Goal: Task Accomplishment & Management: Manage account settings

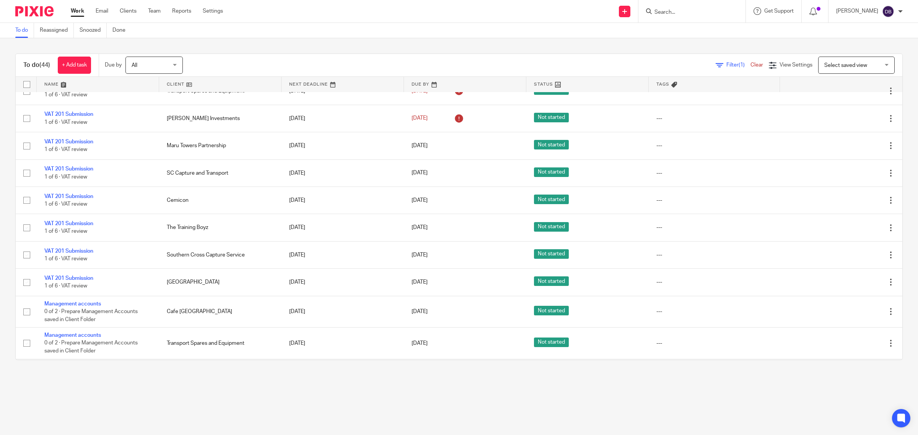
scroll to position [362, 0]
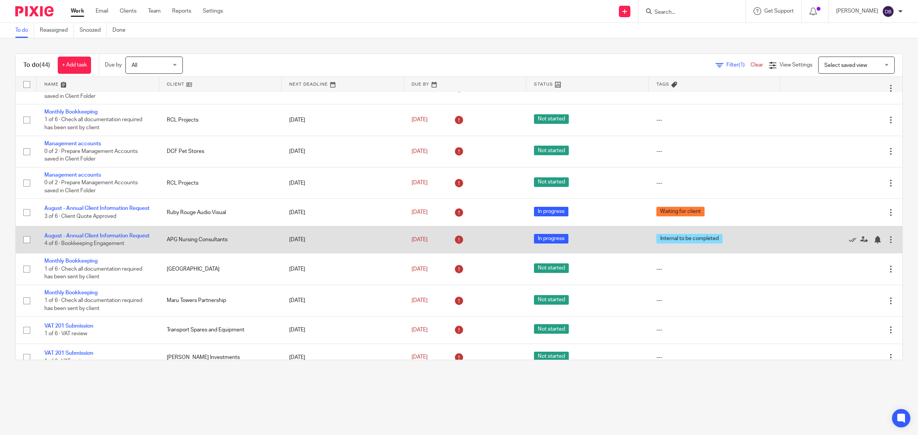
click at [117, 237] on td "August - Annual Client Information Request 4 of 6 · Bookkeeping Engagement" at bounding box center [98, 239] width 122 height 27
click at [117, 239] on link "August - Annual Client Information Request" at bounding box center [96, 235] width 105 height 5
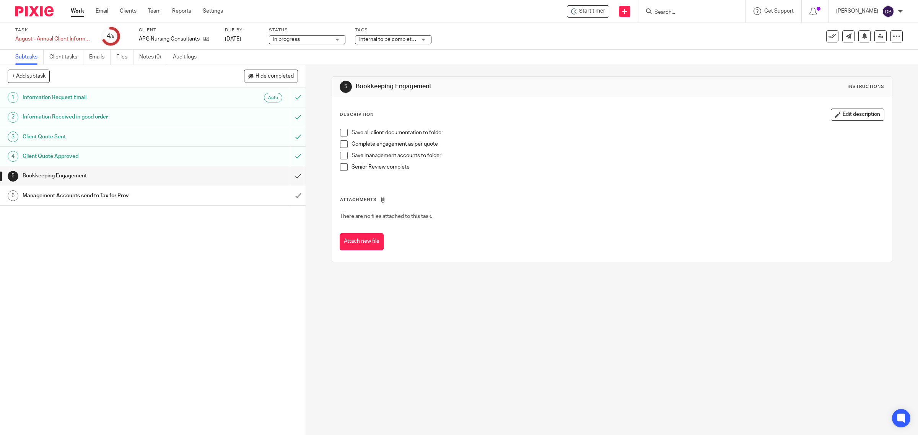
click at [340, 135] on span at bounding box center [344, 133] width 8 height 8
click at [340, 144] on span at bounding box center [344, 144] width 8 height 8
click at [340, 153] on span at bounding box center [344, 156] width 8 height 8
click at [340, 167] on span at bounding box center [344, 167] width 8 height 8
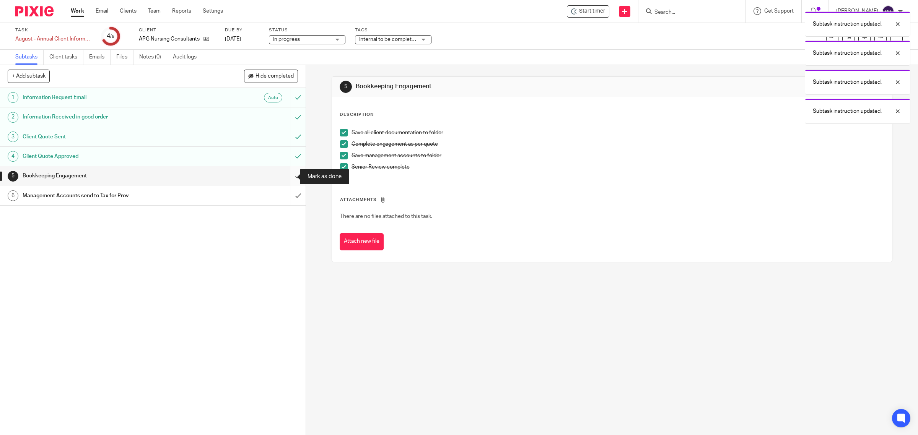
click at [291, 173] on input "submit" at bounding box center [153, 175] width 306 height 19
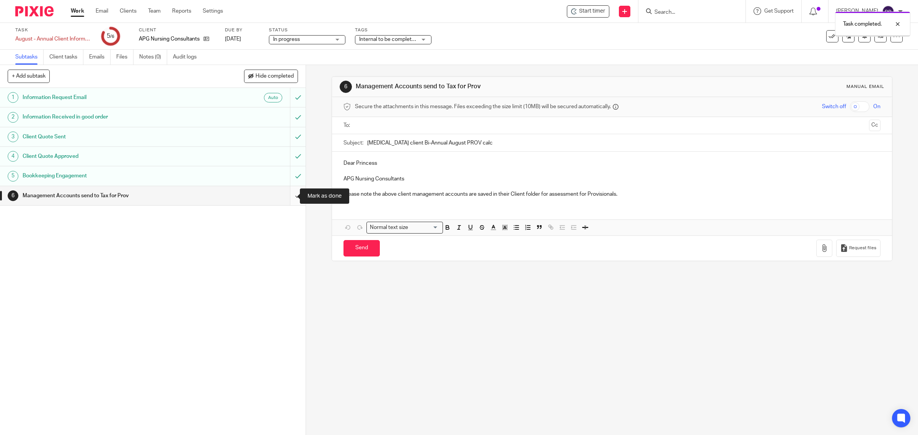
click at [287, 195] on input "submit" at bounding box center [153, 195] width 306 height 19
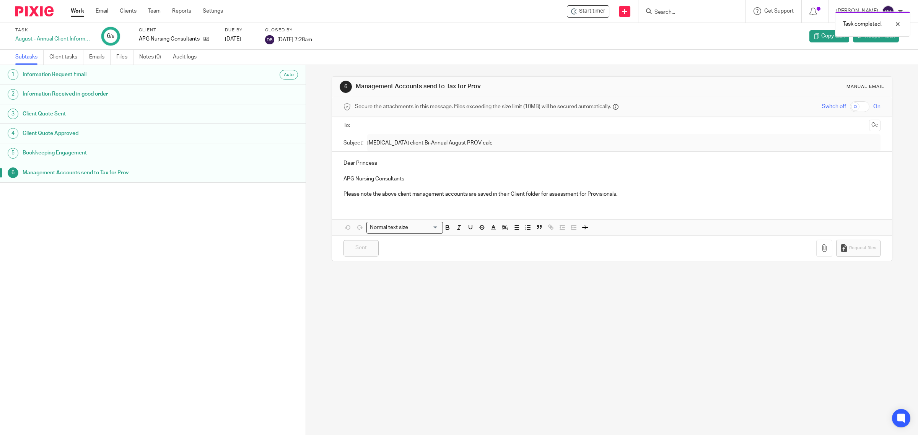
click at [71, 8] on link "Work" at bounding box center [77, 11] width 13 height 8
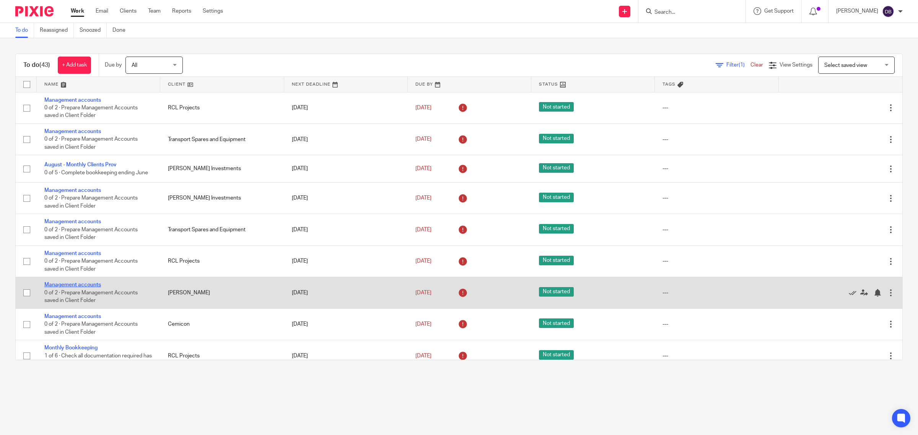
click at [91, 282] on link "Management accounts" at bounding box center [72, 284] width 57 height 5
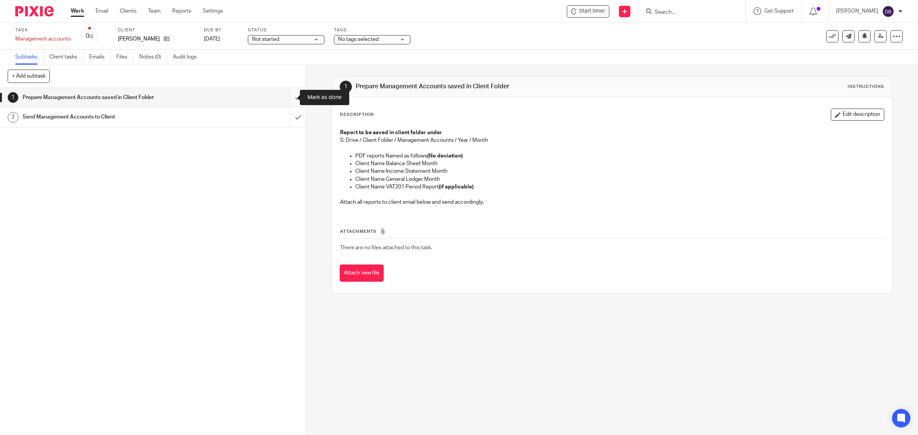
click at [285, 96] on input "submit" at bounding box center [153, 97] width 306 height 19
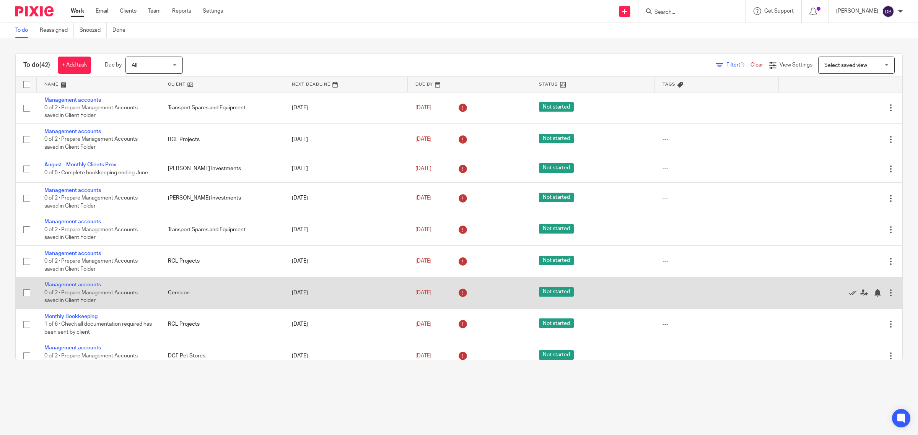
click at [96, 285] on link "Management accounts" at bounding box center [72, 284] width 57 height 5
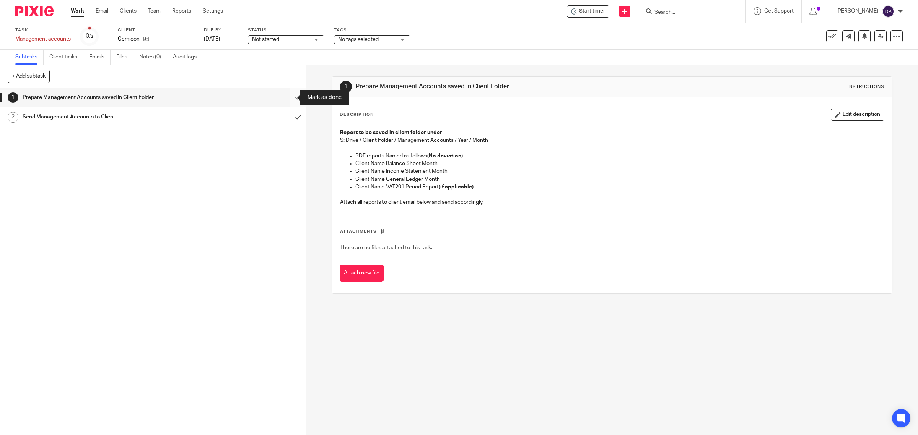
click at [288, 98] on input "submit" at bounding box center [153, 97] width 306 height 19
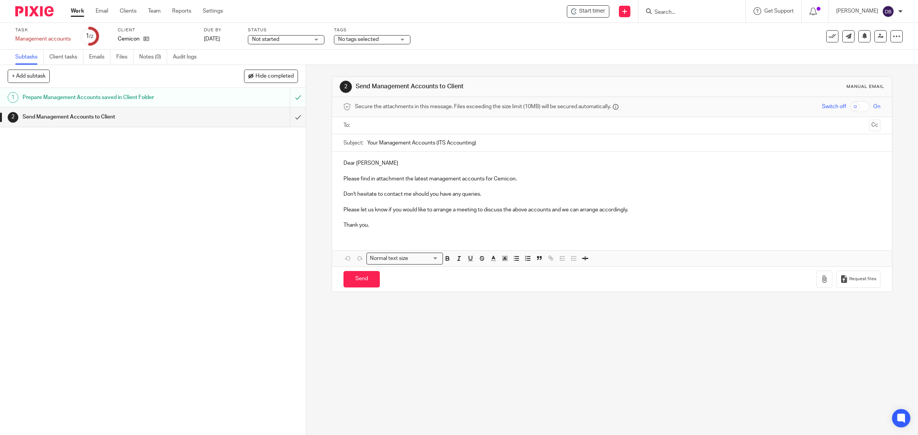
click at [288, 117] on input "submit" at bounding box center [153, 116] width 306 height 19
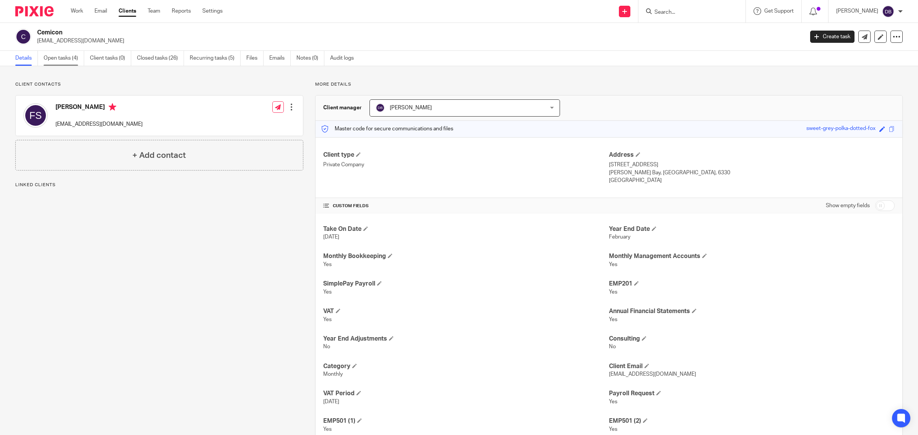
click at [55, 58] on link "Open tasks (4)" at bounding box center [64, 58] width 41 height 15
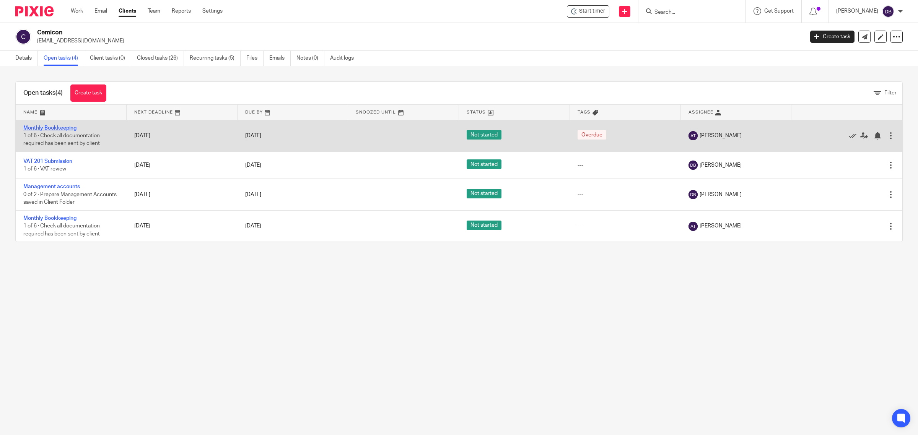
click at [75, 127] on link "Monthly Bookkeeping" at bounding box center [49, 127] width 53 height 5
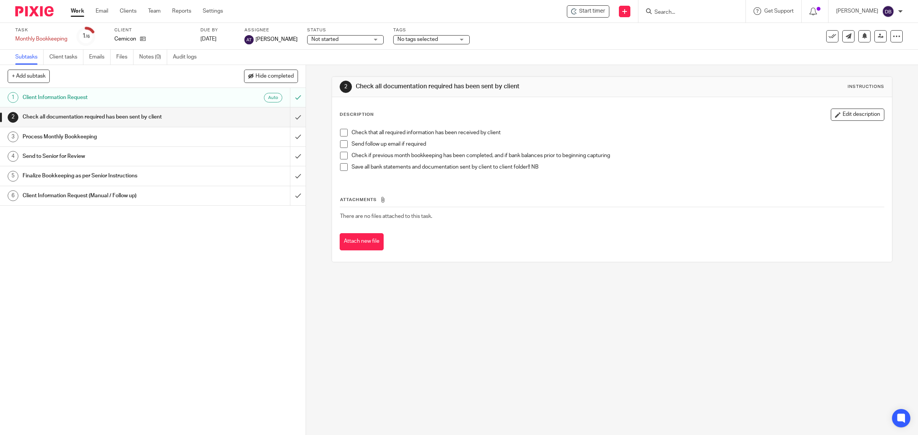
click at [340, 132] on span at bounding box center [344, 133] width 8 height 8
click at [340, 145] on span at bounding box center [344, 144] width 8 height 8
click at [340, 157] on span at bounding box center [344, 156] width 8 height 8
click at [340, 165] on span at bounding box center [344, 167] width 8 height 8
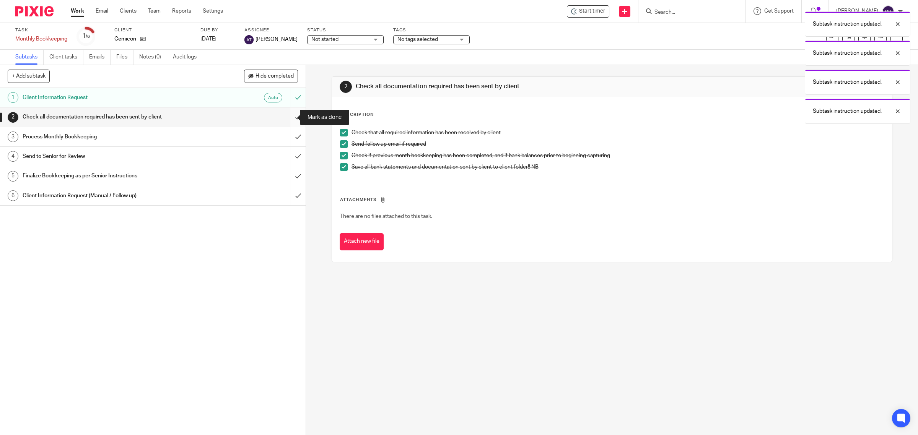
click at [288, 119] on input "submit" at bounding box center [153, 116] width 306 height 19
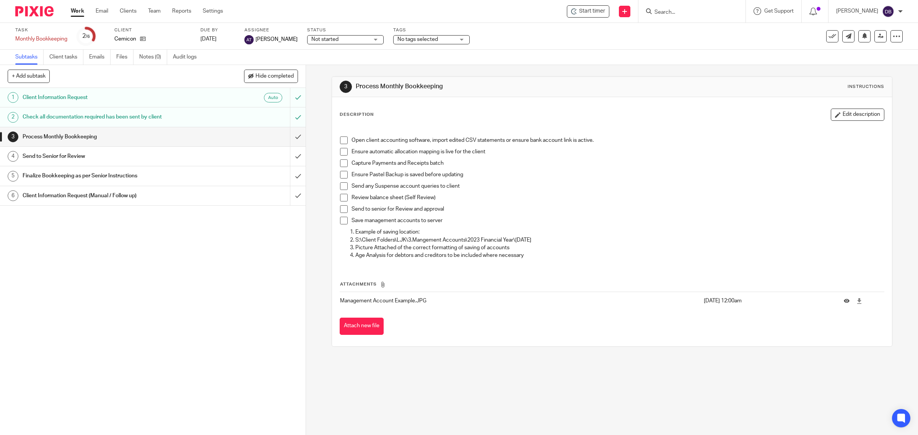
click at [336, 138] on div "Open client accounting software, import edited CSV statements or ensure bank ac…" at bounding box center [612, 195] width 552 height 140
click at [340, 140] on span at bounding box center [344, 141] width 8 height 8
click at [343, 149] on span at bounding box center [344, 152] width 8 height 8
click at [340, 163] on span at bounding box center [344, 163] width 8 height 8
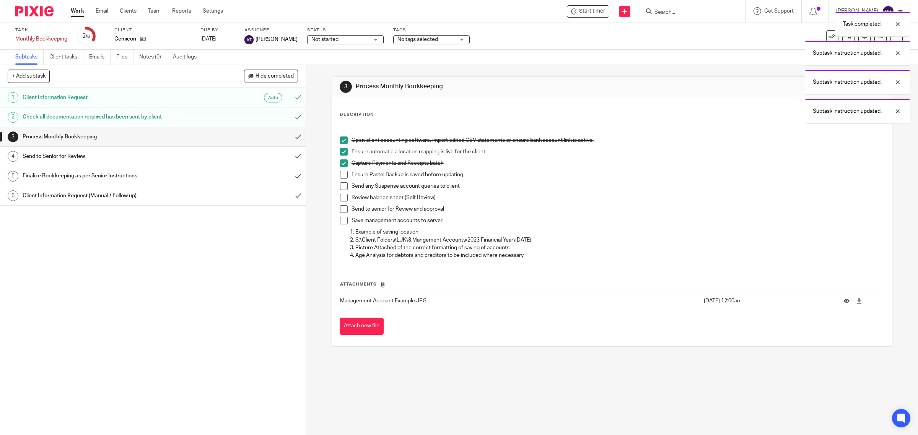
click at [340, 175] on span at bounding box center [344, 175] width 8 height 8
click at [343, 188] on span at bounding box center [344, 186] width 8 height 8
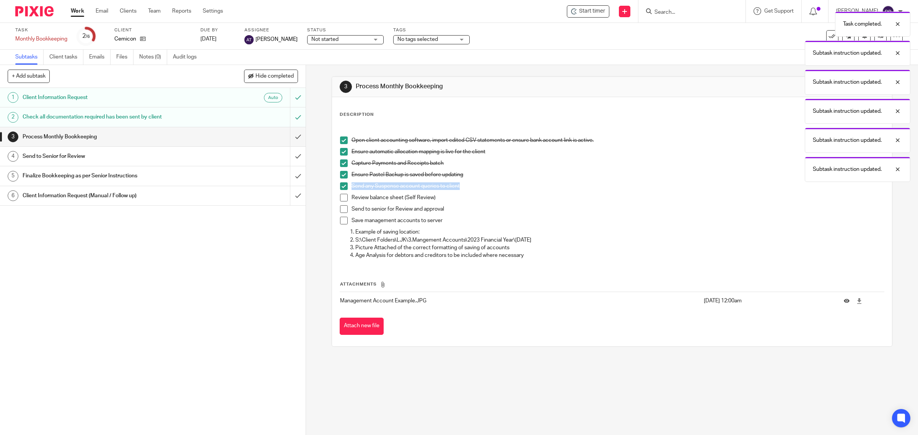
click at [340, 199] on span at bounding box center [344, 198] width 8 height 8
click at [340, 209] on span at bounding box center [344, 209] width 8 height 8
click at [340, 221] on span at bounding box center [344, 221] width 8 height 8
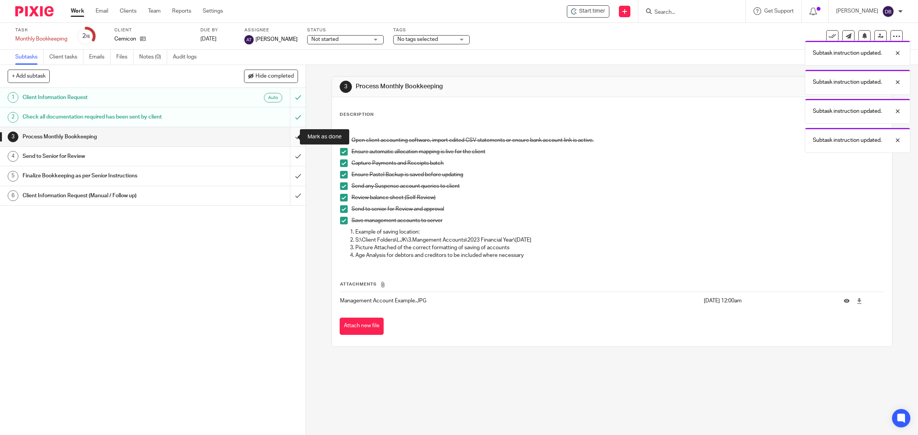
click at [285, 132] on input "submit" at bounding box center [153, 136] width 306 height 19
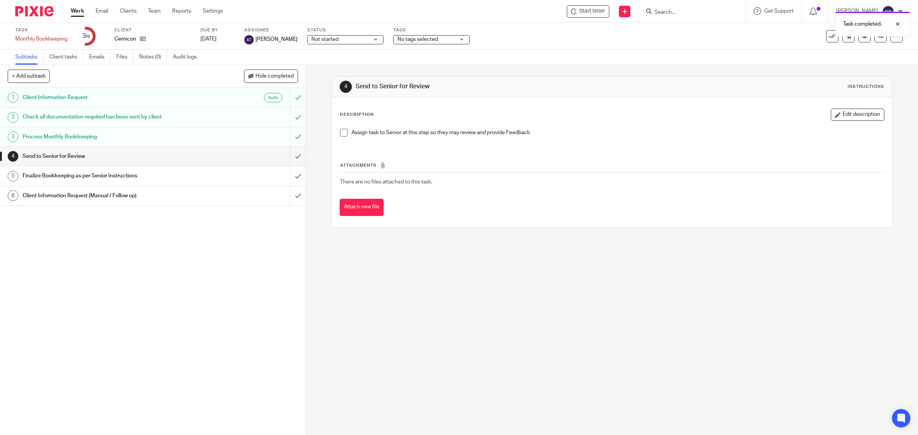
click at [341, 133] on span at bounding box center [344, 133] width 8 height 8
click at [287, 155] on input "submit" at bounding box center [153, 156] width 306 height 19
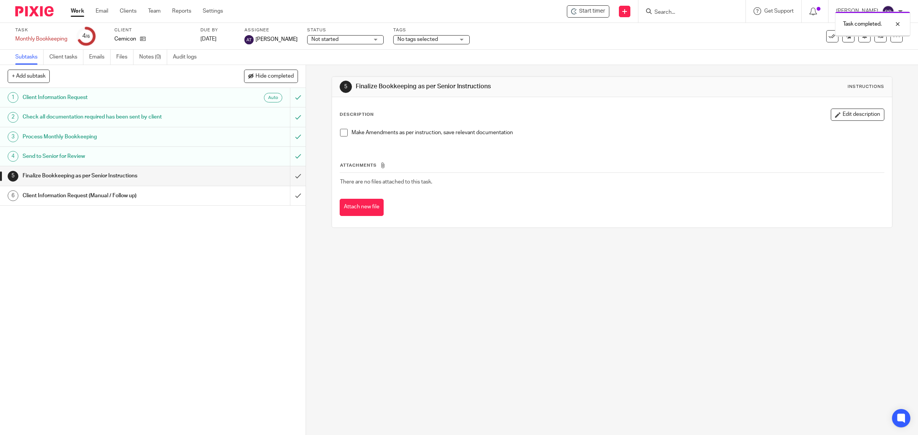
click at [343, 133] on span at bounding box center [344, 133] width 8 height 8
click at [289, 177] on input "submit" at bounding box center [153, 175] width 306 height 19
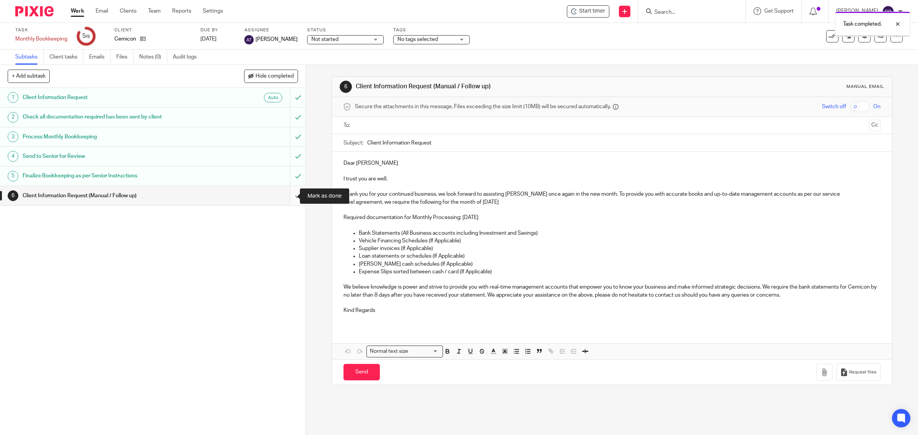
click at [285, 193] on input "submit" at bounding box center [153, 195] width 306 height 19
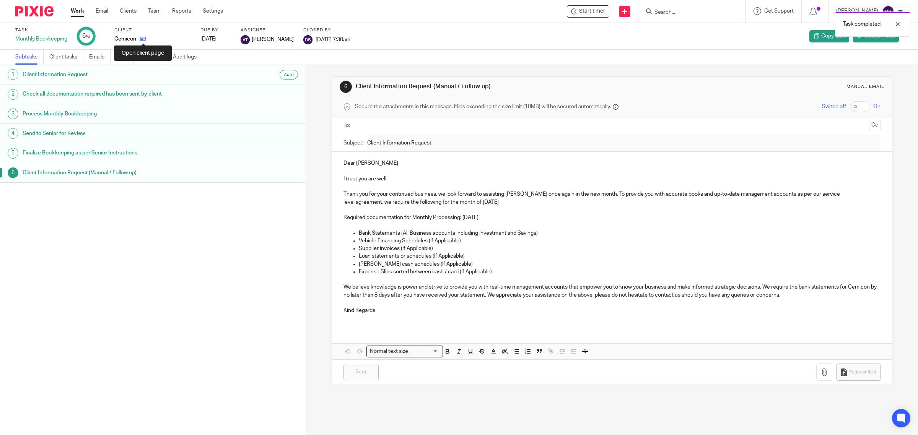
click at [140, 37] on icon at bounding box center [143, 39] width 6 height 6
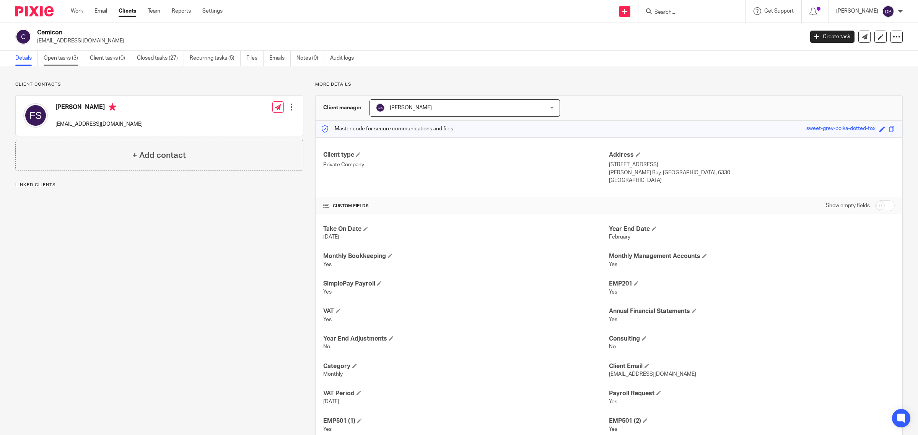
click at [55, 60] on link "Open tasks (3)" at bounding box center [64, 58] width 41 height 15
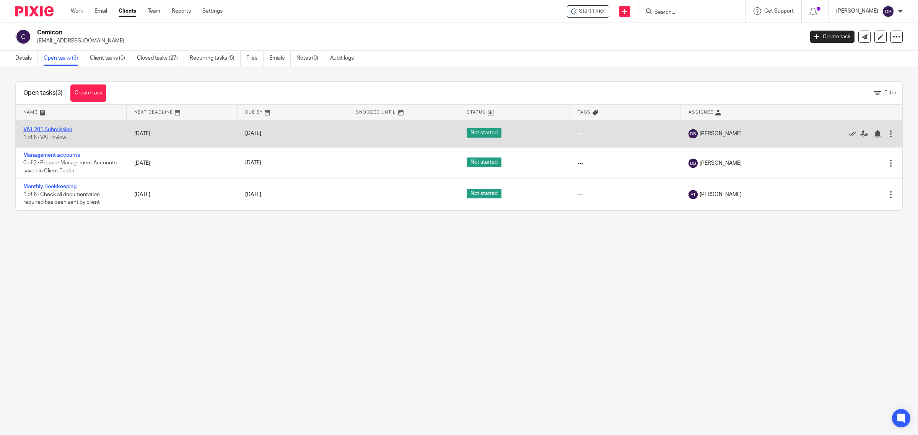
click at [59, 128] on link "VAT 201 Submission" at bounding box center [47, 129] width 49 height 5
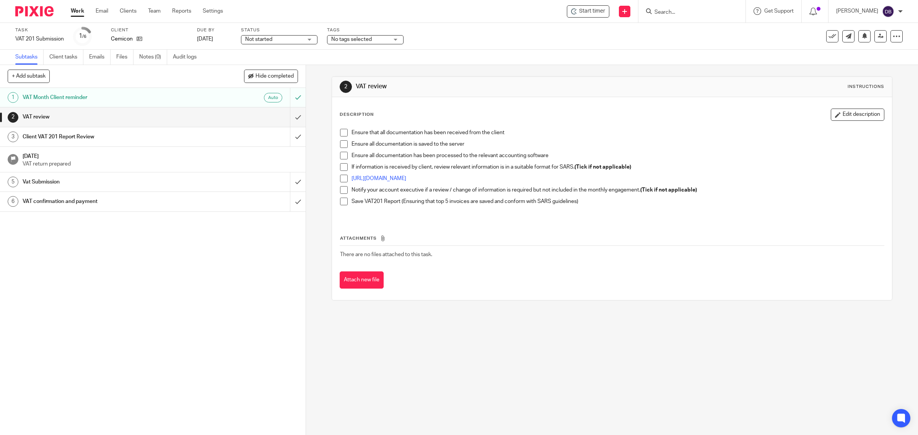
click at [343, 130] on span at bounding box center [344, 133] width 8 height 8
click at [336, 146] on div "Ensure that all documentation has been received from the client Ensure all docu…" at bounding box center [612, 172] width 552 height 94
click at [342, 144] on span at bounding box center [344, 144] width 8 height 8
click at [340, 154] on span at bounding box center [344, 156] width 8 height 8
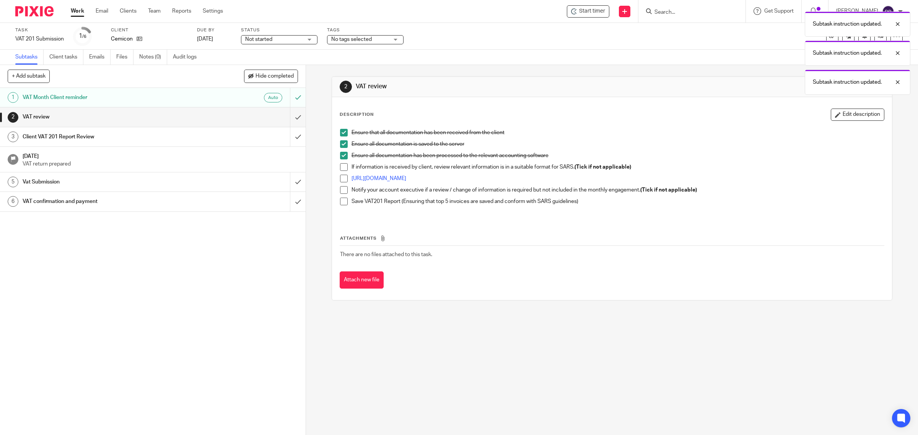
click at [341, 166] on span at bounding box center [344, 167] width 8 height 8
click at [343, 174] on li "If information is received by client, review relevant information is in a suita…" at bounding box center [612, 168] width 544 height 11
drag, startPoint x: 343, startPoint y: 174, endPoint x: 342, endPoint y: 180, distance: 5.8
click at [343, 175] on ul "Ensure that all documentation has been received from the client Ensure all docu…" at bounding box center [612, 171] width 544 height 85
click at [342, 180] on span at bounding box center [344, 179] width 8 height 8
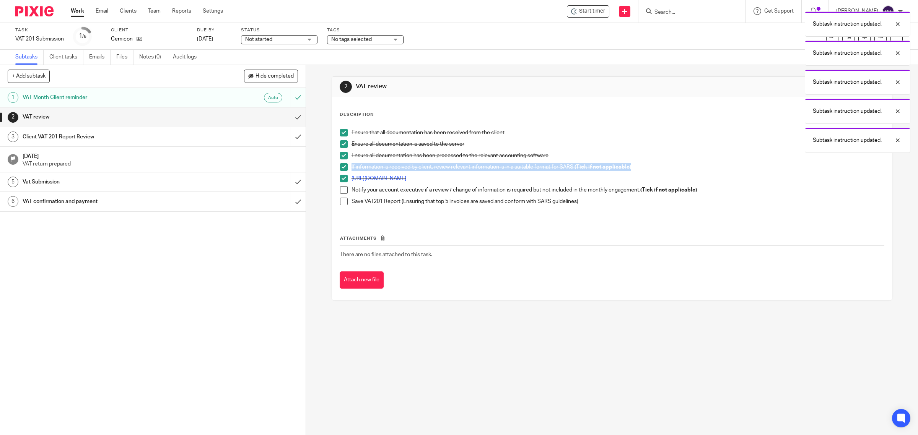
click at [343, 192] on span at bounding box center [344, 190] width 8 height 8
click at [340, 201] on span at bounding box center [344, 202] width 8 height 8
click at [291, 117] on input "submit" at bounding box center [153, 116] width 306 height 19
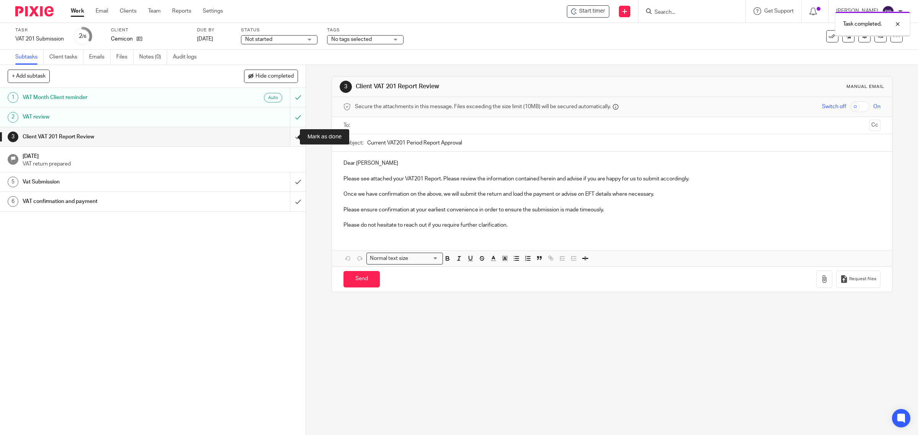
click at [286, 137] on input "submit" at bounding box center [153, 136] width 306 height 19
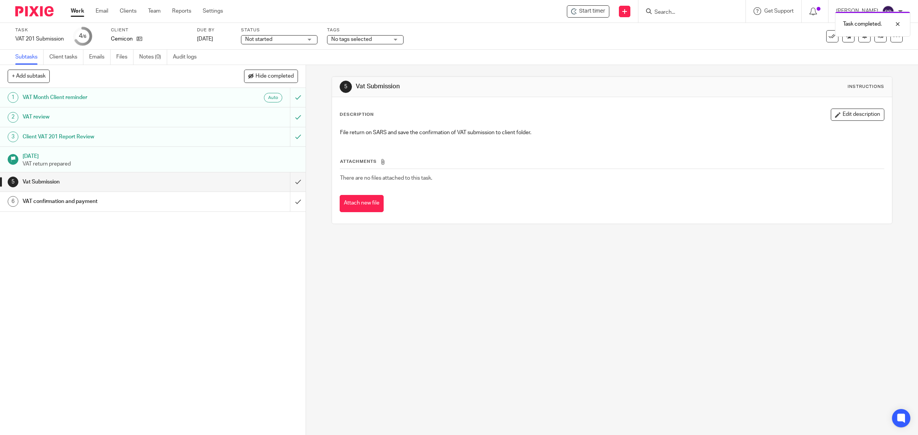
click at [315, 39] on div "Not started Not started" at bounding box center [279, 39] width 76 height 9
click at [396, 38] on div "No tags selected" at bounding box center [365, 39] width 76 height 9
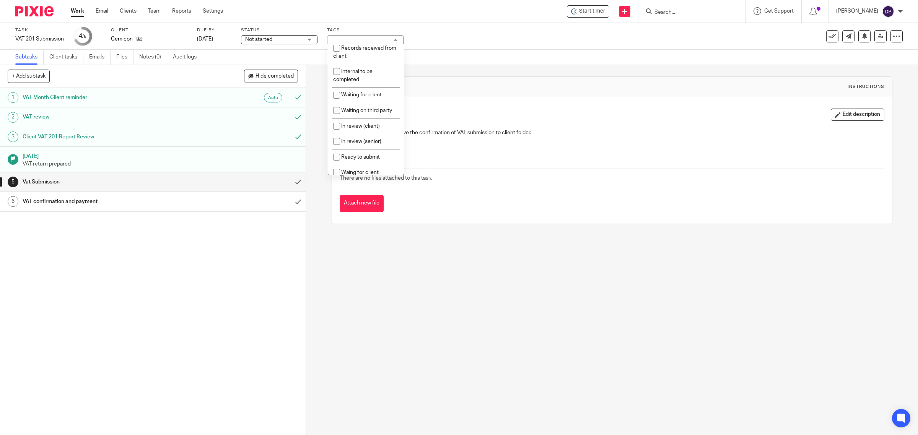
scroll to position [170, 0]
click at [382, 115] on li "In review (client)" at bounding box center [366, 107] width 76 height 16
checkbox input "true"
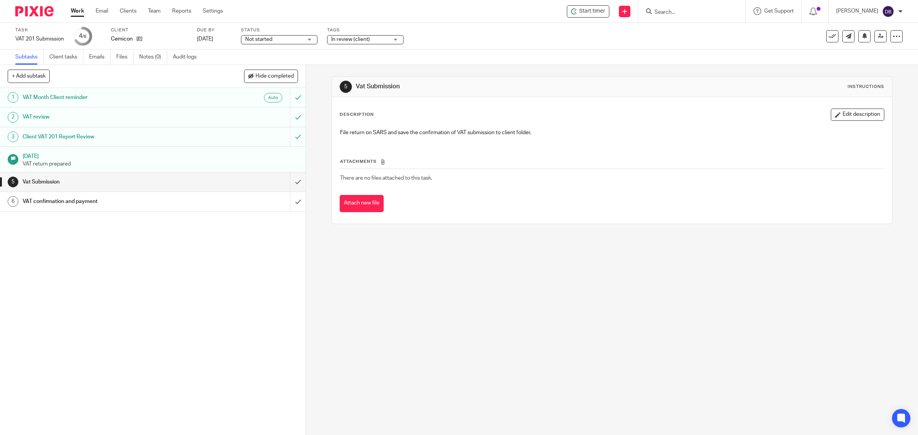
click at [313, 41] on div "Not started Not started" at bounding box center [279, 39] width 76 height 9
click at [295, 66] on li "In progress" at bounding box center [280, 68] width 76 height 16
click at [139, 38] on icon at bounding box center [140, 39] width 6 height 6
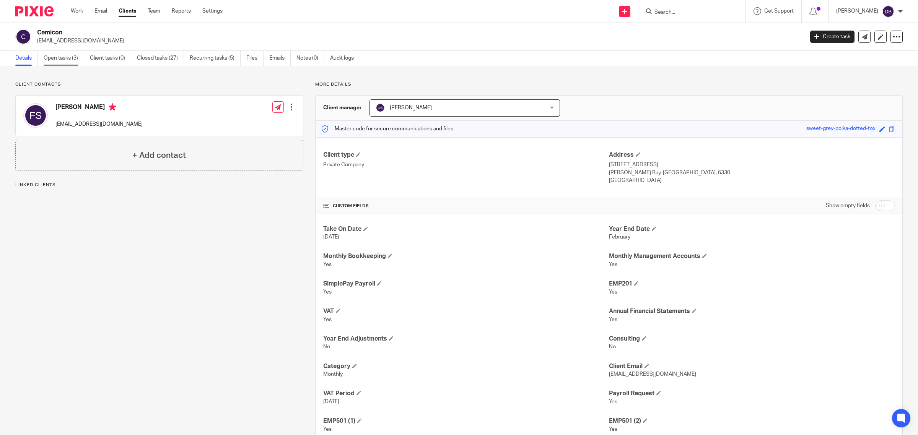
click at [69, 59] on link "Open tasks (3)" at bounding box center [64, 58] width 41 height 15
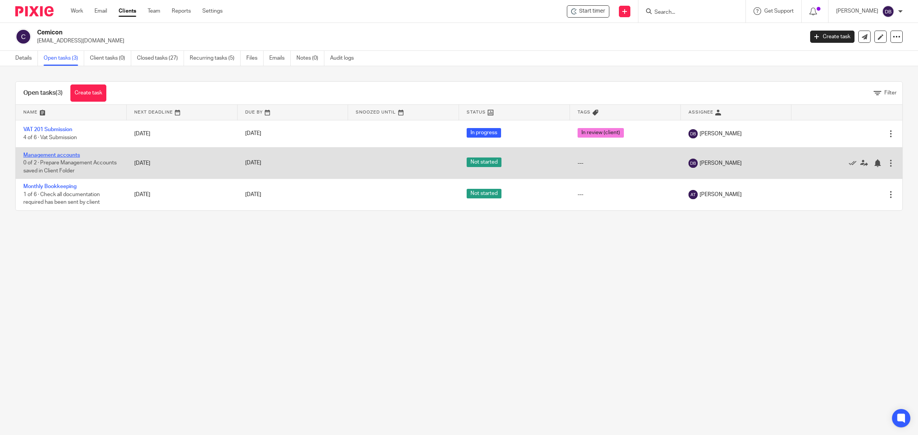
click at [66, 157] on link "Management accounts" at bounding box center [51, 155] width 57 height 5
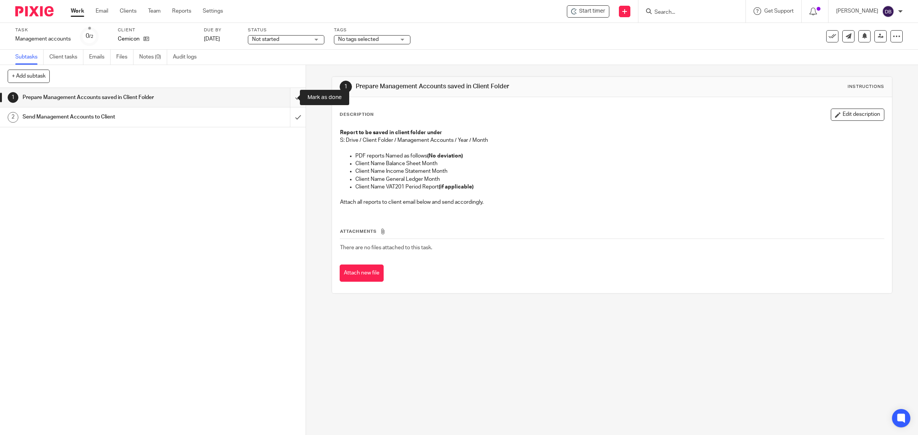
click at [289, 98] on input "submit" at bounding box center [153, 97] width 306 height 19
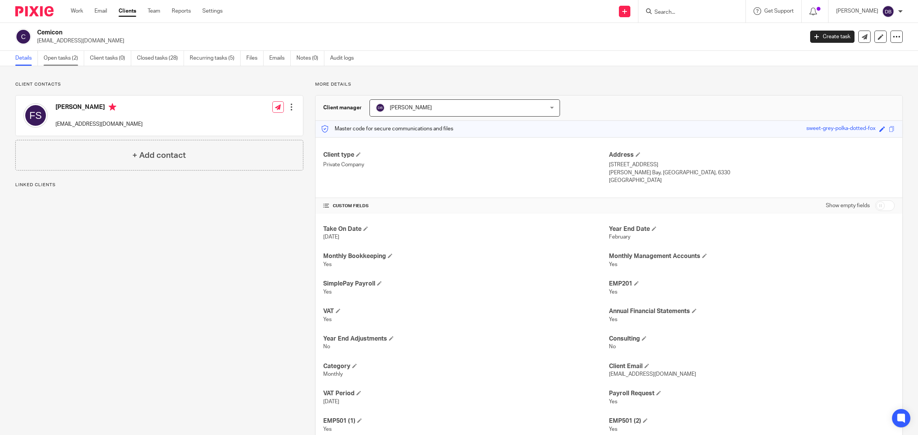
click at [63, 61] on link "Open tasks (2)" at bounding box center [64, 58] width 41 height 15
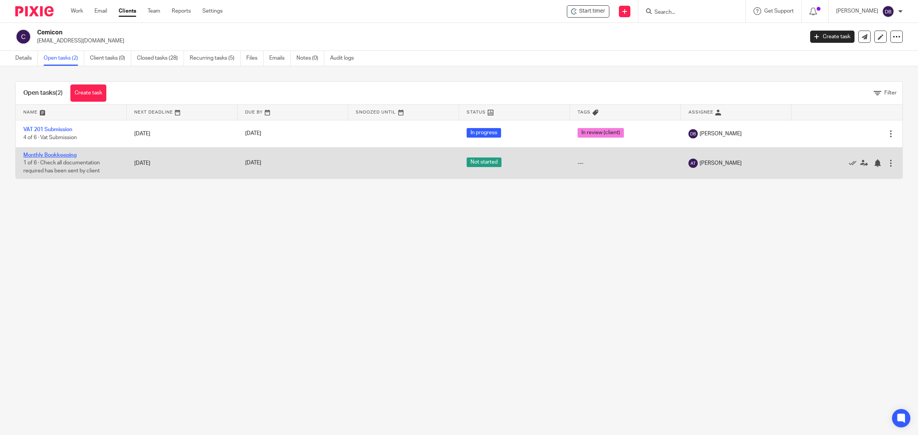
click at [73, 156] on link "Monthly Bookkeeping" at bounding box center [49, 155] width 53 height 5
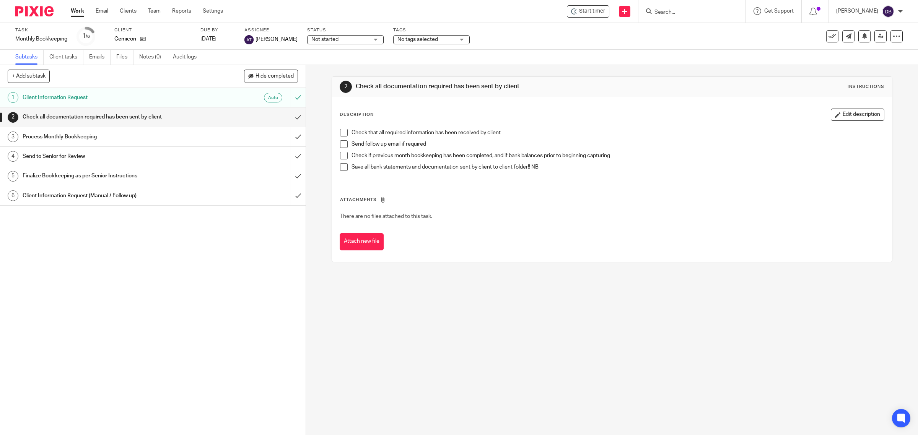
click at [340, 131] on span at bounding box center [344, 133] width 8 height 8
click at [340, 146] on span at bounding box center [344, 144] width 8 height 8
click at [340, 157] on span at bounding box center [344, 156] width 8 height 8
click at [340, 167] on span at bounding box center [344, 167] width 8 height 8
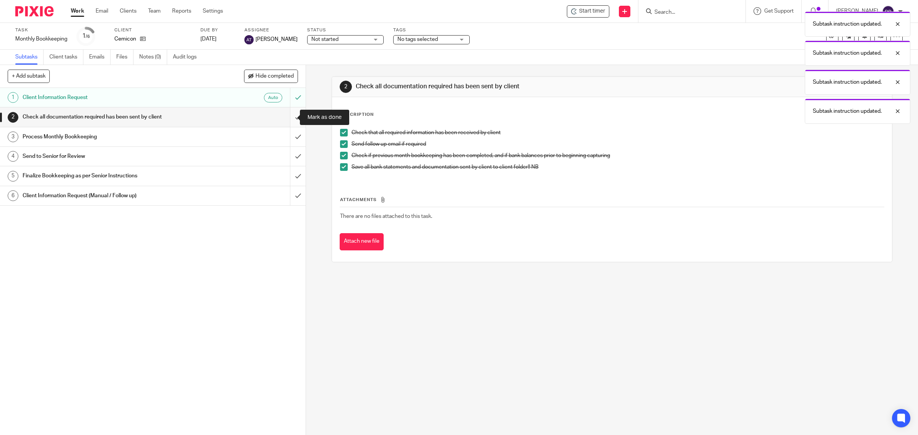
click at [291, 117] on input "submit" at bounding box center [153, 116] width 306 height 19
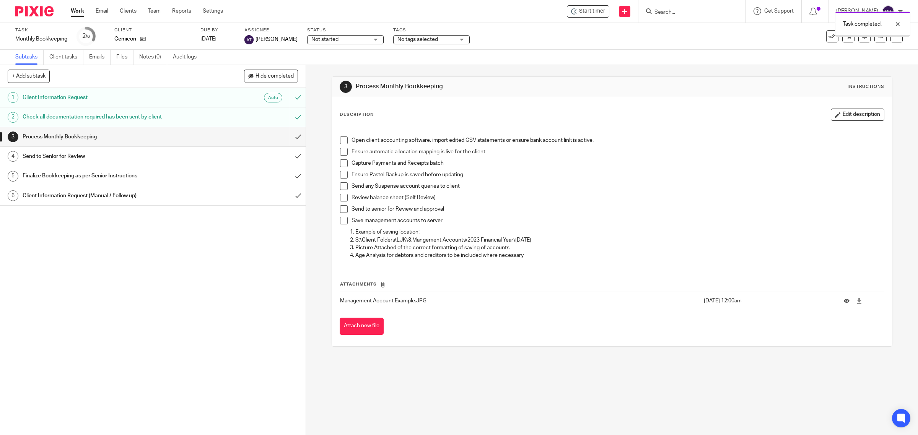
click at [343, 141] on span at bounding box center [344, 141] width 8 height 8
click at [343, 152] on span at bounding box center [344, 152] width 8 height 8
click at [340, 166] on span at bounding box center [344, 163] width 8 height 8
click at [340, 175] on span at bounding box center [344, 175] width 8 height 8
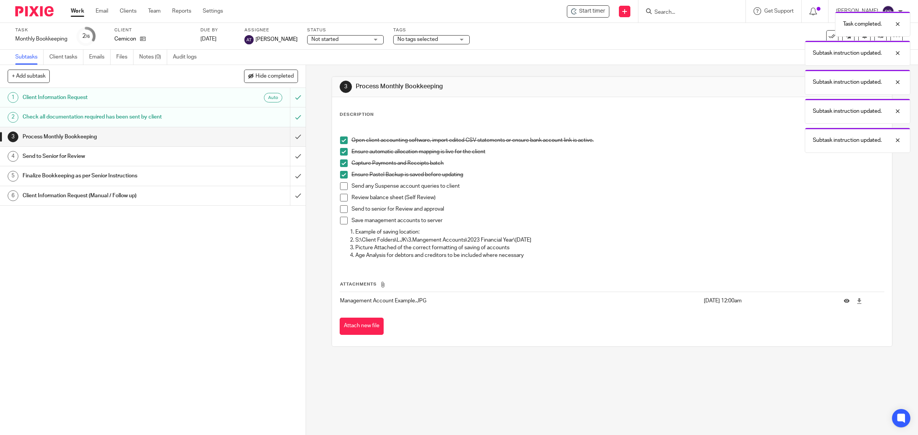
click at [340, 185] on span at bounding box center [344, 186] width 8 height 8
click at [340, 197] on span at bounding box center [344, 198] width 8 height 8
click at [341, 207] on span at bounding box center [344, 209] width 8 height 8
click at [341, 221] on span at bounding box center [344, 221] width 8 height 8
click at [289, 139] on input "submit" at bounding box center [153, 136] width 306 height 19
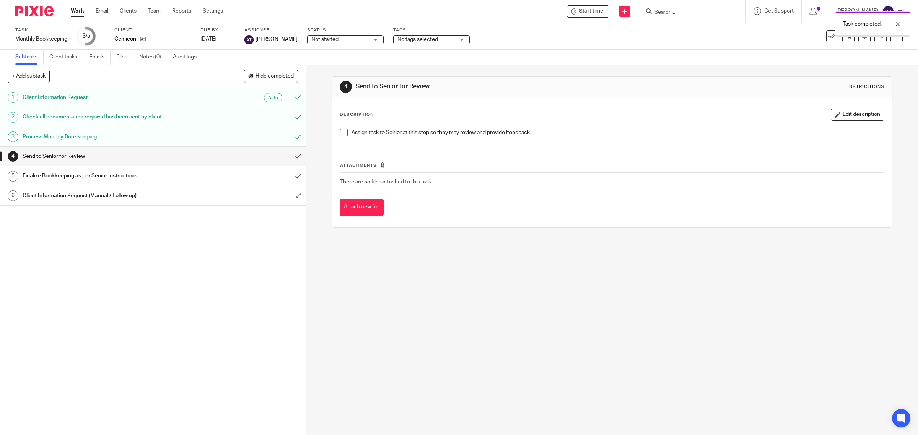
click at [340, 136] on span at bounding box center [344, 133] width 8 height 8
click at [292, 153] on input "submit" at bounding box center [153, 156] width 306 height 19
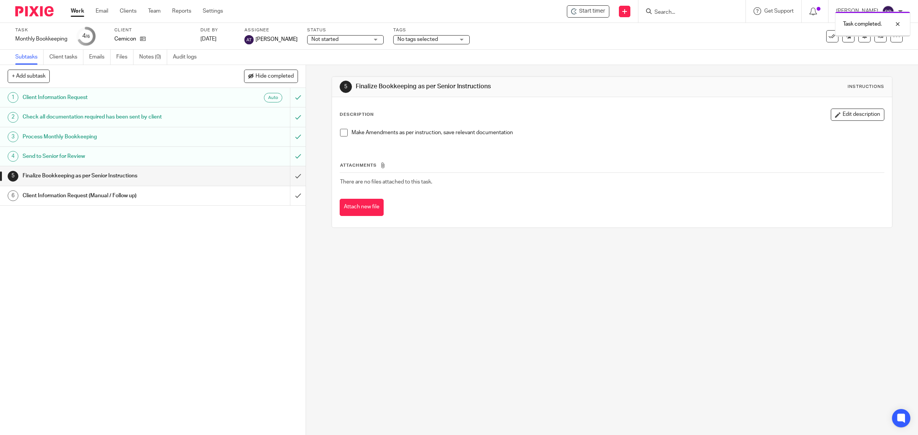
click at [340, 135] on span at bounding box center [344, 133] width 8 height 8
click at [289, 174] on input "submit" at bounding box center [153, 175] width 306 height 19
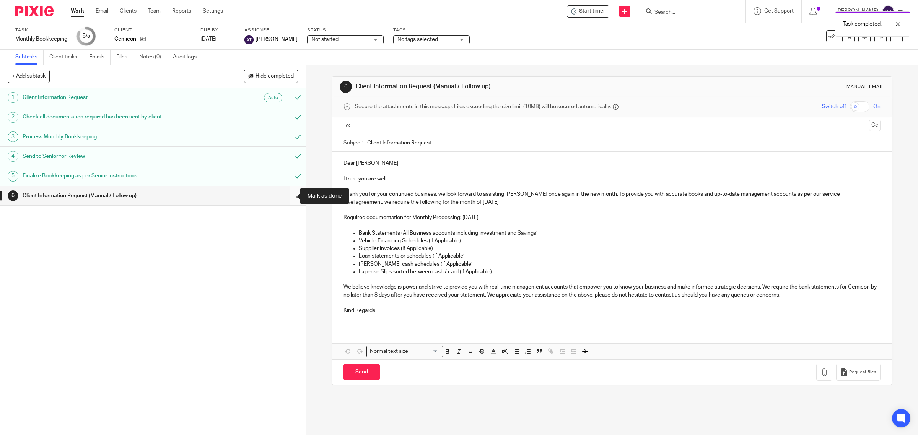
click at [291, 192] on input "submit" at bounding box center [153, 195] width 306 height 19
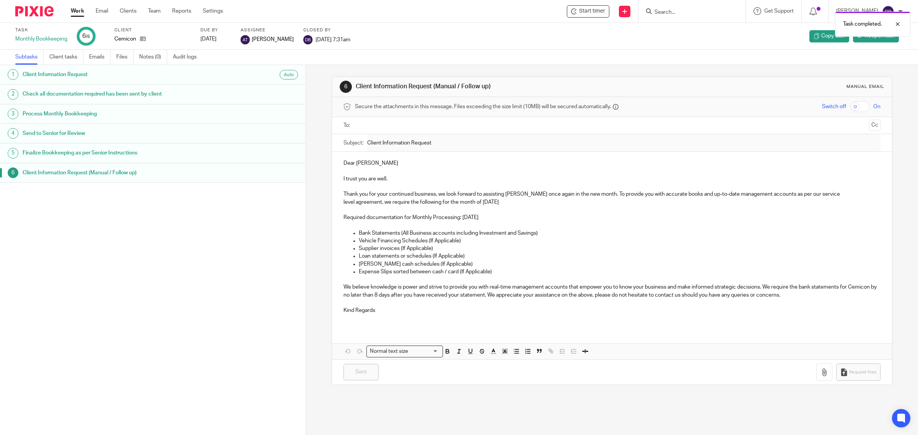
click at [76, 11] on link "Work" at bounding box center [77, 11] width 13 height 8
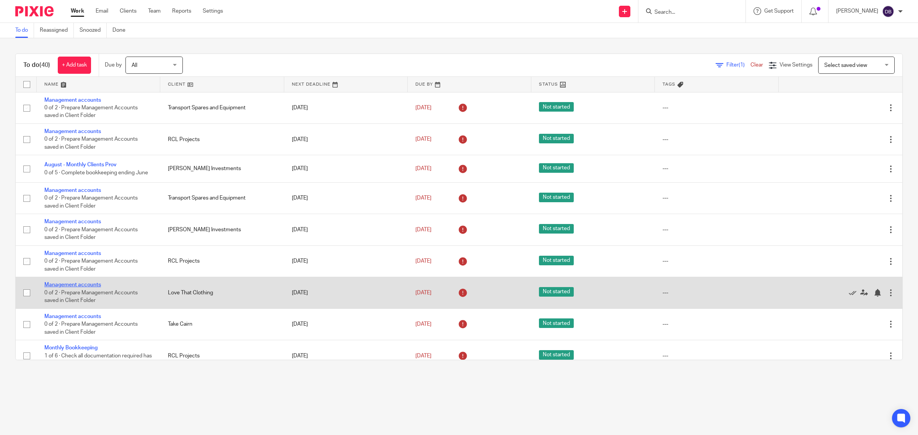
click at [89, 283] on link "Management accounts" at bounding box center [72, 284] width 57 height 5
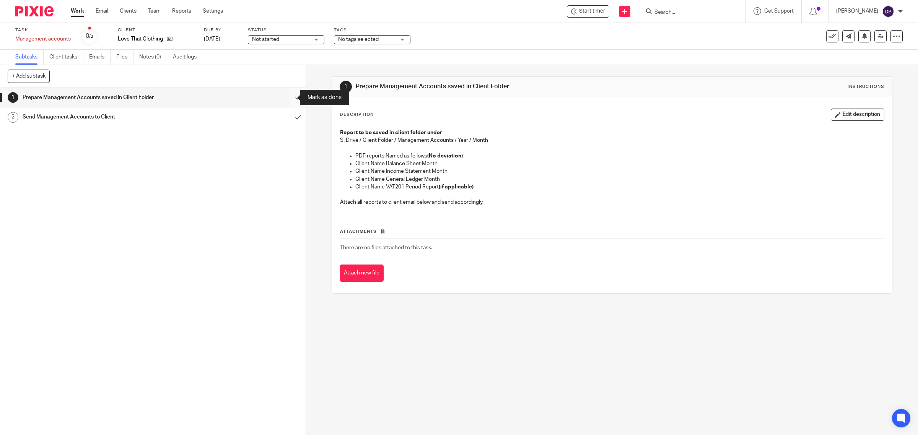
click at [289, 96] on input "submit" at bounding box center [153, 97] width 306 height 19
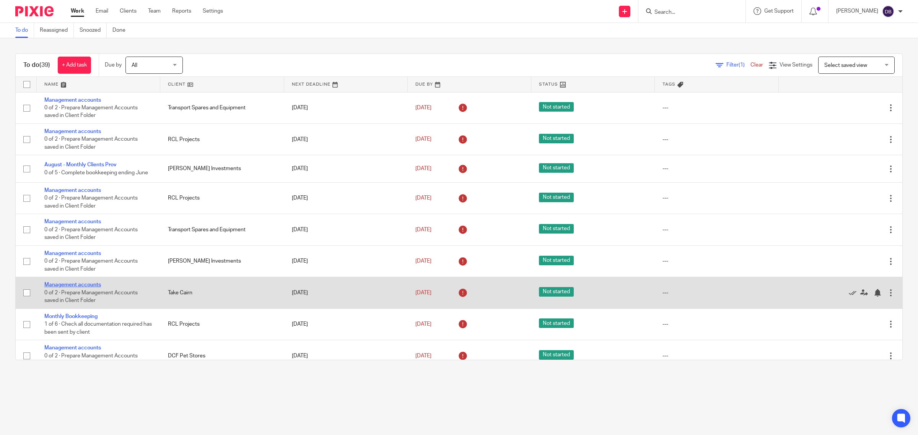
click at [76, 284] on link "Management accounts" at bounding box center [72, 284] width 57 height 5
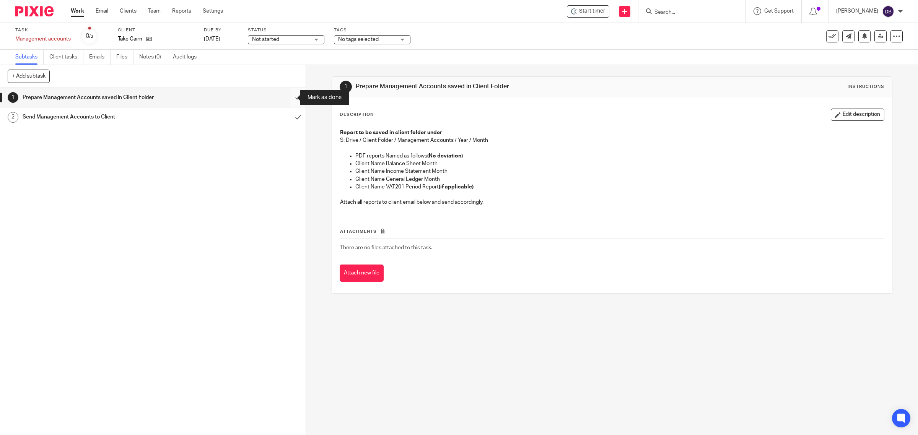
click at [284, 95] on input "submit" at bounding box center [153, 97] width 306 height 19
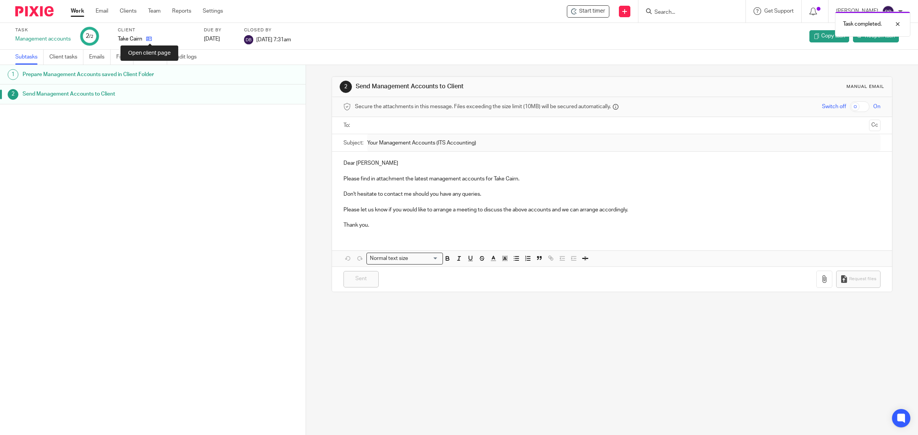
click at [146, 39] on icon at bounding box center [149, 39] width 6 height 6
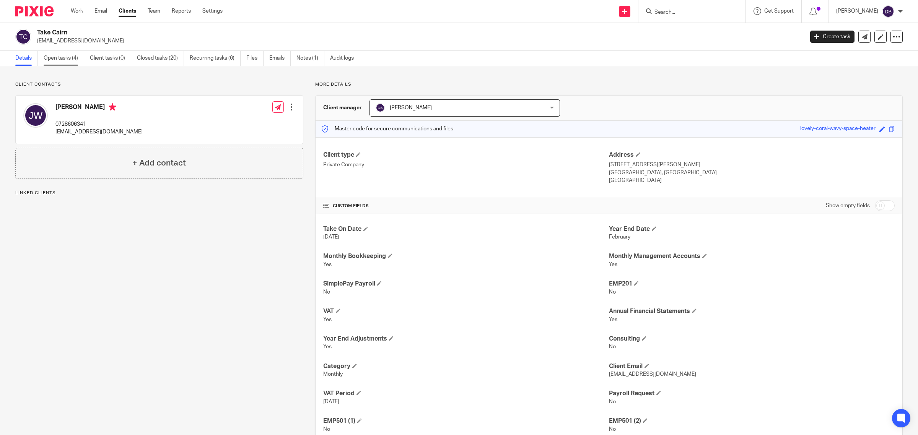
click at [59, 54] on link "Open tasks (4)" at bounding box center [64, 58] width 41 height 15
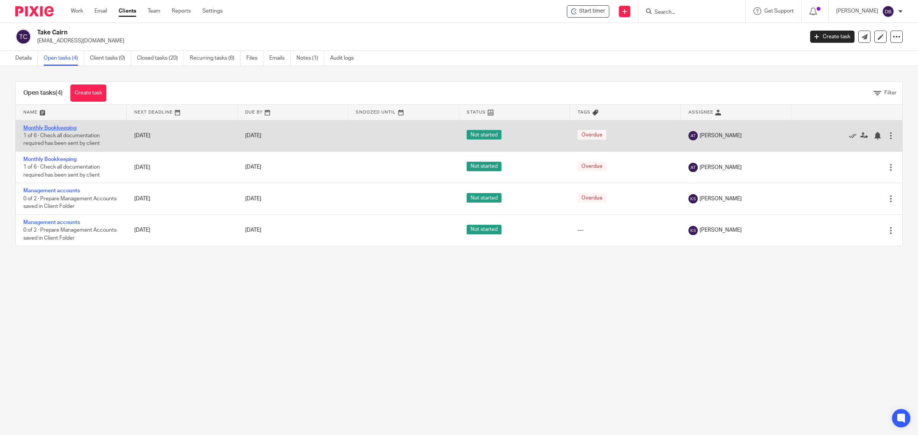
click at [54, 126] on link "Monthly Bookkeeping" at bounding box center [49, 127] width 53 height 5
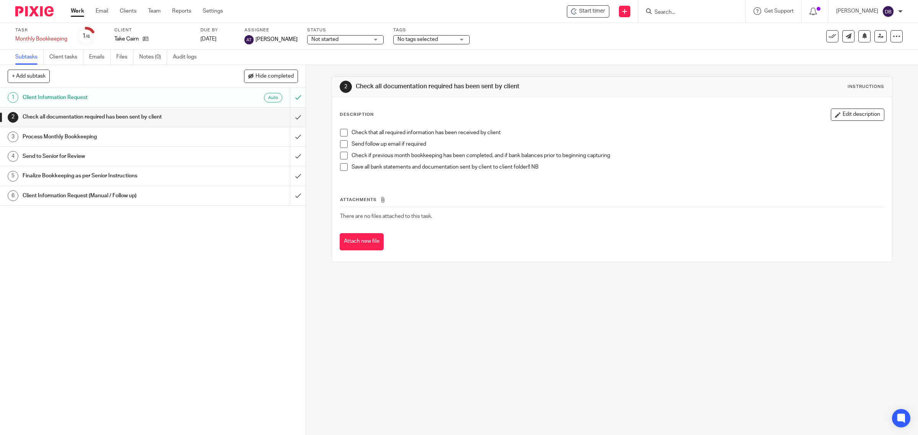
click at [340, 133] on span at bounding box center [344, 133] width 8 height 8
click at [340, 147] on span at bounding box center [344, 144] width 8 height 8
click at [340, 159] on span at bounding box center [344, 156] width 8 height 8
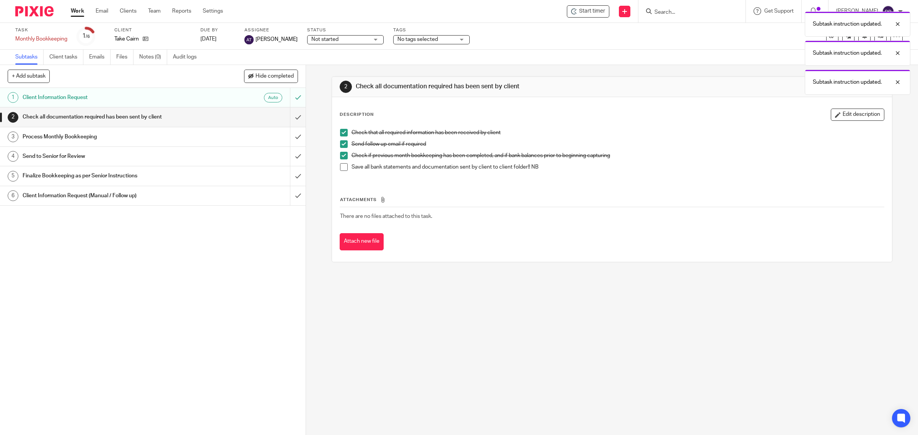
click at [340, 167] on span at bounding box center [344, 167] width 8 height 8
click at [285, 115] on input "submit" at bounding box center [153, 116] width 306 height 19
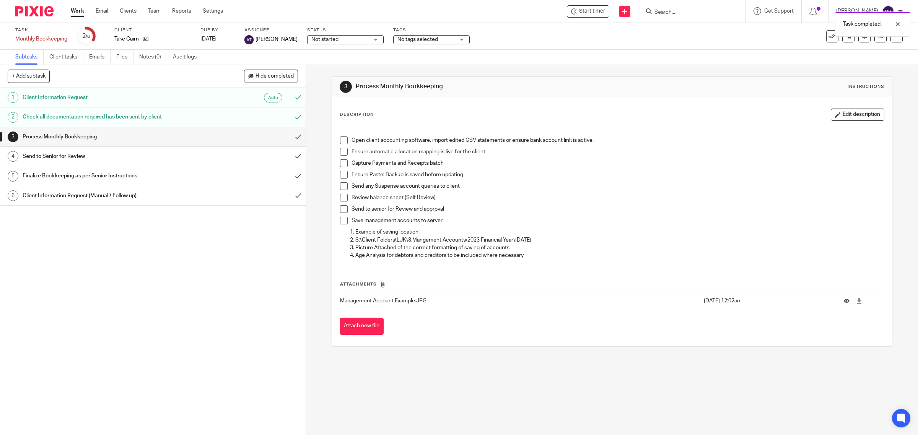
click at [341, 140] on span at bounding box center [344, 141] width 8 height 8
drag, startPoint x: 340, startPoint y: 153, endPoint x: 341, endPoint y: 163, distance: 9.4
click at [340, 154] on span at bounding box center [344, 152] width 8 height 8
click at [341, 167] on span at bounding box center [344, 163] width 8 height 8
drag, startPoint x: 341, startPoint y: 176, endPoint x: 344, endPoint y: 188, distance: 12.6
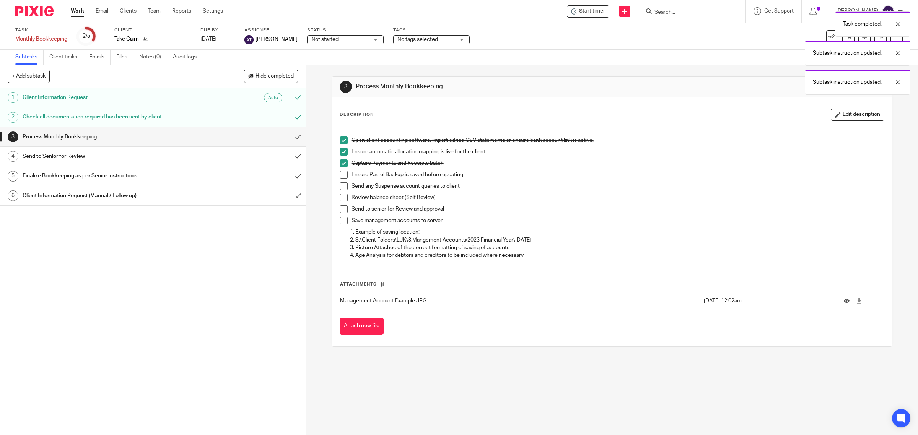
click at [341, 177] on span at bounding box center [344, 175] width 8 height 8
click at [342, 187] on span at bounding box center [344, 186] width 8 height 8
click at [341, 199] on span at bounding box center [344, 198] width 8 height 8
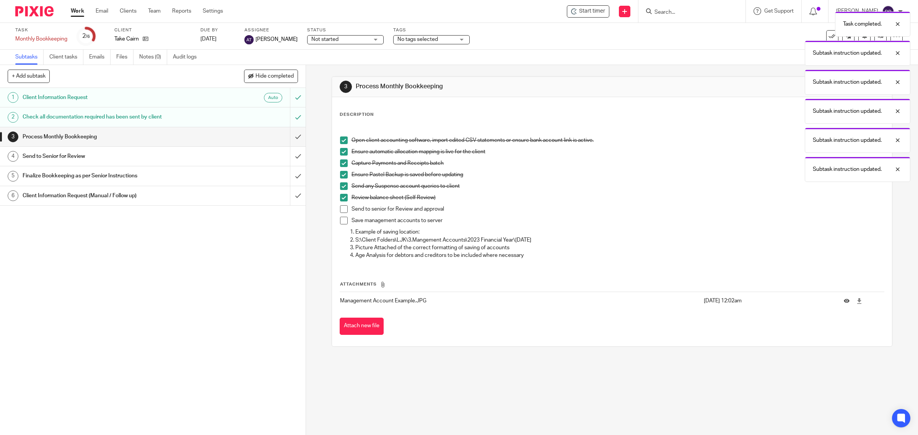
click at [340, 213] on span at bounding box center [344, 209] width 8 height 8
click at [340, 221] on span at bounding box center [344, 221] width 8 height 8
click at [289, 138] on input "submit" at bounding box center [153, 136] width 306 height 19
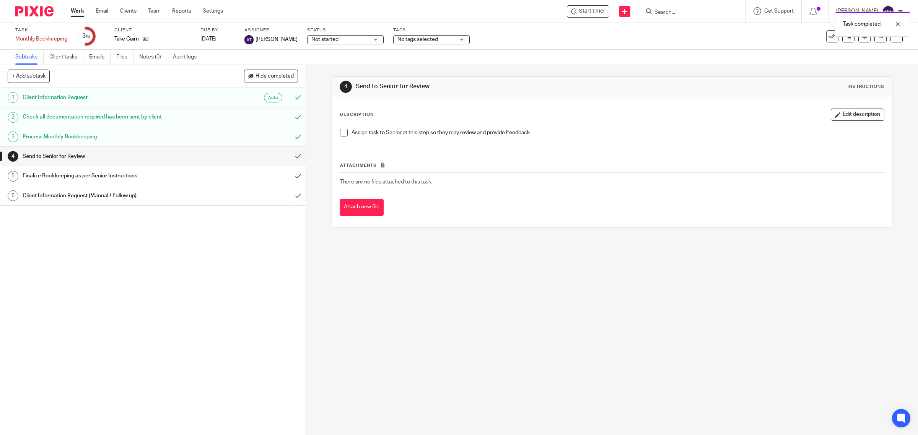
click at [341, 133] on span at bounding box center [344, 133] width 8 height 8
click at [289, 157] on input "submit" at bounding box center [153, 156] width 306 height 19
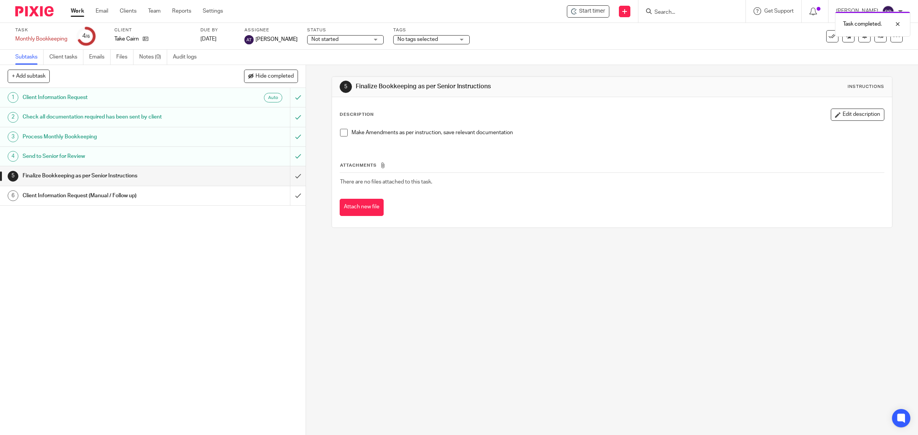
click at [341, 136] on span at bounding box center [344, 133] width 8 height 8
click at [286, 176] on input "submit" at bounding box center [153, 175] width 306 height 19
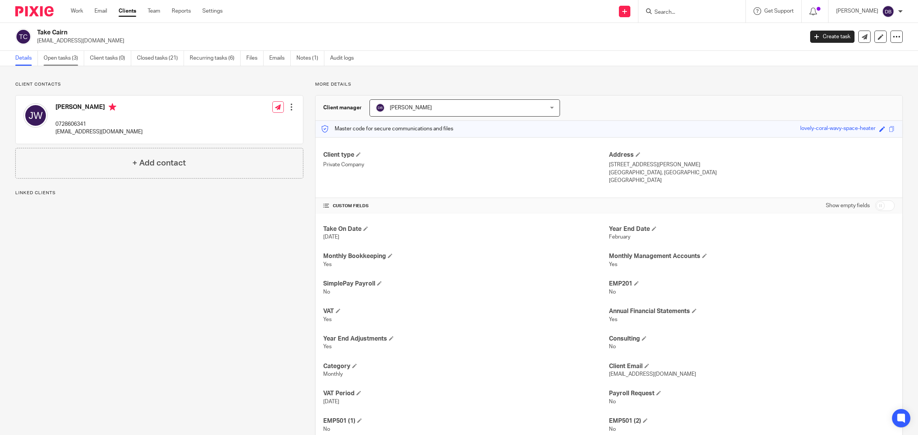
click at [60, 55] on link "Open tasks (3)" at bounding box center [64, 58] width 41 height 15
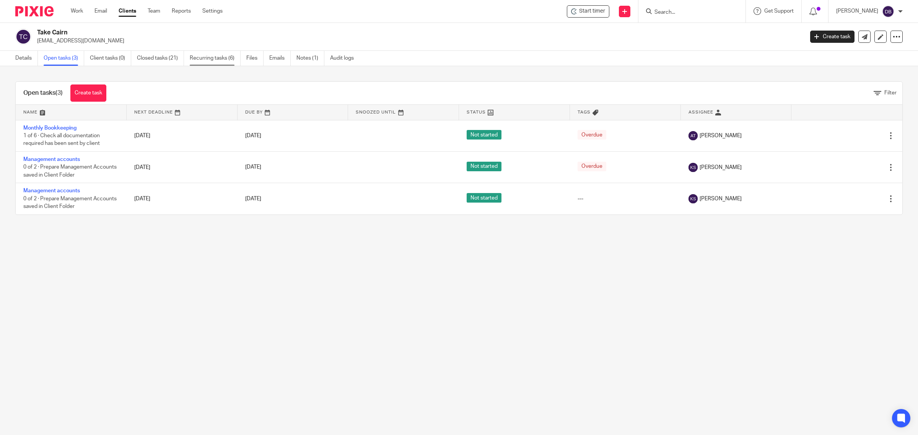
click at [219, 60] on link "Recurring tasks (6)" at bounding box center [215, 58] width 51 height 15
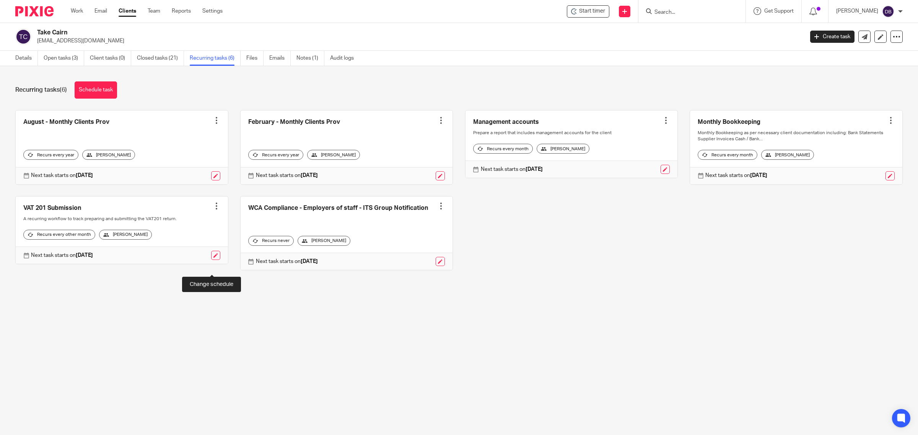
click at [211, 260] on link at bounding box center [215, 255] width 9 height 9
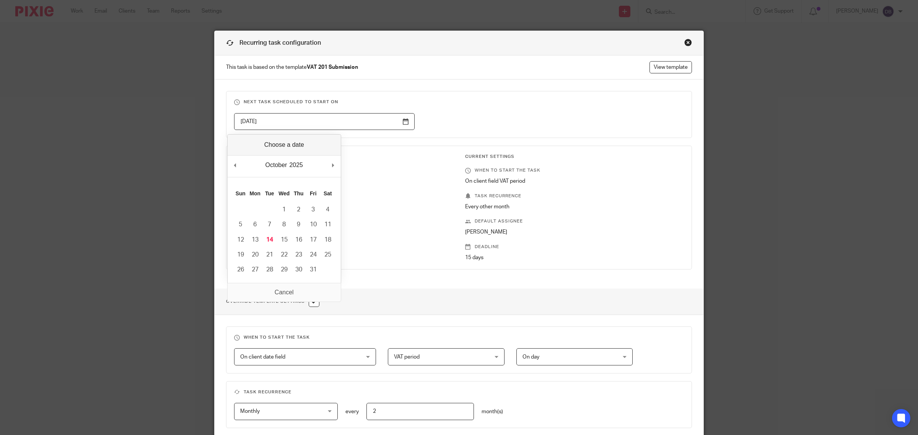
click at [402, 120] on input "2025-10-31" at bounding box center [324, 121] width 180 height 17
type input "2025-12-01"
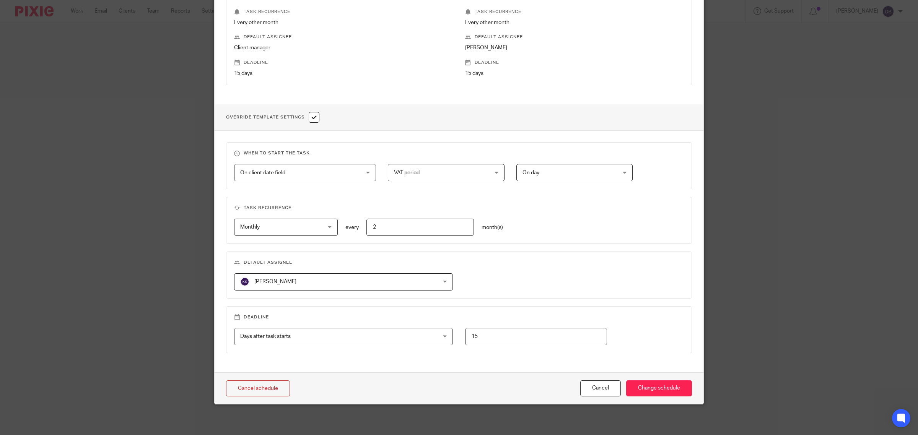
scroll to position [186, 0]
click at [662, 391] on input "Change schedule" at bounding box center [659, 388] width 66 height 16
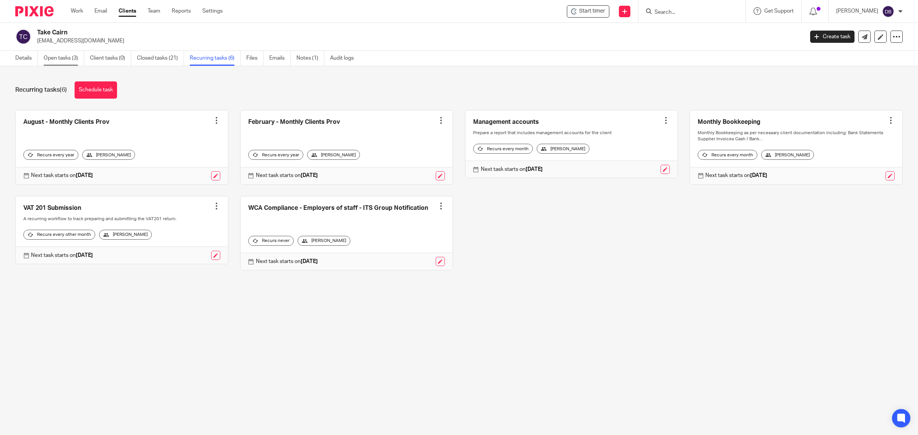
click at [68, 60] on link "Open tasks (3)" at bounding box center [64, 58] width 41 height 15
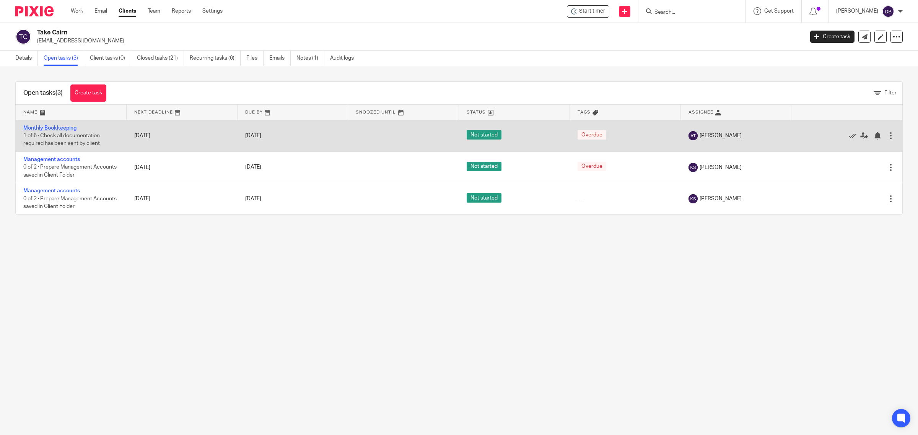
click at [59, 125] on link "Monthly Bookkeeping" at bounding box center [49, 127] width 53 height 5
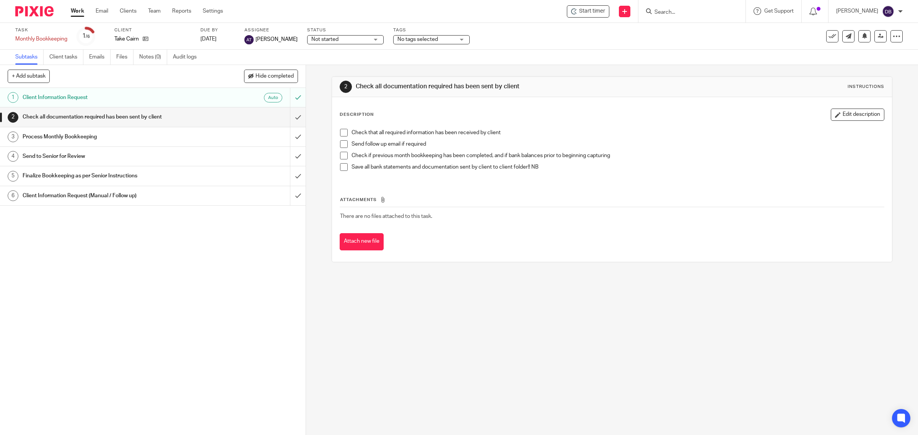
click at [341, 131] on span at bounding box center [344, 133] width 8 height 8
click at [343, 146] on span at bounding box center [344, 144] width 8 height 8
click at [343, 159] on span at bounding box center [344, 156] width 8 height 8
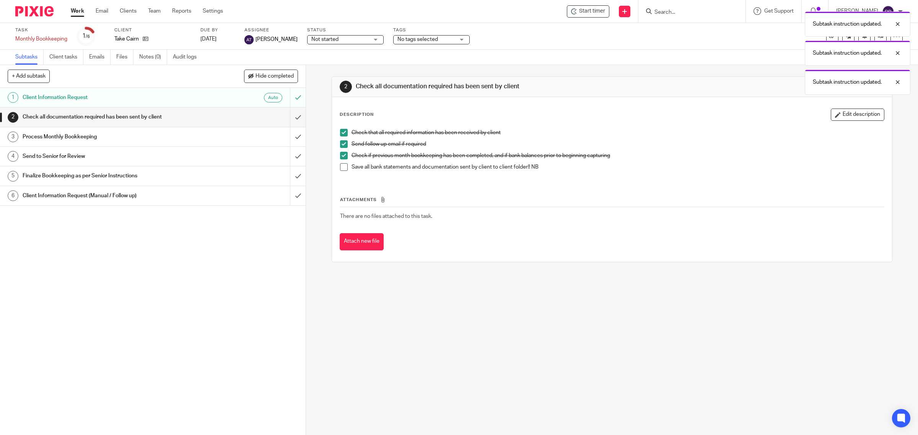
click at [341, 168] on span at bounding box center [344, 167] width 8 height 8
click at [291, 120] on input "submit" at bounding box center [153, 116] width 306 height 19
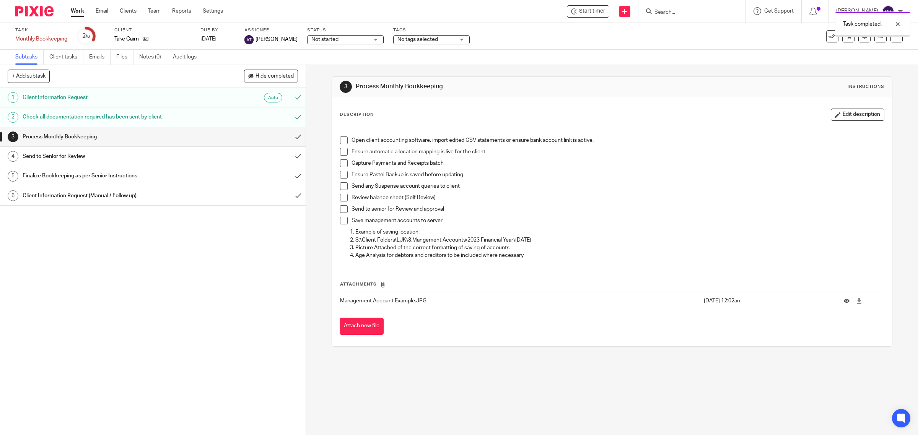
click at [341, 142] on span at bounding box center [344, 141] width 8 height 8
click at [341, 153] on span at bounding box center [344, 152] width 8 height 8
click at [341, 165] on span at bounding box center [344, 163] width 8 height 8
click at [341, 178] on span at bounding box center [344, 175] width 8 height 8
click at [341, 189] on span at bounding box center [344, 186] width 8 height 8
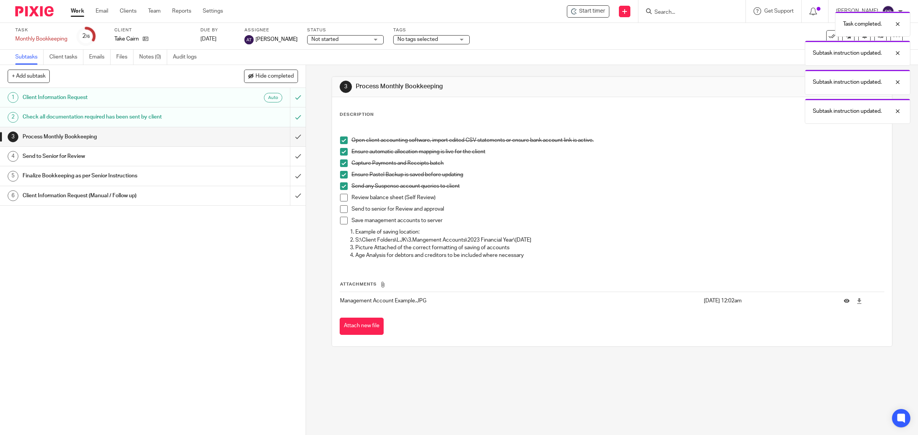
click at [341, 198] on span at bounding box center [344, 198] width 8 height 8
click at [342, 211] on span at bounding box center [344, 209] width 8 height 8
click at [340, 220] on span at bounding box center [344, 221] width 8 height 8
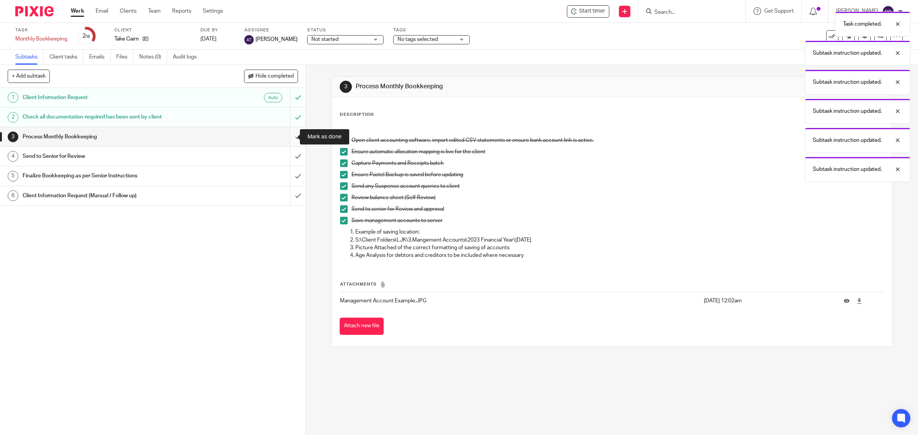
click at [291, 134] on input "submit" at bounding box center [153, 136] width 306 height 19
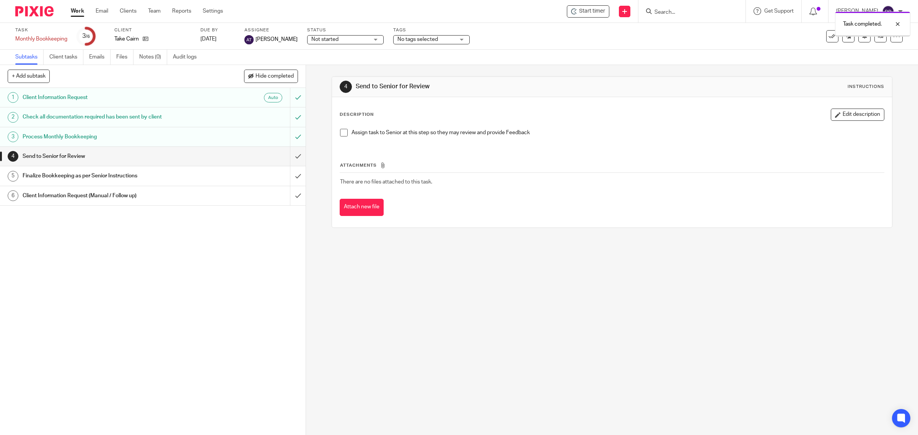
click at [341, 132] on span at bounding box center [344, 133] width 8 height 8
click at [287, 153] on input "submit" at bounding box center [153, 156] width 306 height 19
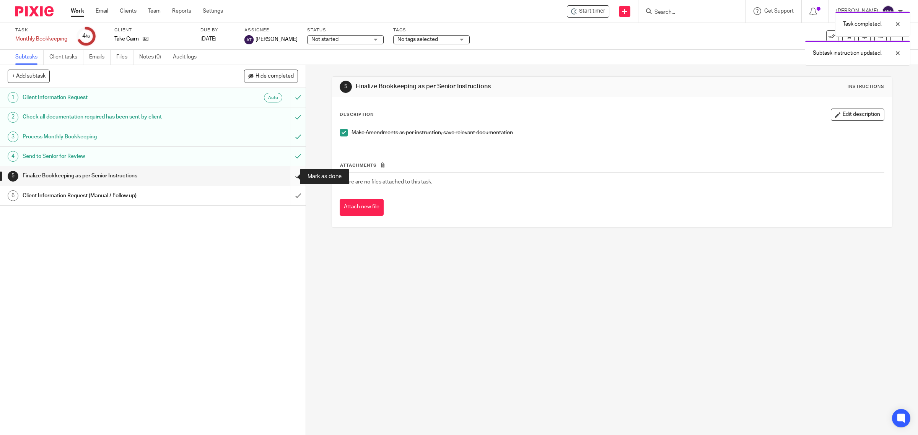
click at [289, 176] on input "submit" at bounding box center [153, 175] width 306 height 19
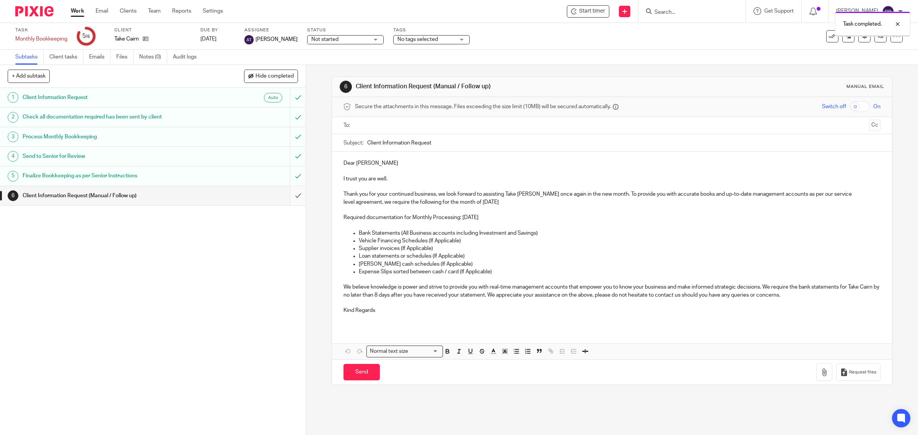
click at [291, 194] on input "submit" at bounding box center [153, 195] width 306 height 19
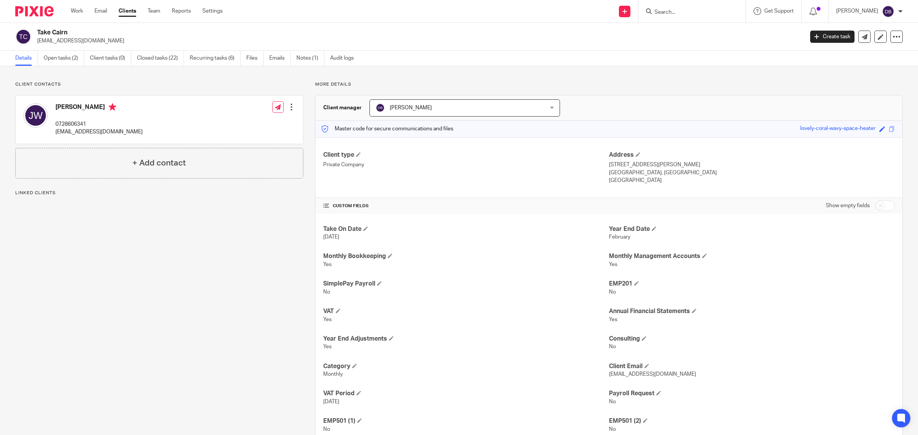
click at [81, 10] on link "Work" at bounding box center [77, 11] width 12 height 8
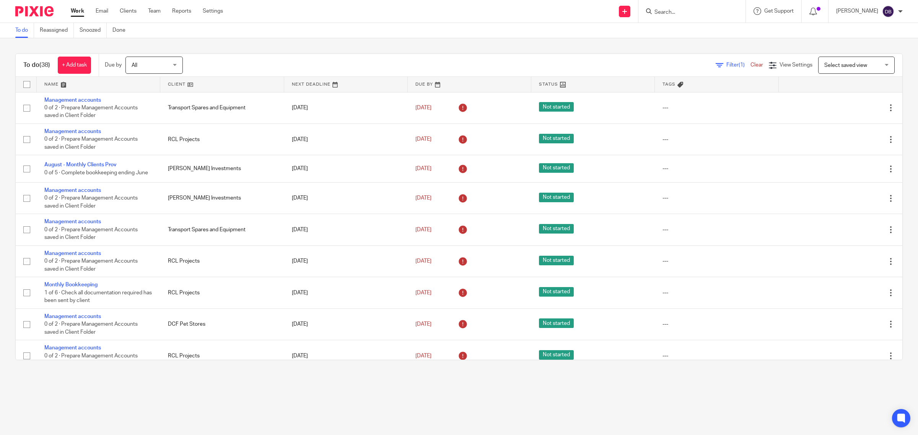
scroll to position [239, 0]
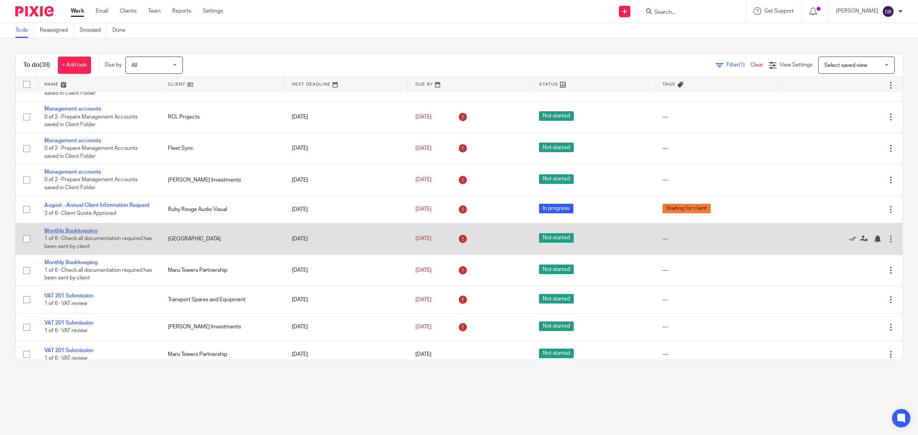
click at [83, 233] on link "Monthly Bookkeeping" at bounding box center [70, 230] width 53 height 5
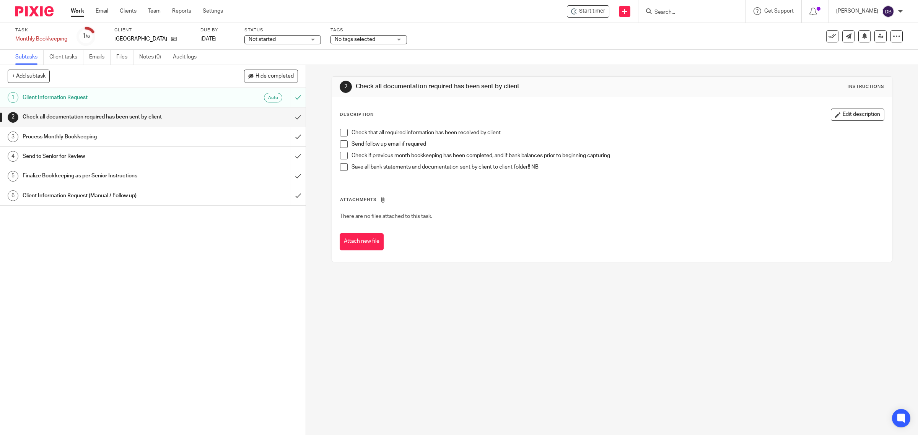
click at [340, 133] on span at bounding box center [344, 133] width 8 height 8
click at [340, 145] on span at bounding box center [344, 144] width 8 height 8
click at [340, 156] on span at bounding box center [344, 156] width 8 height 8
click at [341, 166] on span at bounding box center [344, 167] width 8 height 8
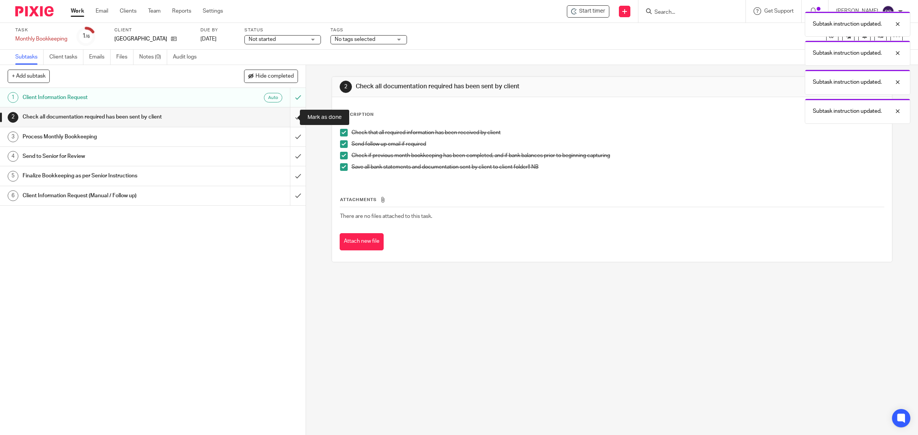
click at [290, 117] on input "submit" at bounding box center [153, 116] width 306 height 19
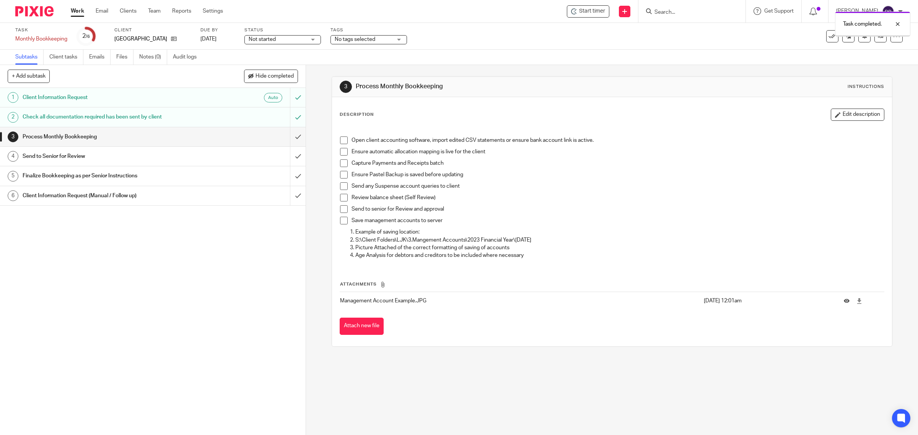
click at [340, 143] on span at bounding box center [344, 141] width 8 height 8
click at [340, 154] on span at bounding box center [344, 152] width 8 height 8
click at [340, 166] on span at bounding box center [344, 163] width 8 height 8
click at [340, 174] on span at bounding box center [344, 175] width 8 height 8
drag, startPoint x: 339, startPoint y: 184, endPoint x: 339, endPoint y: 194, distance: 9.6
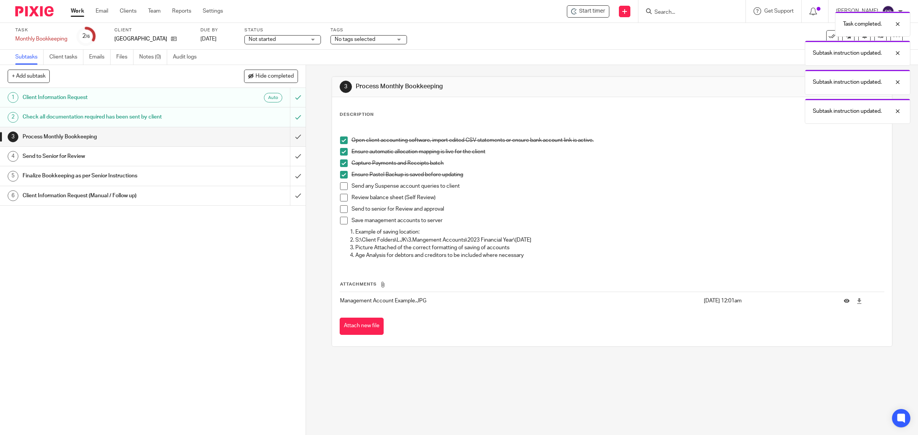
click at [340, 186] on span at bounding box center [344, 186] width 8 height 8
drag, startPoint x: 339, startPoint y: 196, endPoint x: 340, endPoint y: 206, distance: 9.6
click at [340, 198] on span at bounding box center [344, 198] width 8 height 8
drag, startPoint x: 340, startPoint y: 207, endPoint x: 340, endPoint y: 216, distance: 9.2
click at [340, 208] on span at bounding box center [344, 209] width 8 height 8
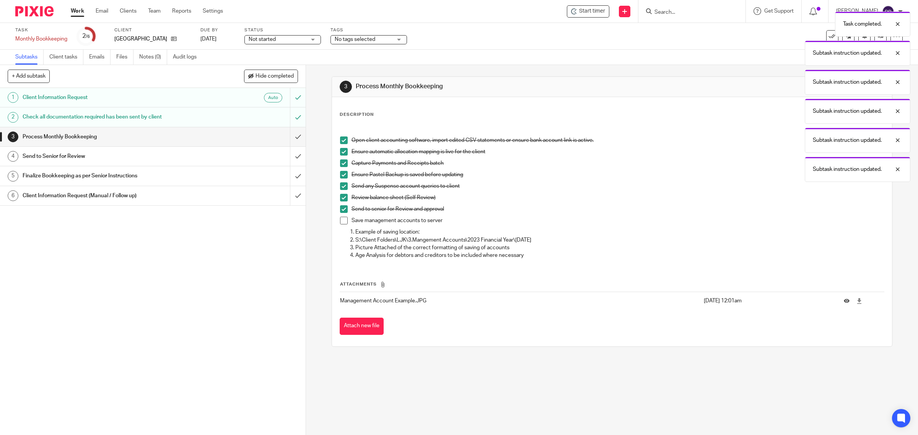
click at [340, 219] on span at bounding box center [344, 221] width 8 height 8
click at [287, 141] on input "submit" at bounding box center [153, 136] width 306 height 19
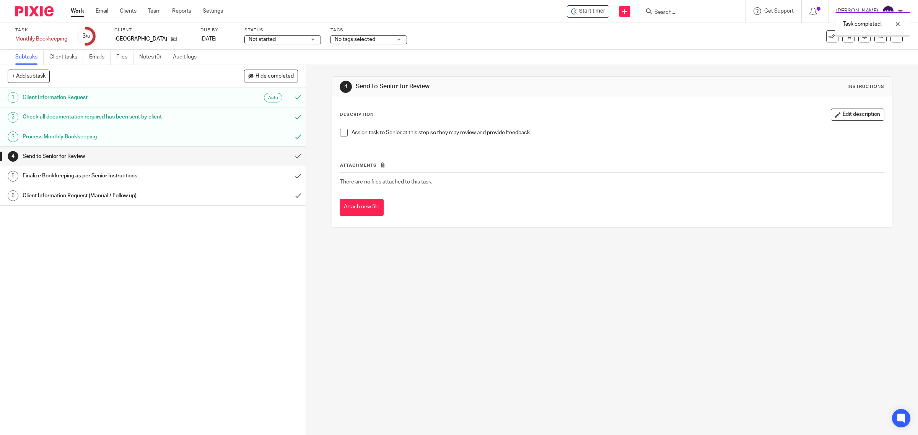
click at [345, 135] on li "Assign task to Senior at this step so they may review and provide Feedback" at bounding box center [612, 134] width 544 height 11
click at [342, 135] on span at bounding box center [344, 133] width 8 height 8
click at [288, 154] on input "submit" at bounding box center [153, 156] width 306 height 19
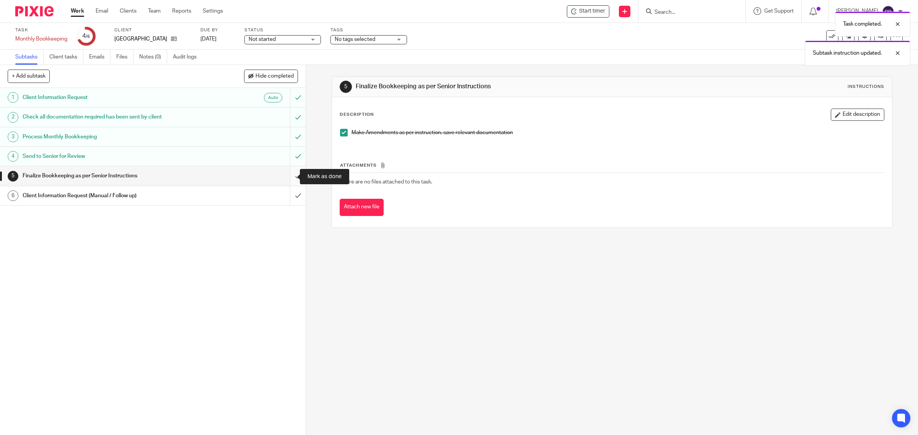
click at [288, 174] on input "submit" at bounding box center [153, 175] width 306 height 19
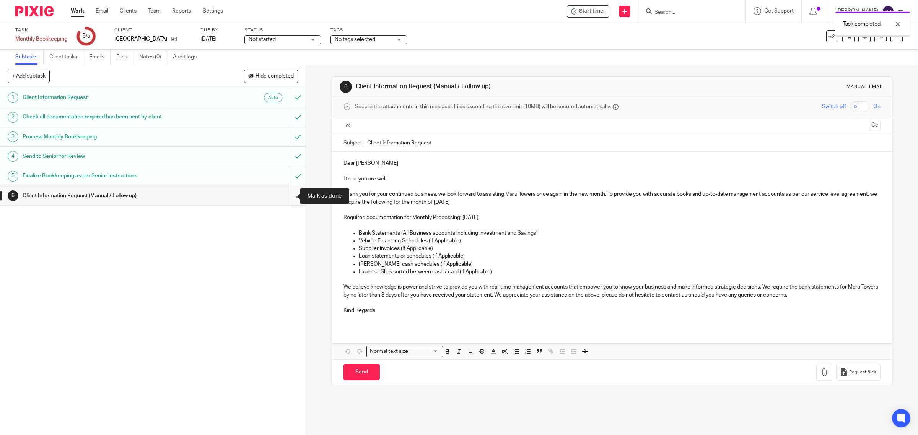
click at [286, 194] on input "submit" at bounding box center [153, 195] width 306 height 19
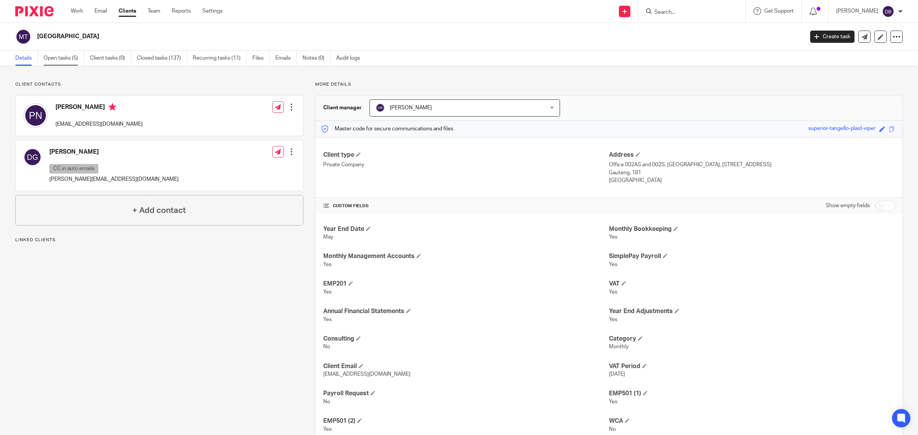
click at [69, 60] on link "Open tasks (5)" at bounding box center [64, 58] width 41 height 15
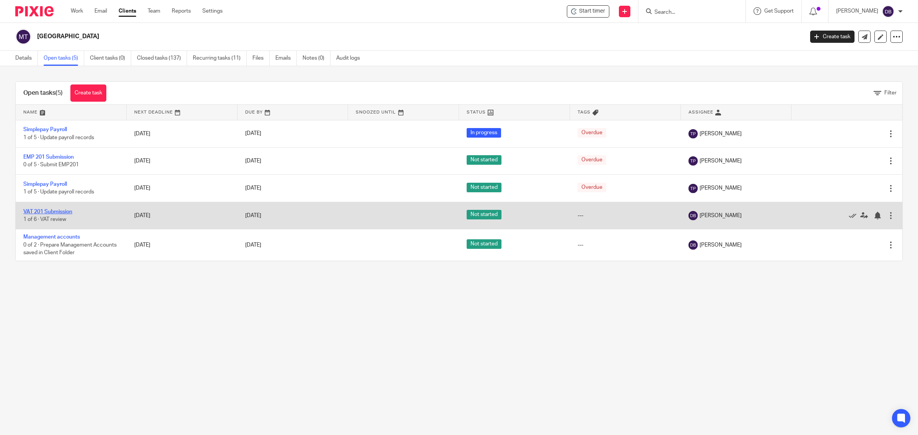
click at [64, 212] on link "VAT 201 Submission" at bounding box center [47, 211] width 49 height 5
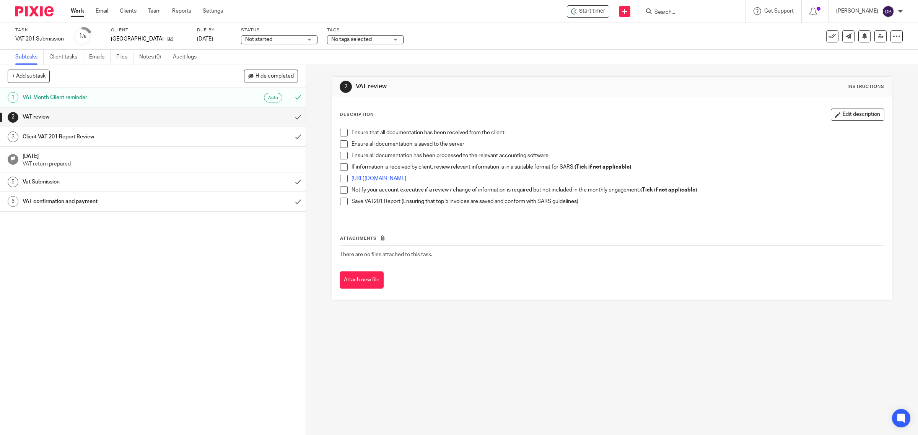
click at [340, 132] on span at bounding box center [344, 133] width 8 height 8
click at [343, 150] on li "Ensure all documentation is saved to the server" at bounding box center [612, 145] width 544 height 11
click at [341, 146] on span at bounding box center [344, 144] width 8 height 8
click at [341, 155] on span at bounding box center [344, 156] width 8 height 8
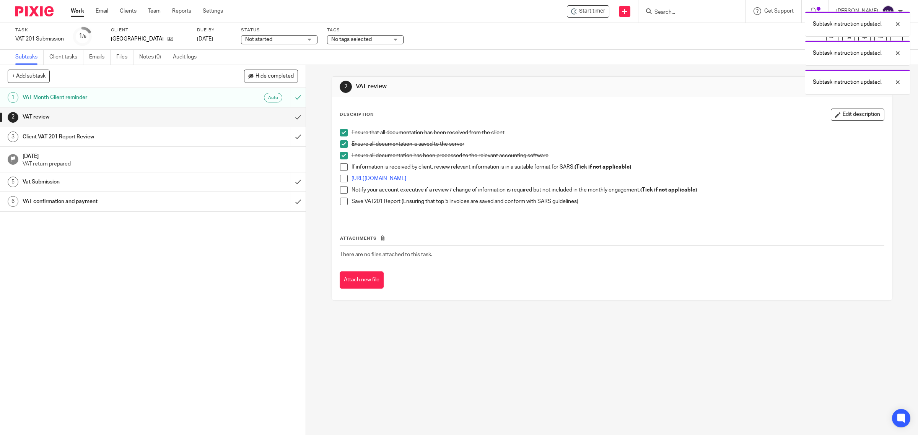
click at [341, 167] on span at bounding box center [344, 167] width 8 height 8
click at [343, 177] on span at bounding box center [344, 179] width 8 height 8
click at [341, 192] on span at bounding box center [344, 190] width 8 height 8
click at [341, 205] on span at bounding box center [344, 202] width 8 height 8
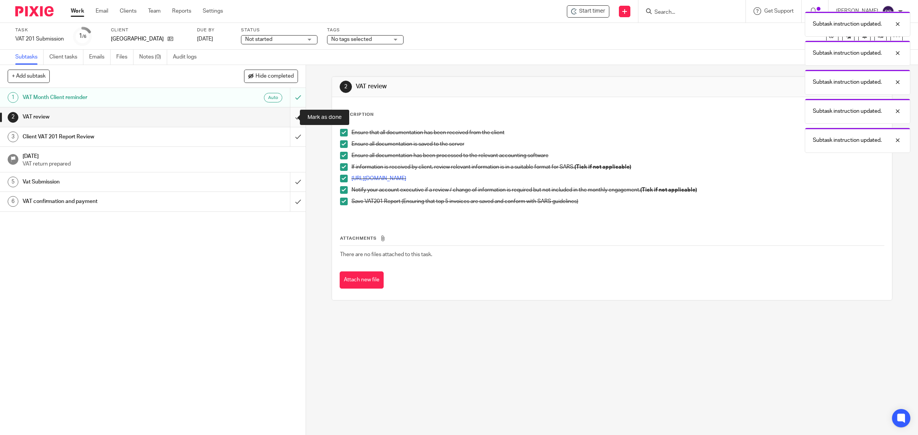
click at [289, 119] on input "submit" at bounding box center [153, 116] width 306 height 19
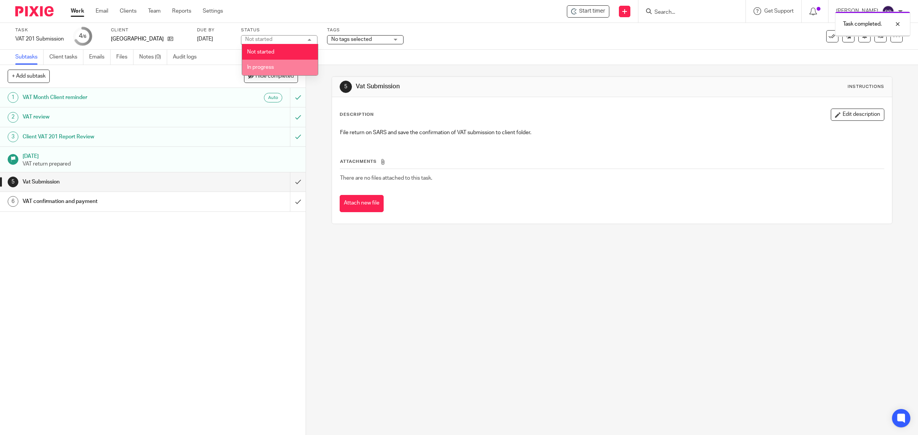
click at [303, 68] on li "In progress" at bounding box center [280, 68] width 76 height 16
click at [393, 39] on div "No tags selected" at bounding box center [365, 39] width 76 height 9
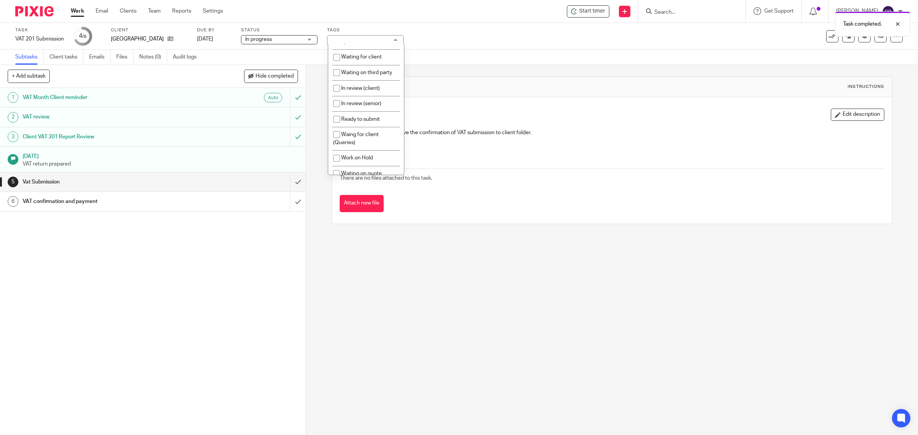
scroll to position [196, 0]
click at [360, 84] on span "In review (client)" at bounding box center [360, 81] width 39 height 5
checkbox input "true"
click at [431, 72] on div "5 Vat Submission Instructions Description Edit description File return on SARS …" at bounding box center [612, 150] width 561 height 171
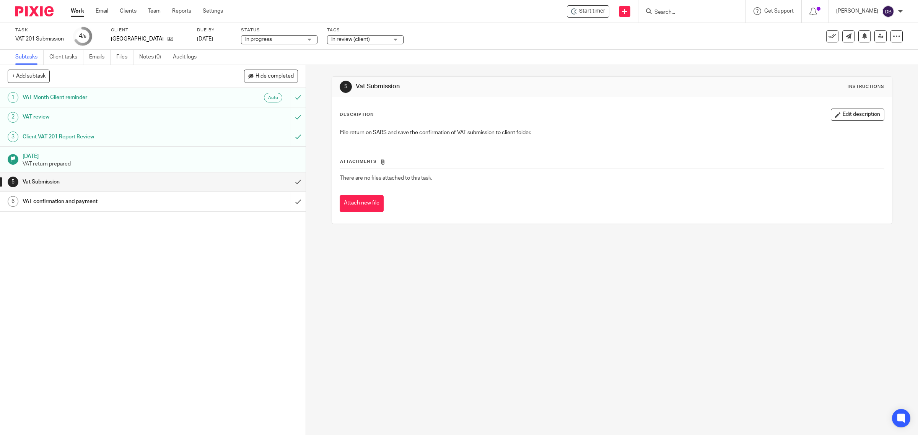
click at [81, 7] on link "Work" at bounding box center [77, 11] width 13 height 8
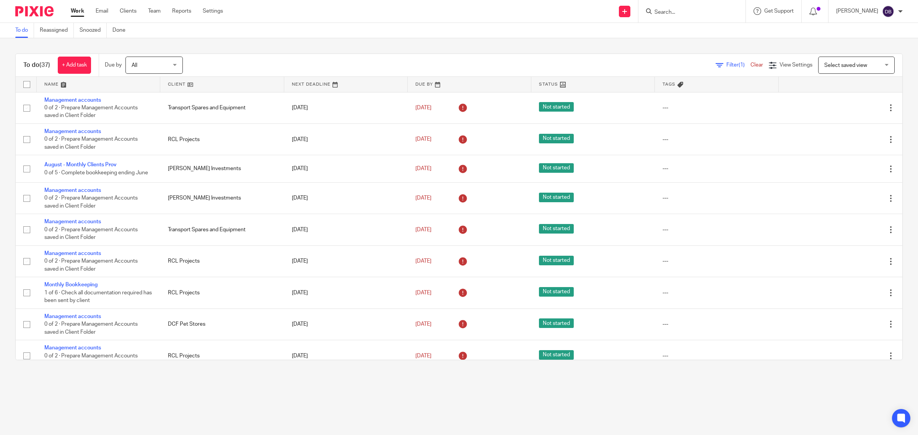
scroll to position [239, 0]
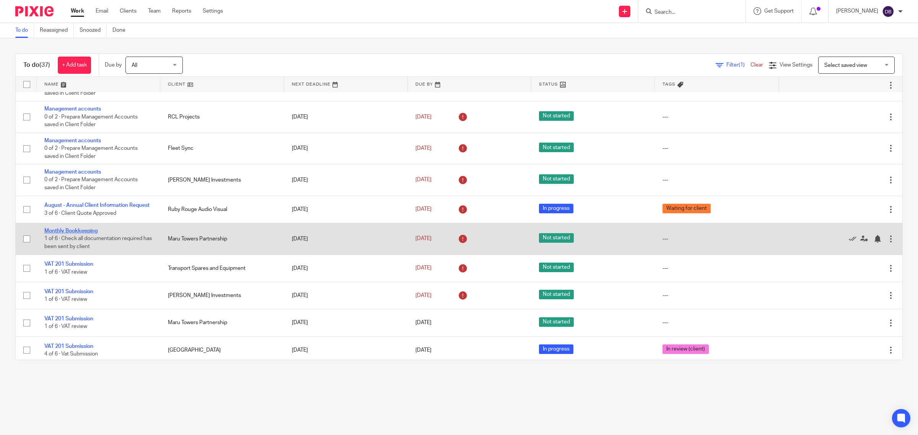
click at [83, 231] on link "Monthly Bookkeeping" at bounding box center [70, 230] width 53 height 5
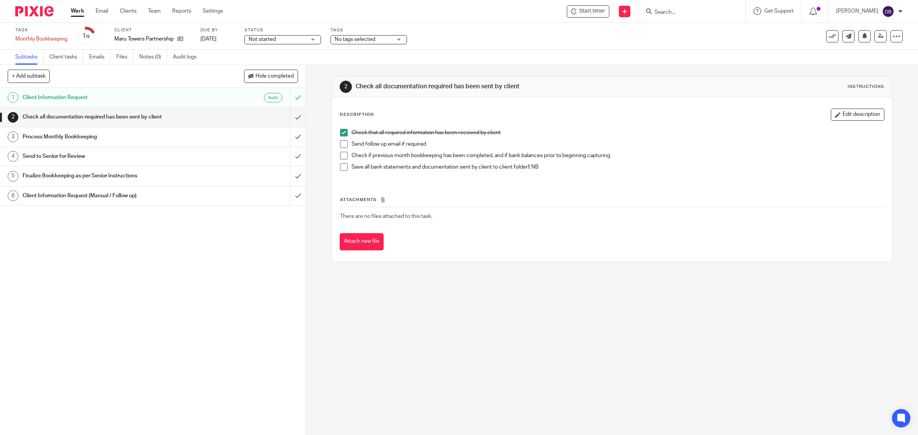
drag, startPoint x: 0, startPoint y: 0, endPoint x: 342, endPoint y: 154, distance: 375.3
click at [342, 146] on span at bounding box center [344, 144] width 8 height 8
click at [342, 155] on span at bounding box center [344, 156] width 8 height 8
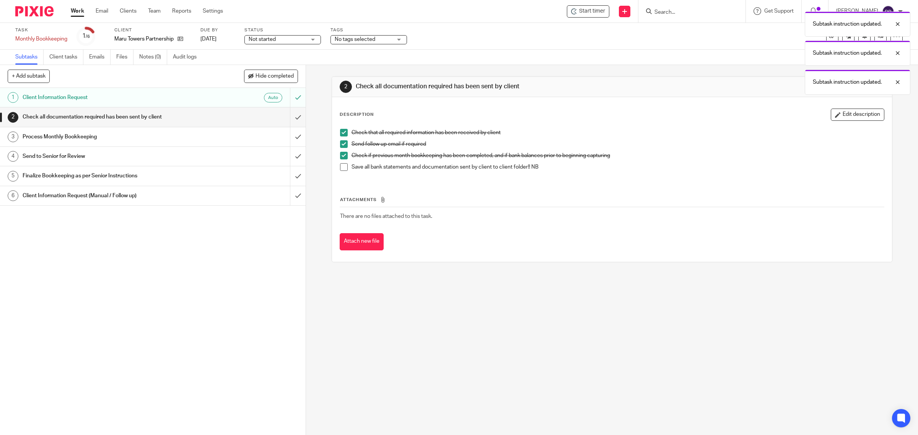
click at [340, 167] on span at bounding box center [344, 167] width 8 height 8
click at [288, 117] on input "submit" at bounding box center [153, 116] width 306 height 19
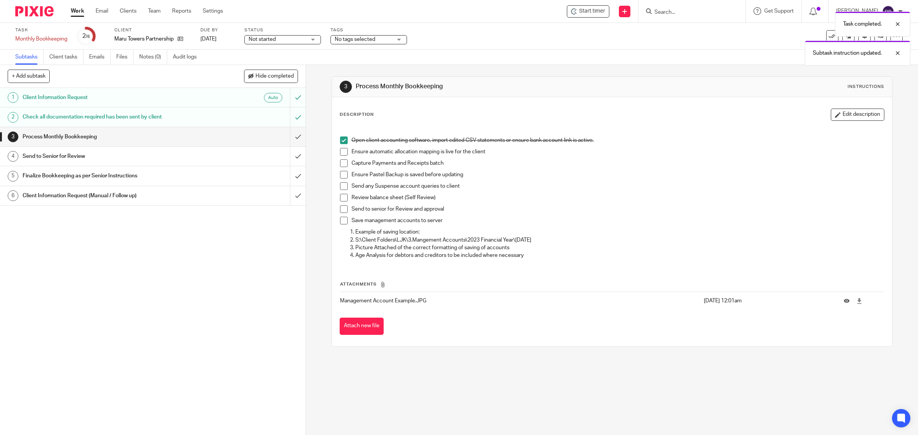
click at [341, 155] on span at bounding box center [344, 152] width 8 height 8
click at [341, 166] on span at bounding box center [344, 163] width 8 height 8
click at [341, 177] on span at bounding box center [344, 175] width 8 height 8
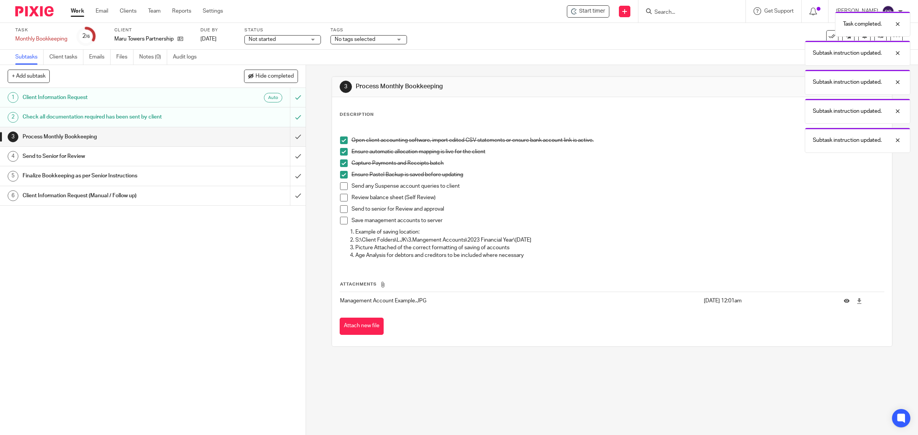
click at [341, 189] on span at bounding box center [344, 186] width 8 height 8
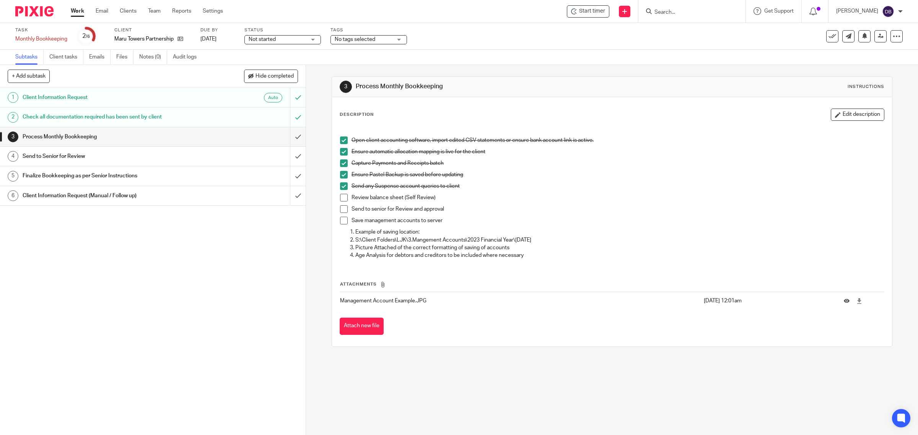
drag, startPoint x: 341, startPoint y: 196, endPoint x: 340, endPoint y: 206, distance: 9.6
click at [340, 197] on span at bounding box center [344, 198] width 8 height 8
click at [340, 208] on span at bounding box center [344, 209] width 8 height 8
click at [341, 219] on span at bounding box center [344, 221] width 8 height 8
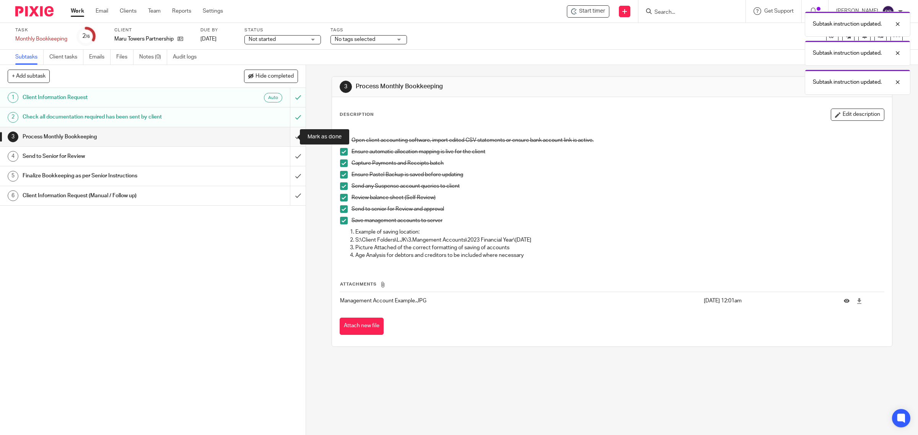
click at [285, 134] on input "submit" at bounding box center [153, 136] width 306 height 19
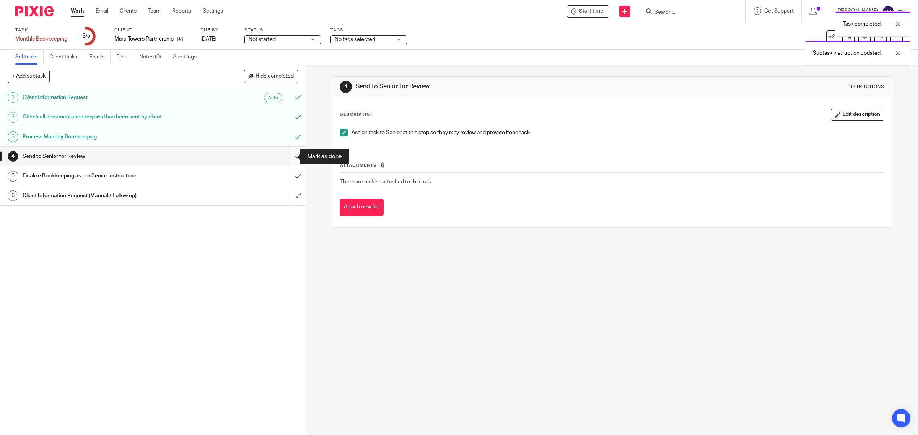
click at [284, 156] on input "submit" at bounding box center [153, 156] width 306 height 19
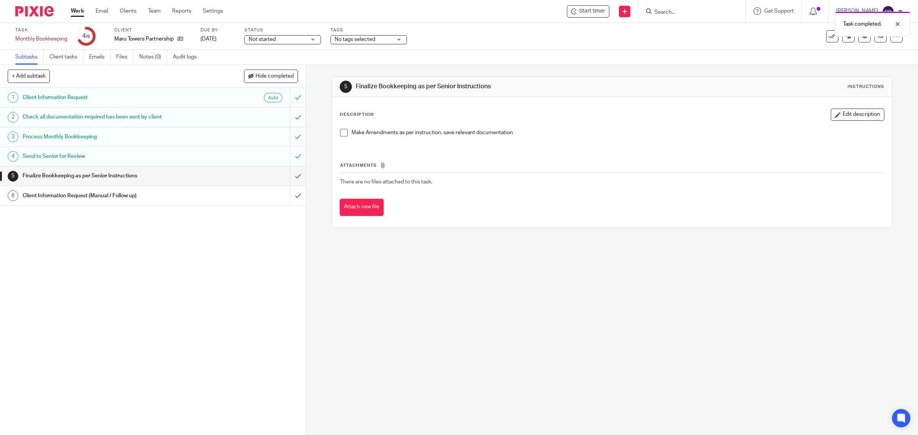
click at [340, 134] on span at bounding box center [344, 133] width 8 height 8
click at [289, 172] on input "submit" at bounding box center [153, 175] width 306 height 19
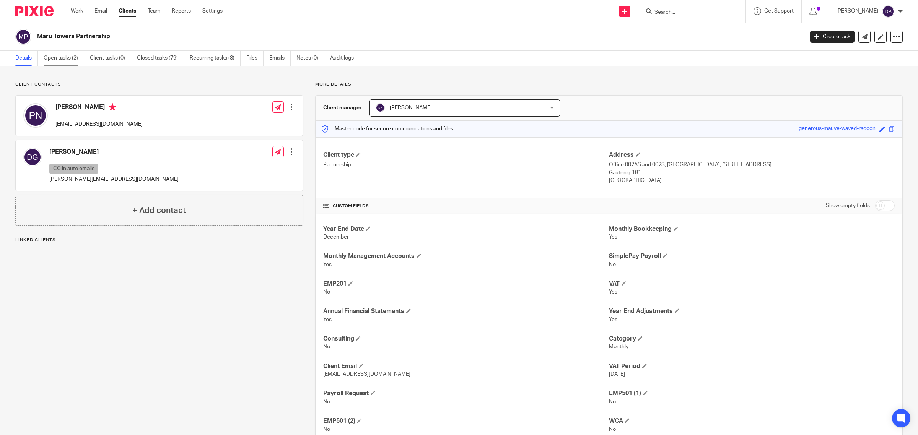
click at [64, 59] on link "Open tasks (2)" at bounding box center [64, 58] width 41 height 15
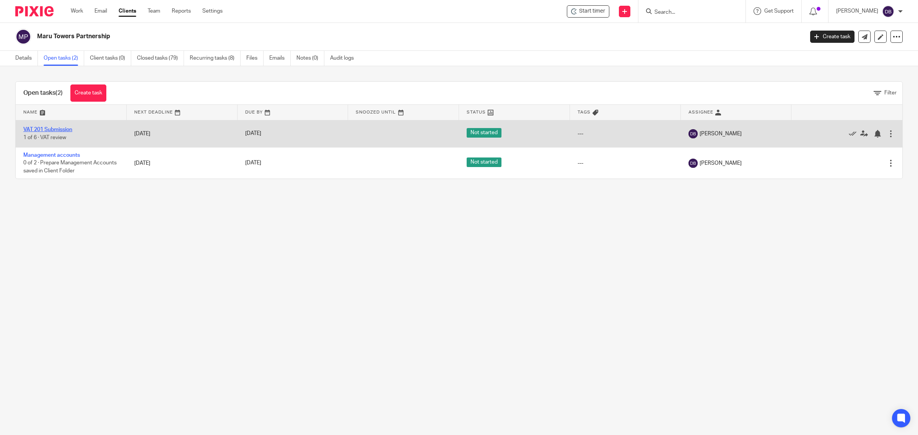
click at [56, 128] on link "VAT 201 Submission" at bounding box center [47, 129] width 49 height 5
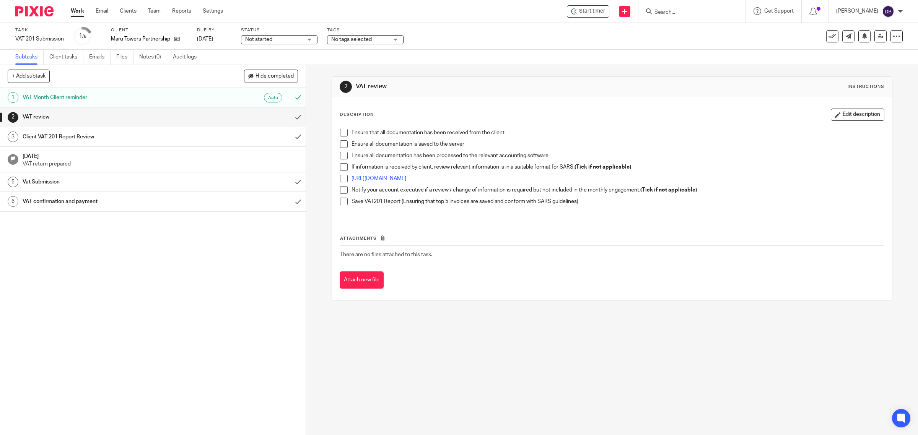
click at [341, 135] on span at bounding box center [344, 133] width 8 height 8
click at [341, 146] on span at bounding box center [344, 144] width 8 height 8
click at [341, 158] on span at bounding box center [344, 156] width 8 height 8
click at [341, 169] on span at bounding box center [344, 167] width 8 height 8
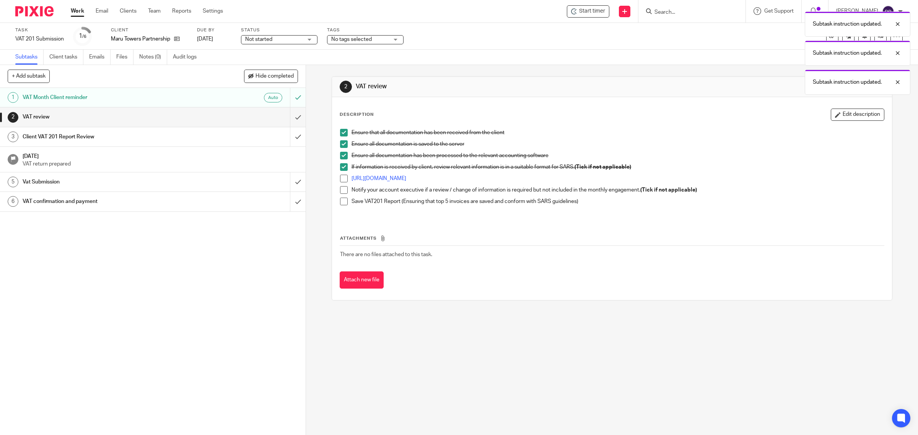
click at [341, 176] on span at bounding box center [344, 179] width 8 height 8
drag, startPoint x: 341, startPoint y: 188, endPoint x: 341, endPoint y: 198, distance: 9.9
click at [341, 189] on span at bounding box center [344, 190] width 8 height 8
click at [341, 202] on span at bounding box center [344, 202] width 8 height 8
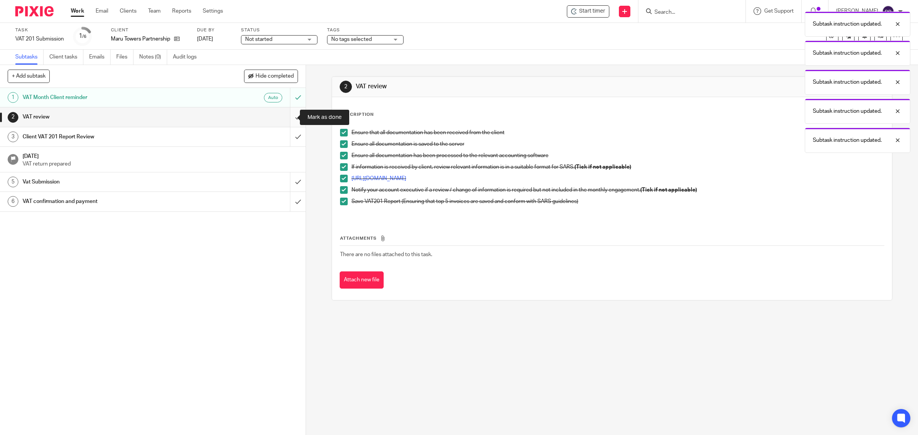
click at [289, 120] on input "submit" at bounding box center [153, 116] width 306 height 19
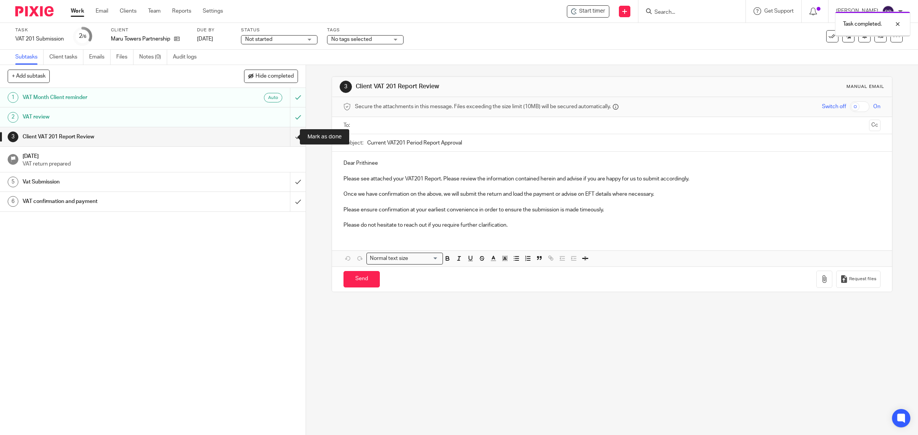
click at [289, 141] on input "submit" at bounding box center [153, 136] width 306 height 19
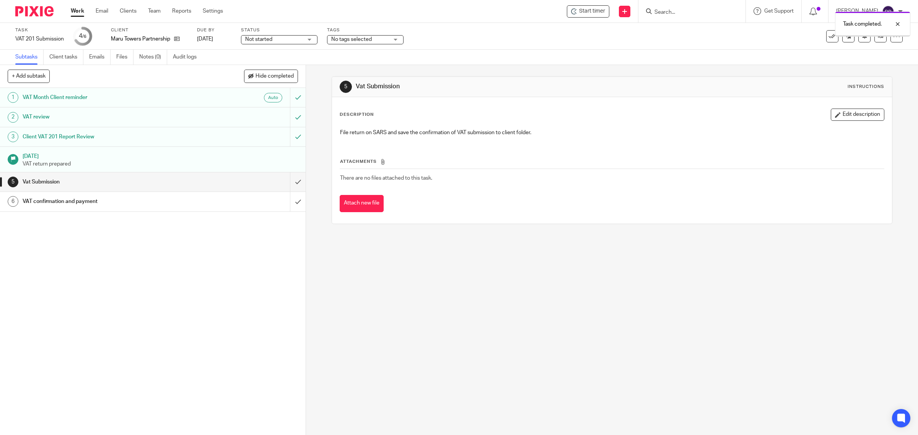
click at [312, 39] on div "Not started Not started" at bounding box center [279, 39] width 76 height 9
click at [294, 69] on li "In progress" at bounding box center [280, 68] width 76 height 16
click at [394, 36] on div "No tags selected" at bounding box center [365, 39] width 76 height 9
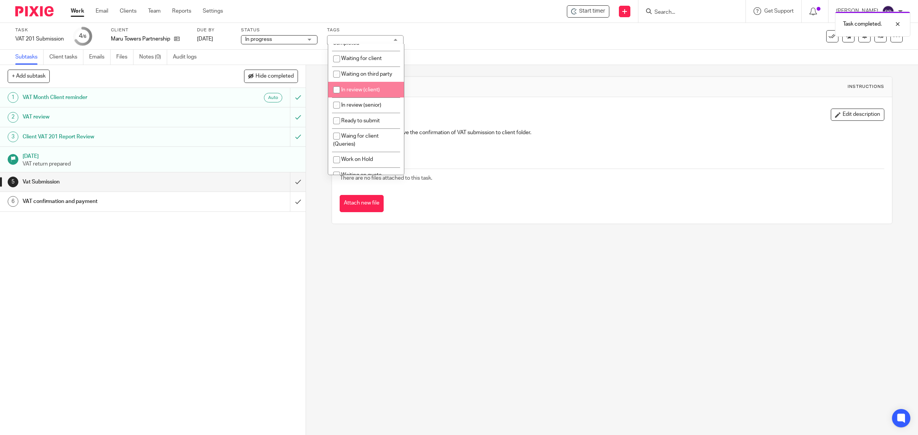
click at [379, 98] on li "In review (client)" at bounding box center [366, 90] width 76 height 16
checkbox input "true"
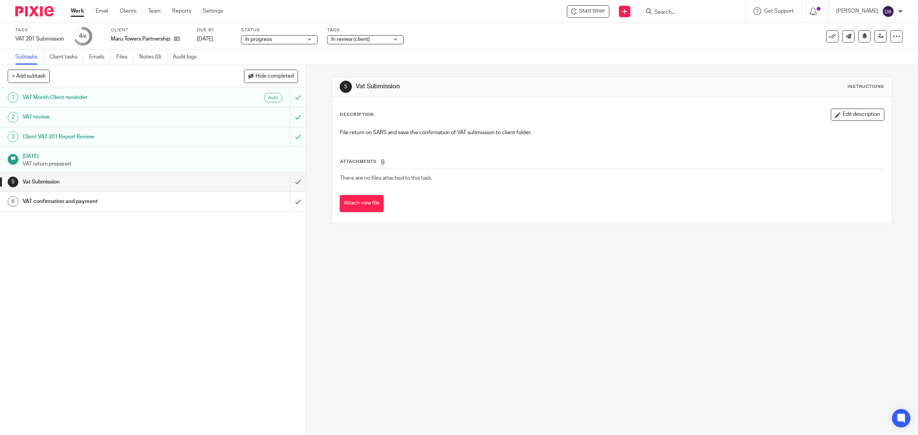
click at [449, 64] on div "Subtasks Client tasks Emails Files Notes (0) Audit logs" at bounding box center [459, 57] width 918 height 15
click at [180, 38] on icon at bounding box center [177, 39] width 6 height 6
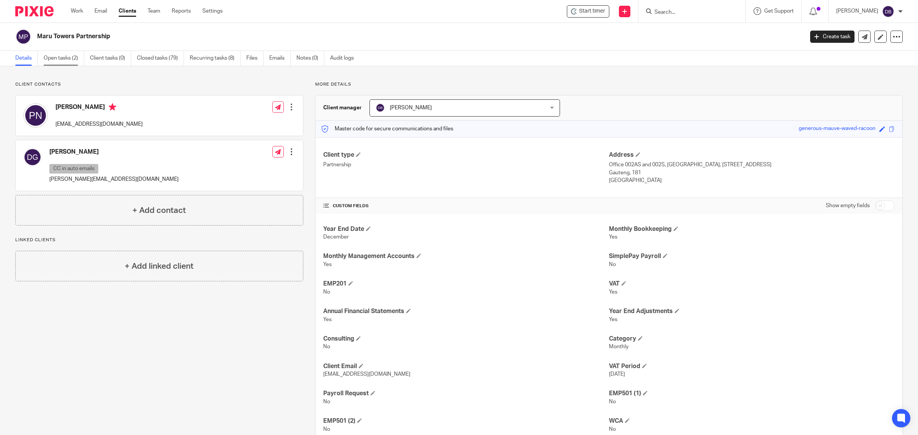
click at [64, 63] on link "Open tasks (2)" at bounding box center [64, 58] width 41 height 15
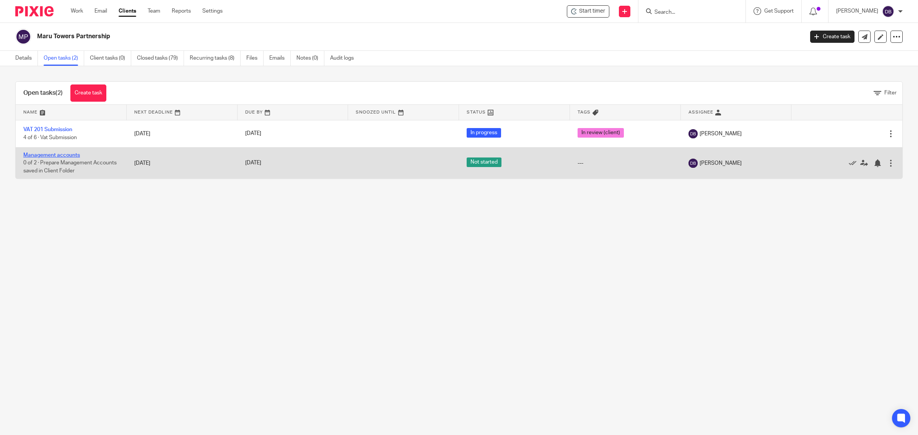
click at [54, 156] on link "Management accounts" at bounding box center [51, 155] width 57 height 5
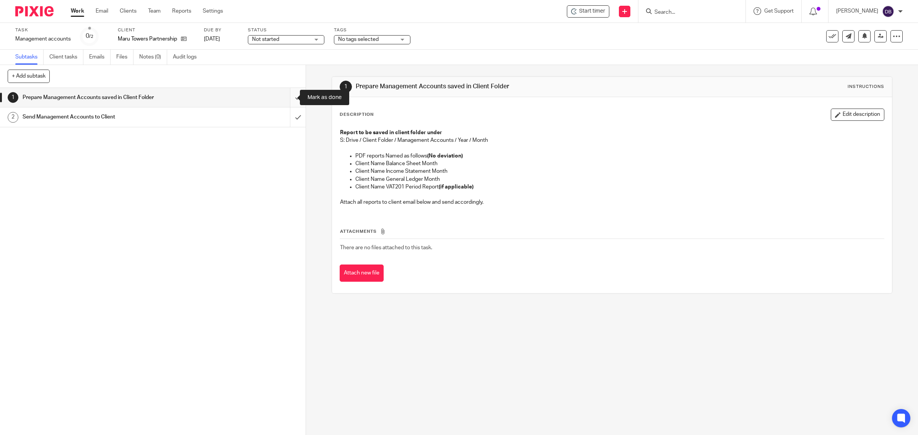
click at [285, 99] on input "submit" at bounding box center [153, 97] width 306 height 19
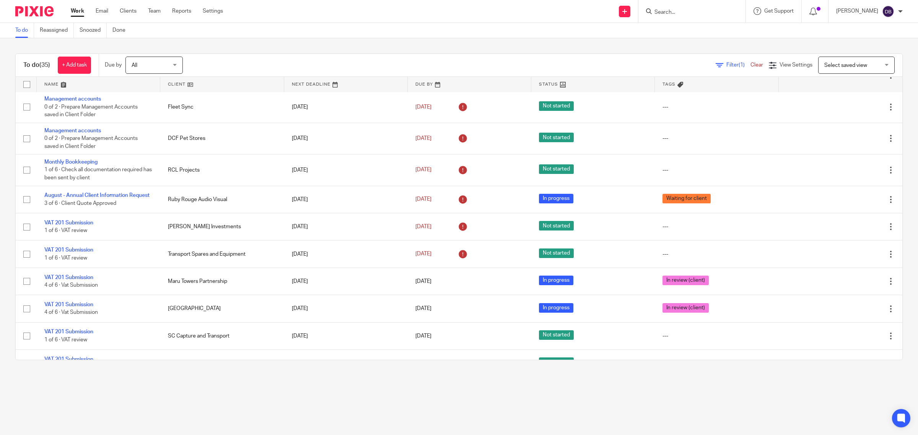
scroll to position [265, 0]
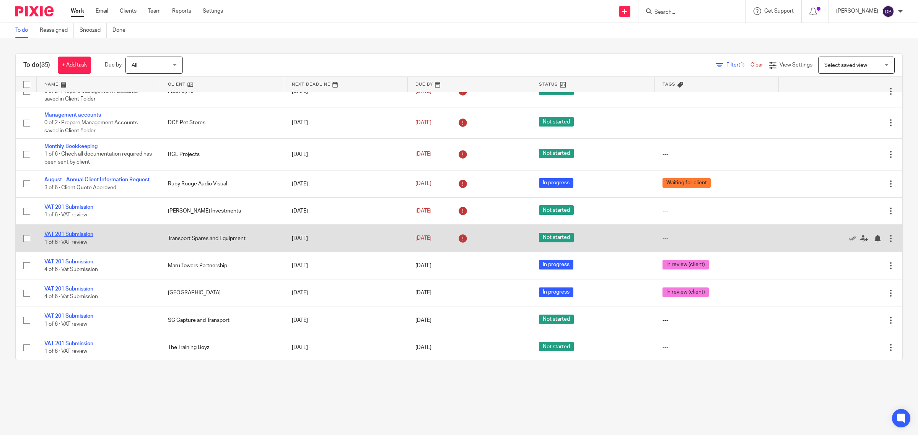
click at [81, 236] on link "VAT 201 Submission" at bounding box center [68, 234] width 49 height 5
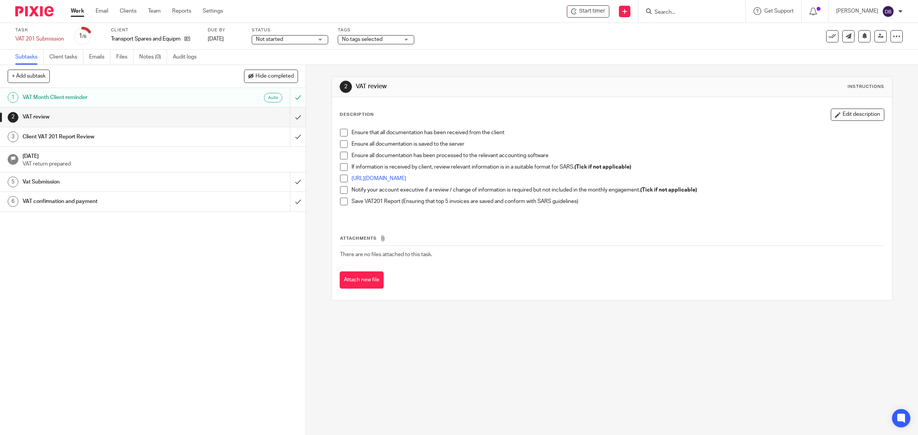
click at [340, 134] on span at bounding box center [344, 133] width 8 height 8
click at [341, 140] on span at bounding box center [344, 144] width 8 height 8
click at [341, 157] on span at bounding box center [344, 156] width 8 height 8
click at [341, 169] on span at bounding box center [344, 167] width 8 height 8
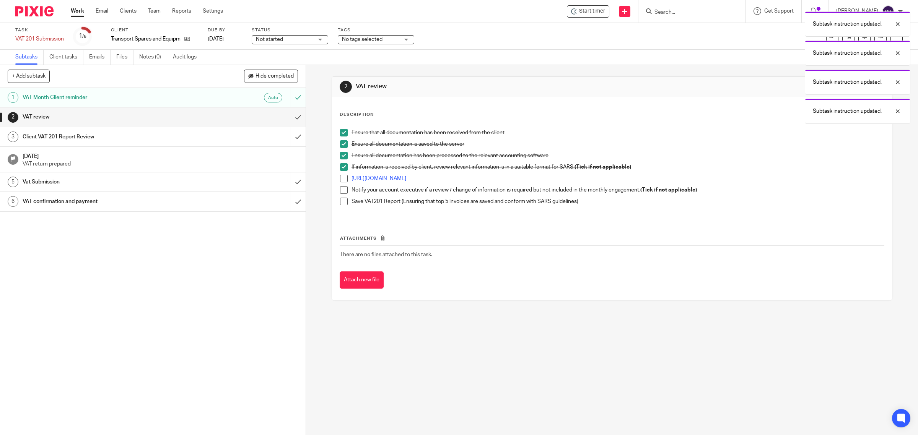
click at [341, 180] on span at bounding box center [344, 179] width 8 height 8
click at [341, 186] on span at bounding box center [344, 190] width 8 height 8
click at [341, 201] on span at bounding box center [344, 202] width 8 height 8
click at [289, 120] on input "submit" at bounding box center [153, 116] width 306 height 19
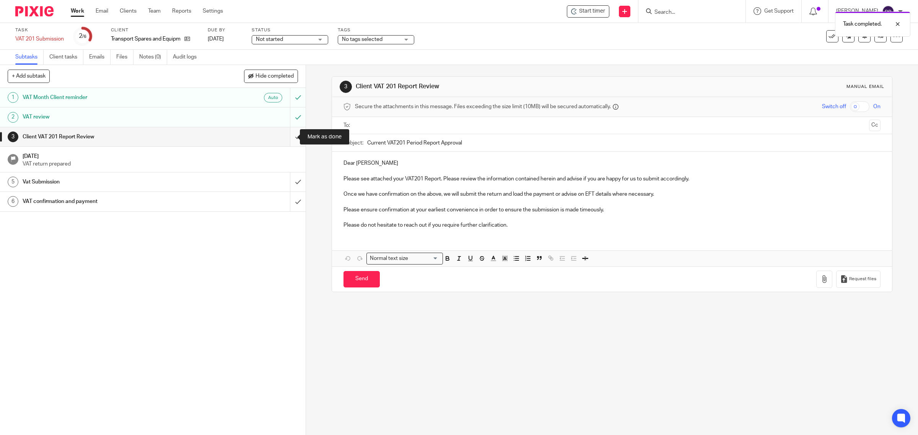
click at [289, 136] on input "submit" at bounding box center [153, 136] width 306 height 19
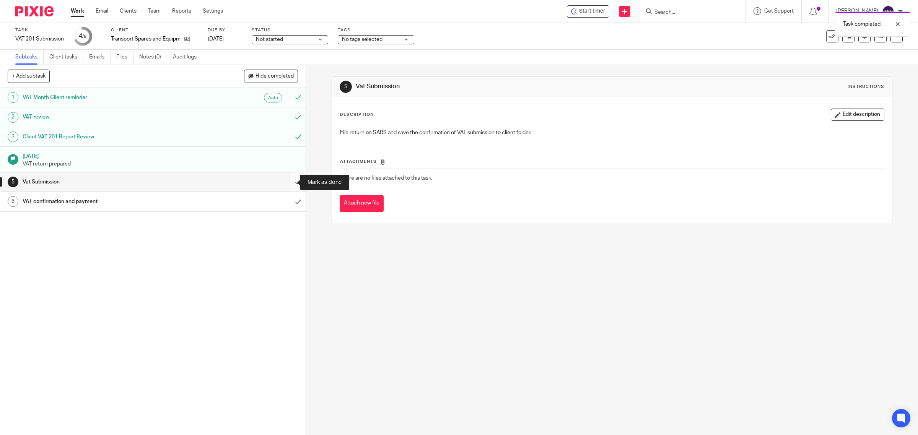
click at [287, 180] on input "submit" at bounding box center [153, 181] width 306 height 19
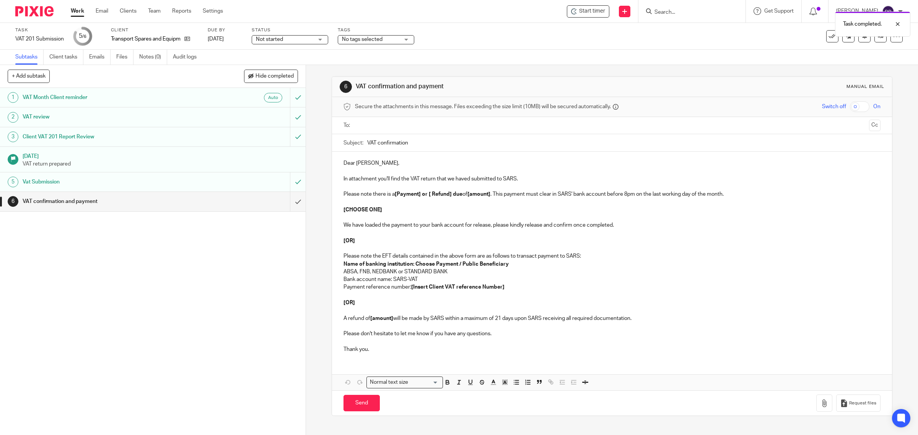
click at [287, 200] on input "submit" at bounding box center [153, 201] width 306 height 19
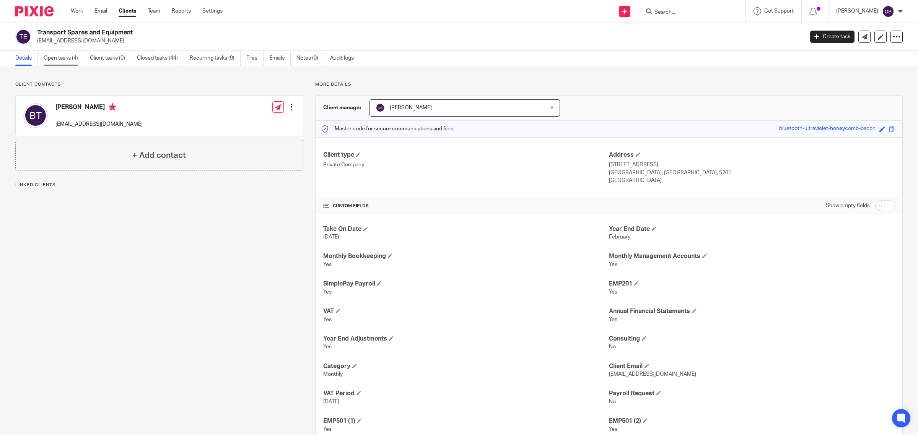
click at [68, 57] on link "Open tasks (4)" at bounding box center [64, 58] width 41 height 15
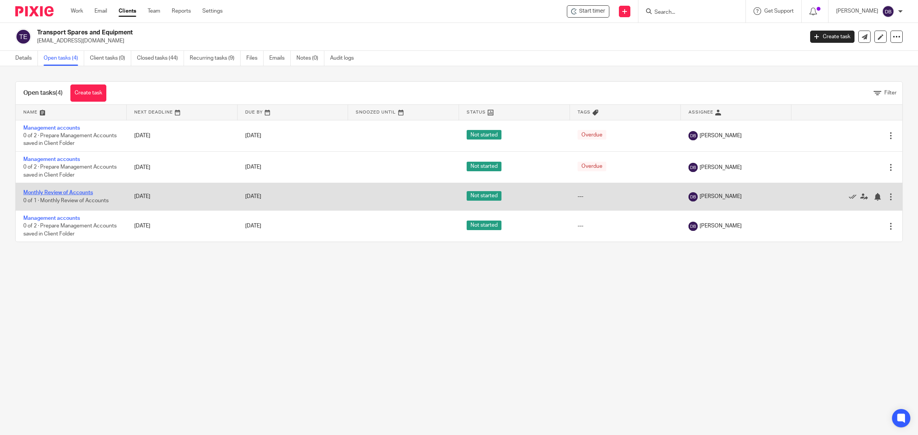
click at [70, 192] on link "Monthly Review of Accounts" at bounding box center [58, 192] width 70 height 5
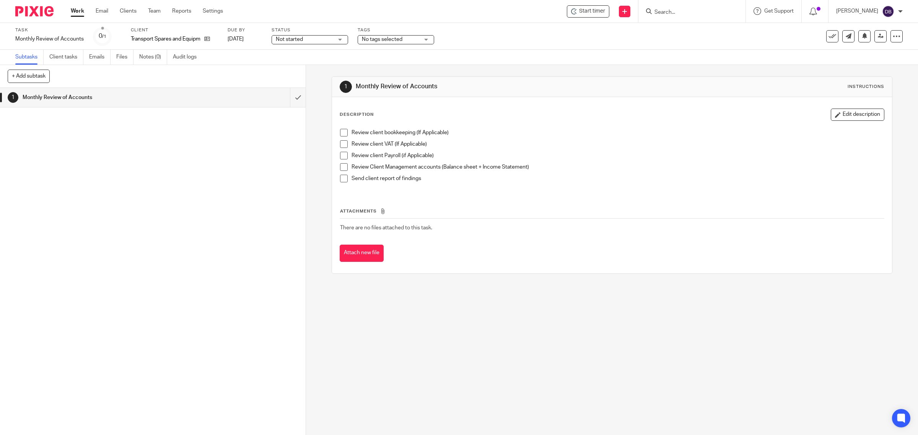
click at [342, 132] on span at bounding box center [344, 133] width 8 height 8
click at [341, 158] on span at bounding box center [344, 156] width 8 height 8
click at [341, 148] on li "Review client VAT (If Applicable)" at bounding box center [612, 145] width 544 height 11
click at [341, 146] on span at bounding box center [344, 144] width 8 height 8
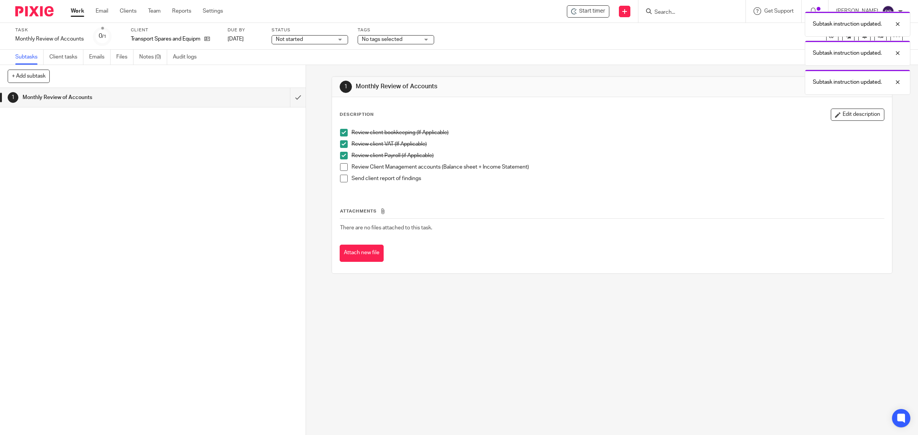
click at [341, 168] on span at bounding box center [344, 167] width 8 height 8
click at [340, 183] on li "Send client report of findings" at bounding box center [612, 180] width 544 height 11
click at [340, 180] on span at bounding box center [344, 179] width 8 height 8
click at [288, 96] on input "submit" at bounding box center [153, 97] width 306 height 19
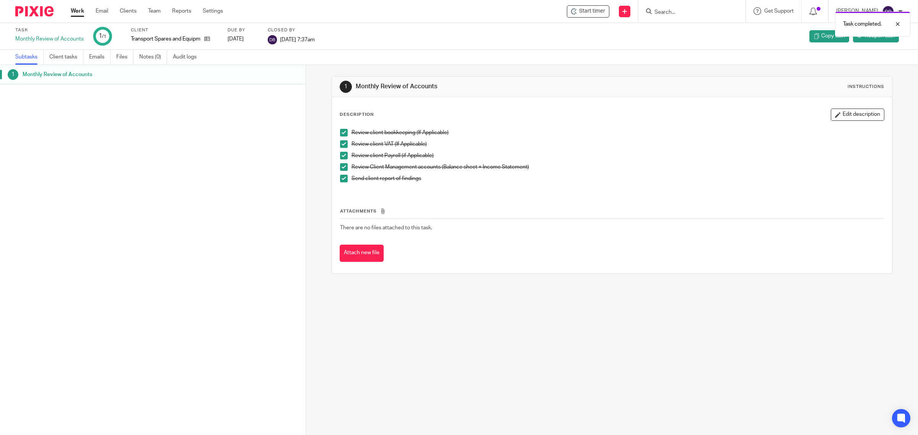
click at [80, 10] on link "Work" at bounding box center [77, 11] width 13 height 8
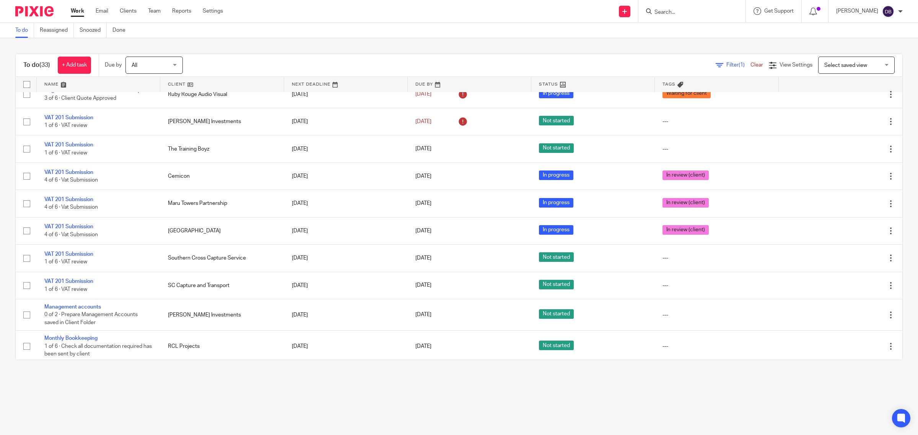
scroll to position [365, 0]
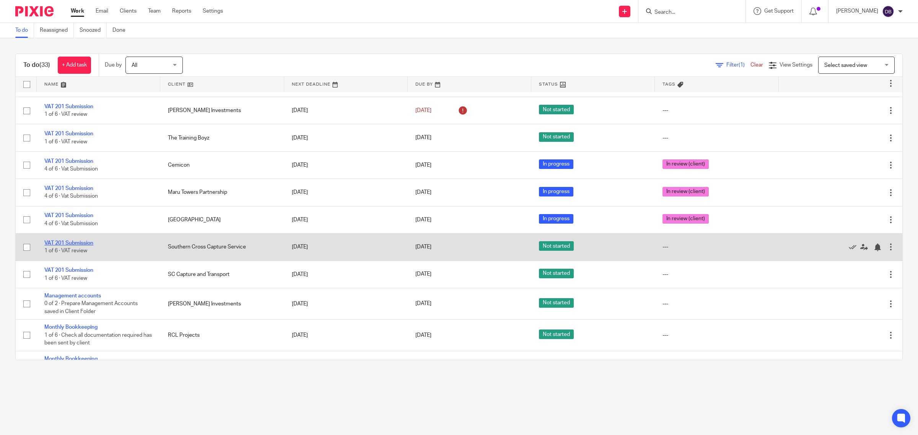
click at [85, 246] on link "VAT 201 Submission" at bounding box center [68, 243] width 49 height 5
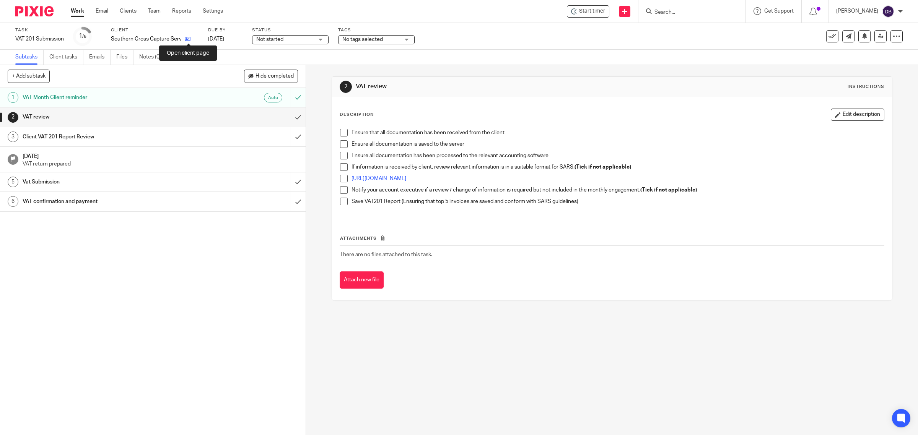
click at [189, 37] on icon at bounding box center [188, 39] width 6 height 6
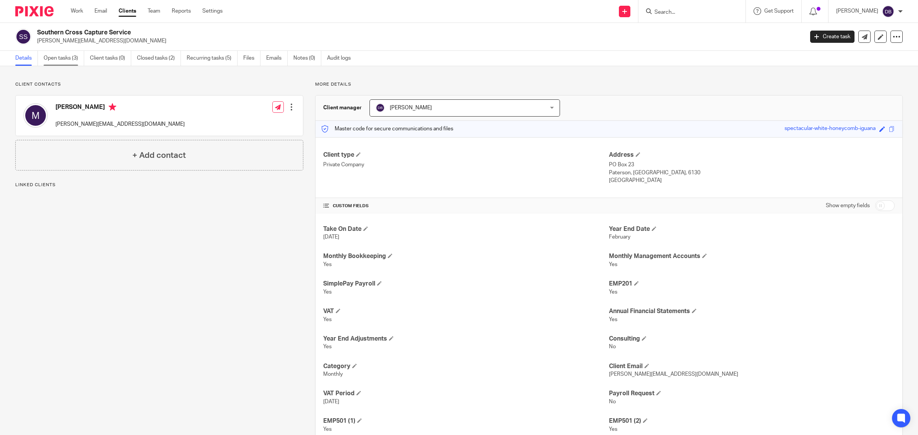
click at [73, 63] on link "Open tasks (3)" at bounding box center [64, 58] width 41 height 15
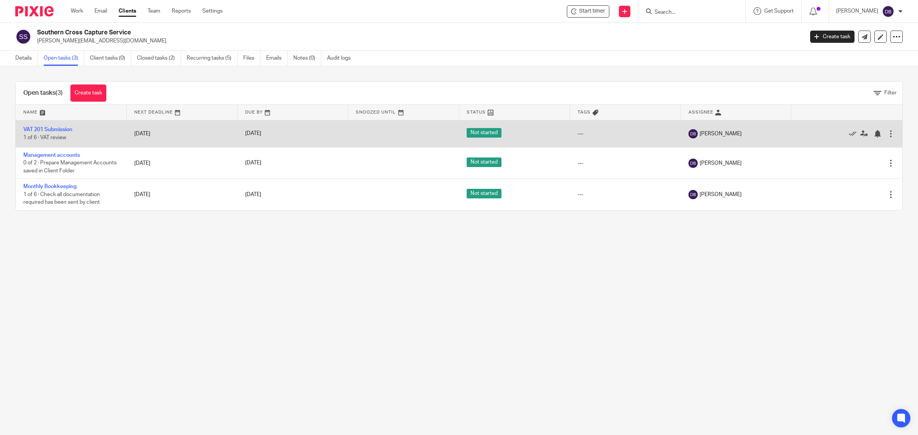
click at [887, 131] on div at bounding box center [891, 134] width 8 height 8
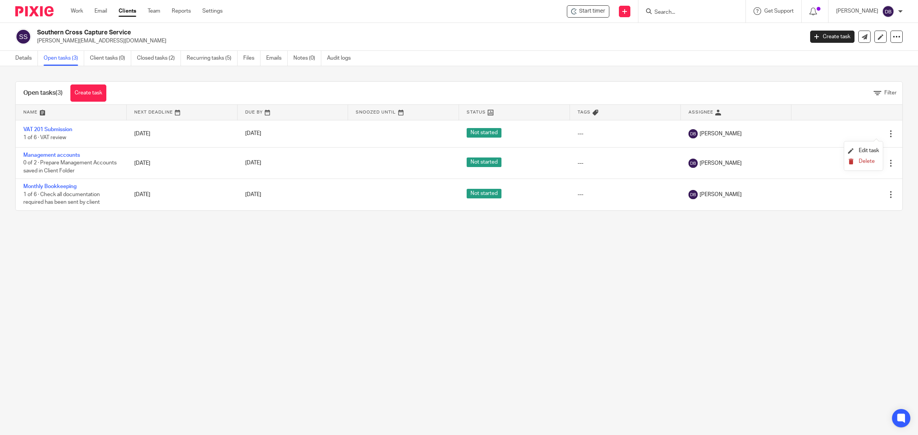
click at [863, 159] on span "Delete" at bounding box center [866, 161] width 16 height 5
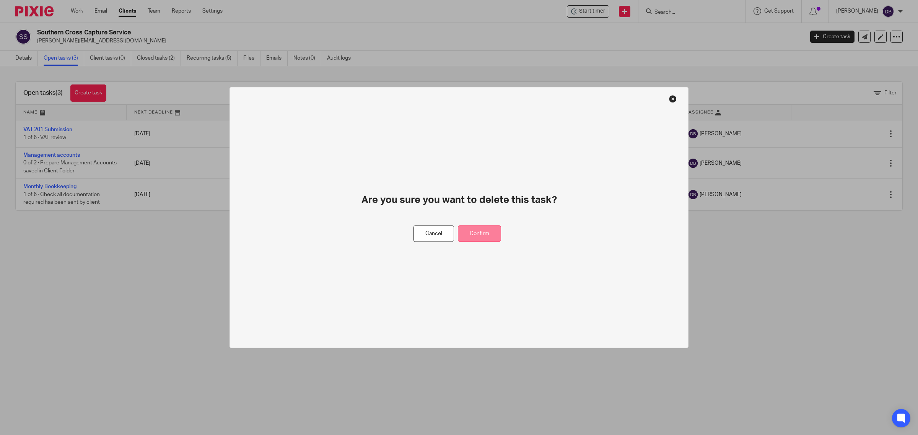
click at [487, 234] on button "Confirm" at bounding box center [479, 234] width 43 height 16
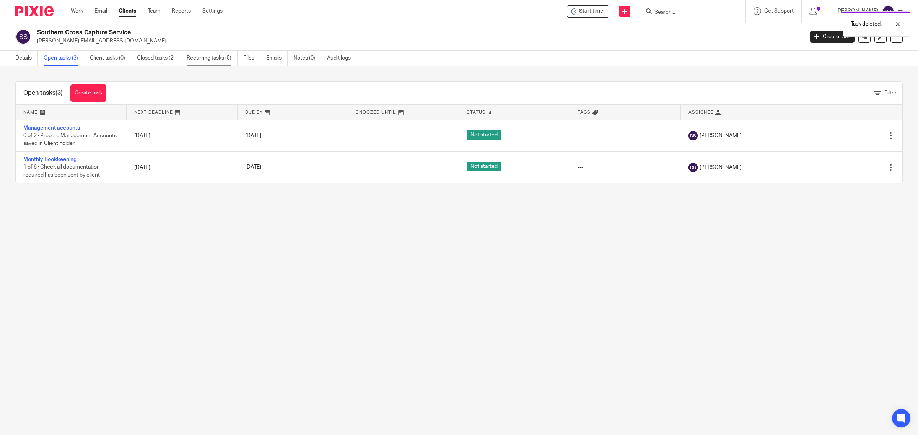
click at [226, 58] on link "Recurring tasks (5)" at bounding box center [212, 58] width 51 height 15
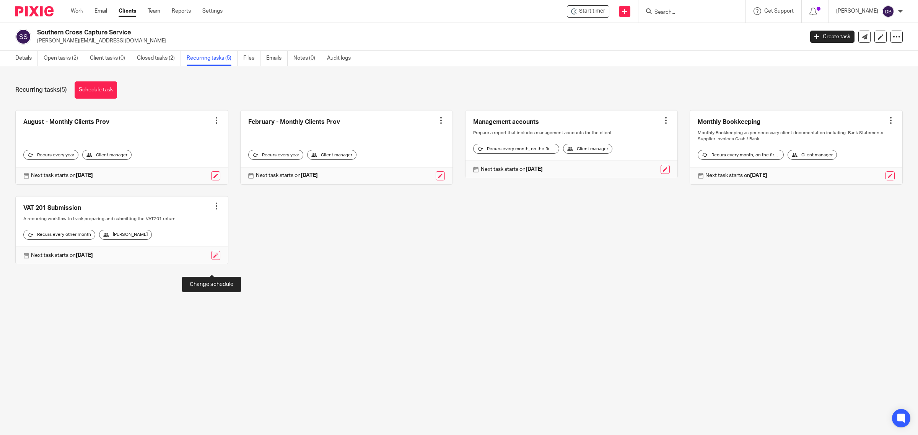
click at [215, 260] on link at bounding box center [215, 255] width 9 height 9
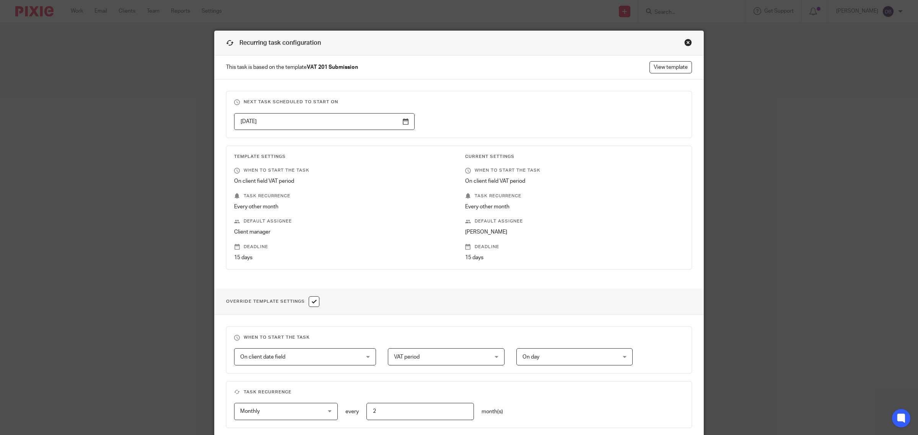
click at [684, 43] on div "Close this dialog window" at bounding box center [688, 43] width 8 height 8
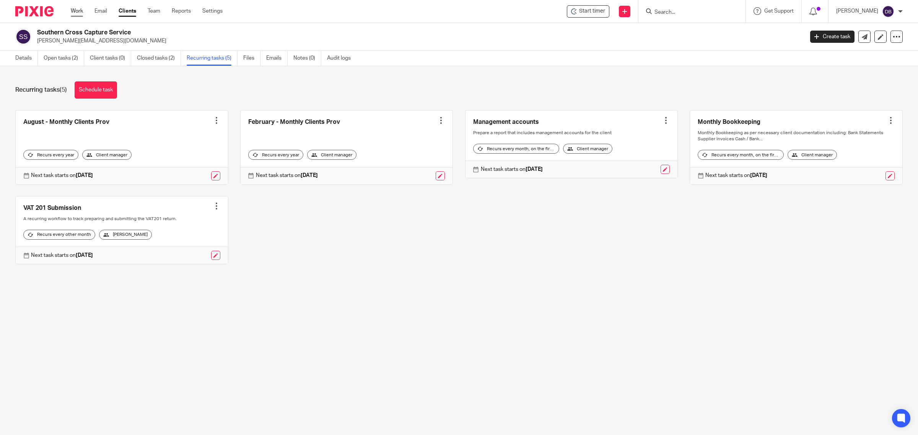
click at [80, 12] on link "Work" at bounding box center [77, 11] width 12 height 8
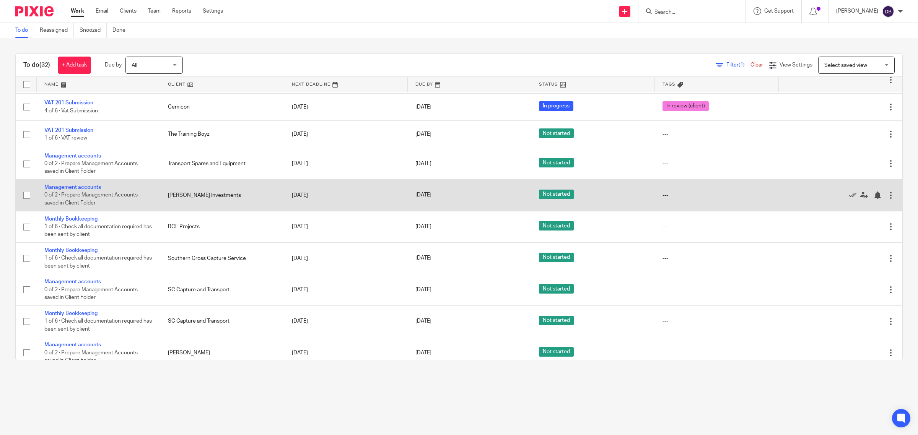
scroll to position [239, 0]
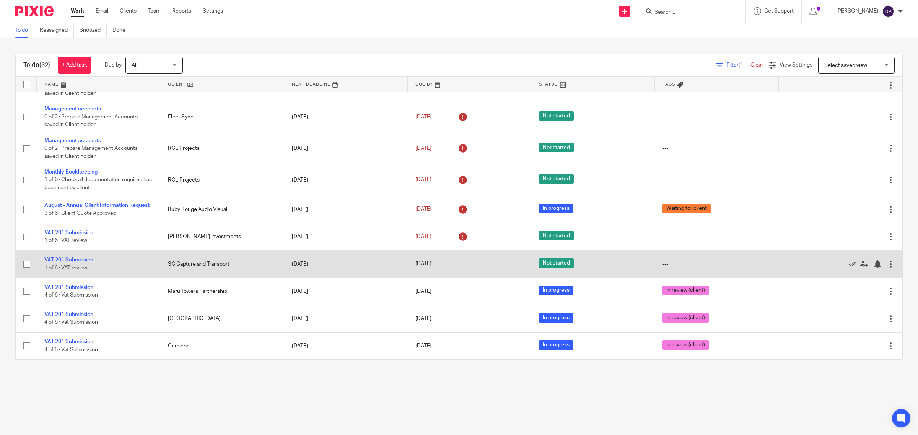
click at [79, 263] on link "VAT 201 Submission" at bounding box center [68, 259] width 49 height 5
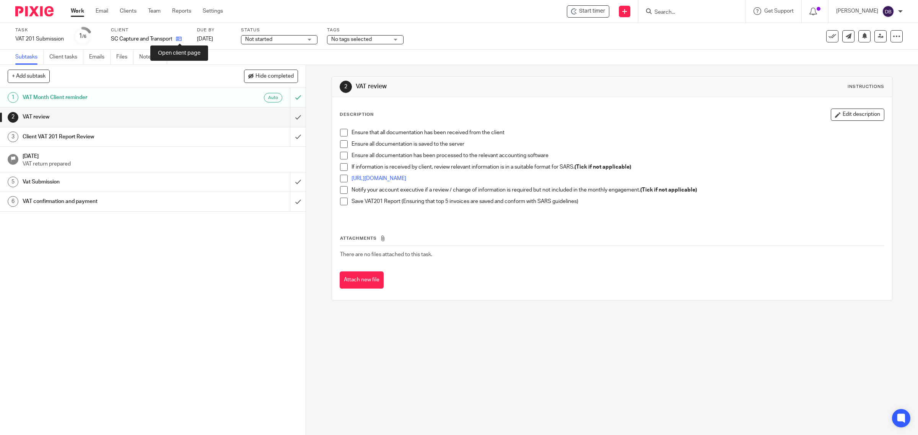
click at [177, 41] on icon at bounding box center [179, 39] width 6 height 6
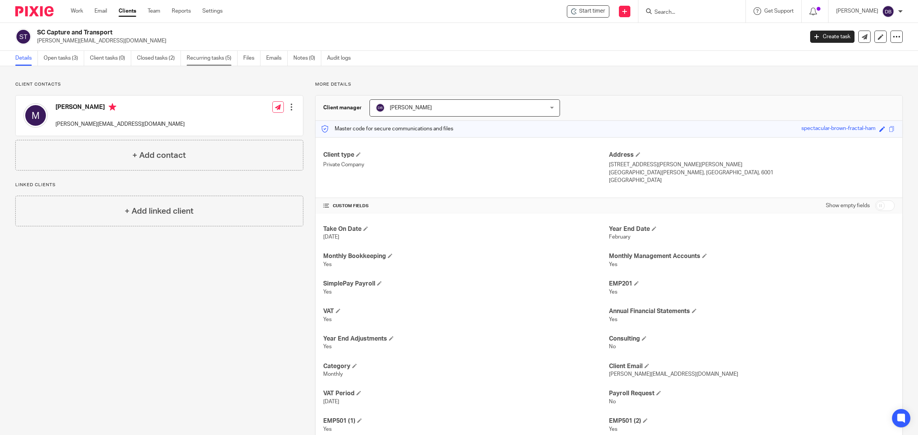
click at [221, 57] on link "Recurring tasks (5)" at bounding box center [212, 58] width 51 height 15
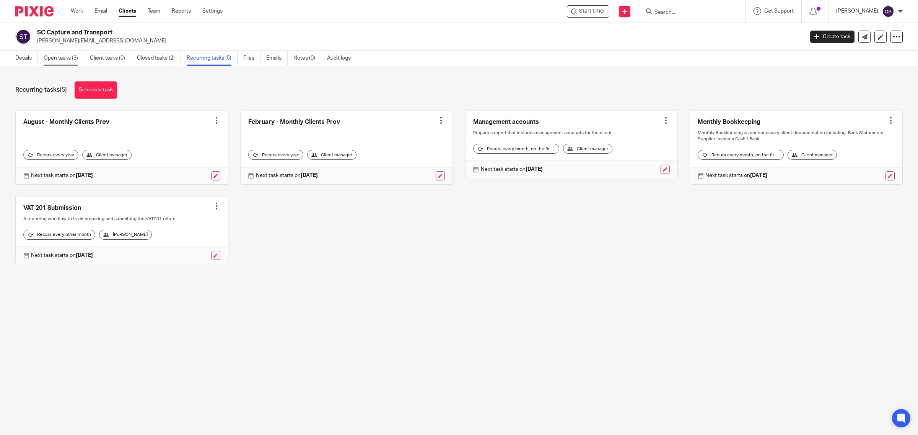
click at [77, 60] on link "Open tasks (3)" at bounding box center [64, 58] width 41 height 15
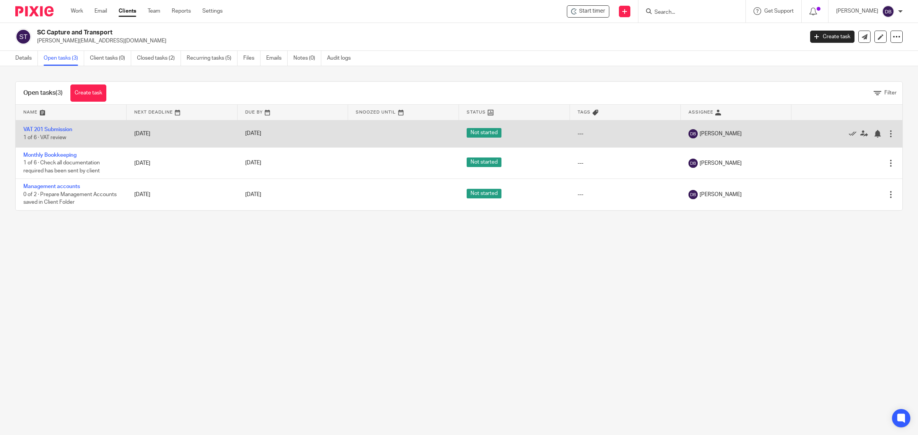
click at [887, 133] on div at bounding box center [891, 134] width 8 height 8
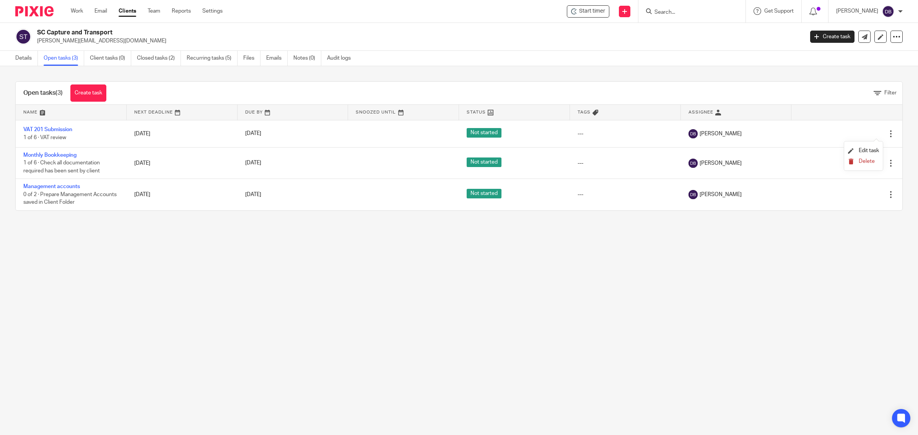
click at [857, 161] on button "Delete" at bounding box center [863, 162] width 31 height 6
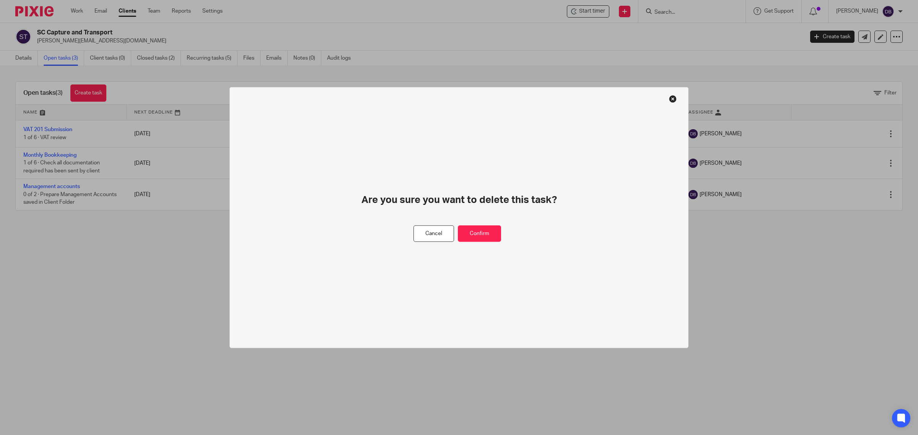
click at [501, 234] on div "Cancel Confirm" at bounding box center [458, 234] width 91 height 16
click at [494, 234] on button "Confirm" at bounding box center [479, 234] width 43 height 16
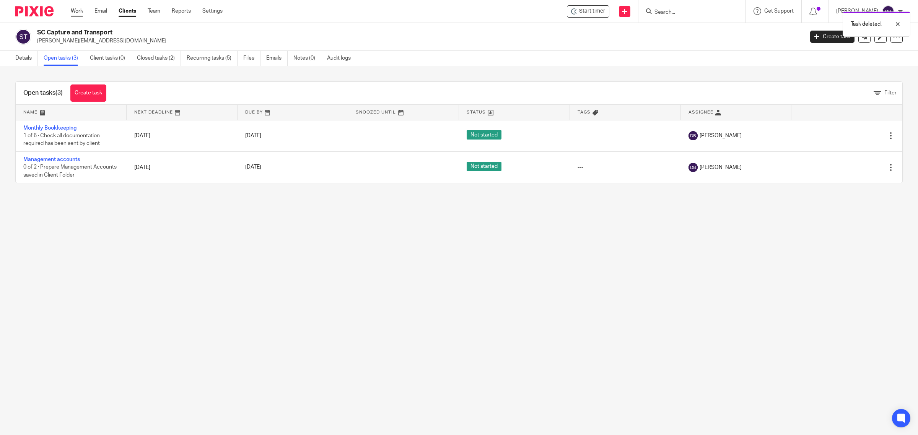
click at [78, 10] on link "Work" at bounding box center [77, 11] width 12 height 8
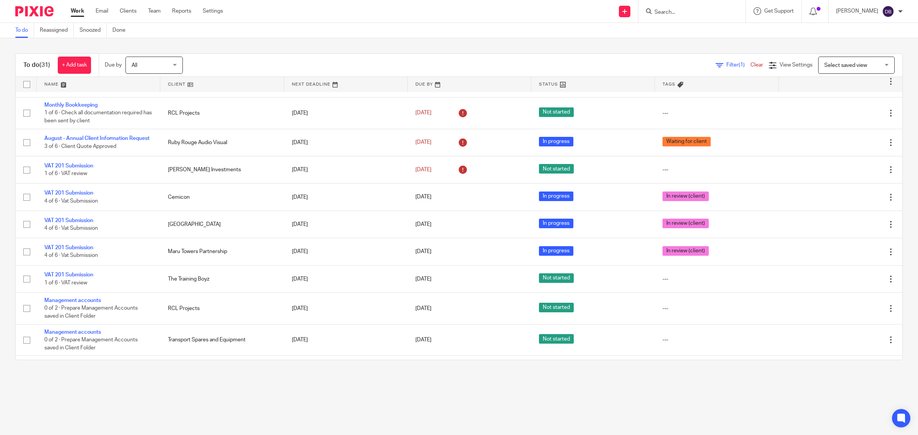
scroll to position [323, 0]
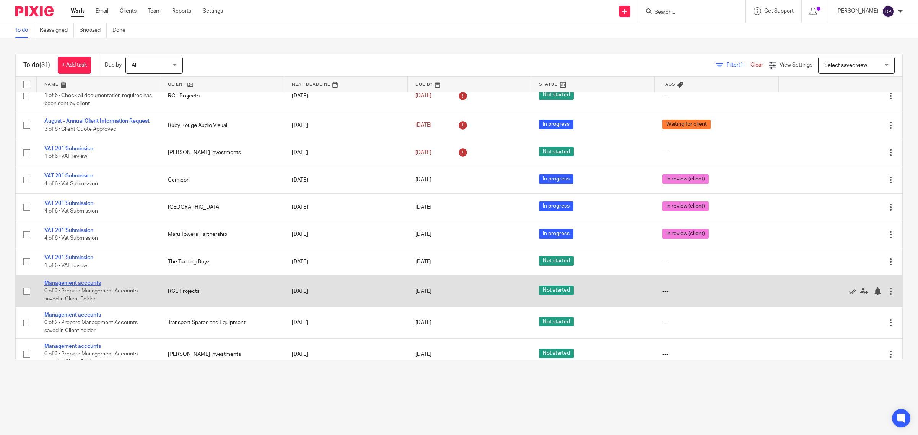
click at [87, 286] on link "Management accounts" at bounding box center [72, 283] width 57 height 5
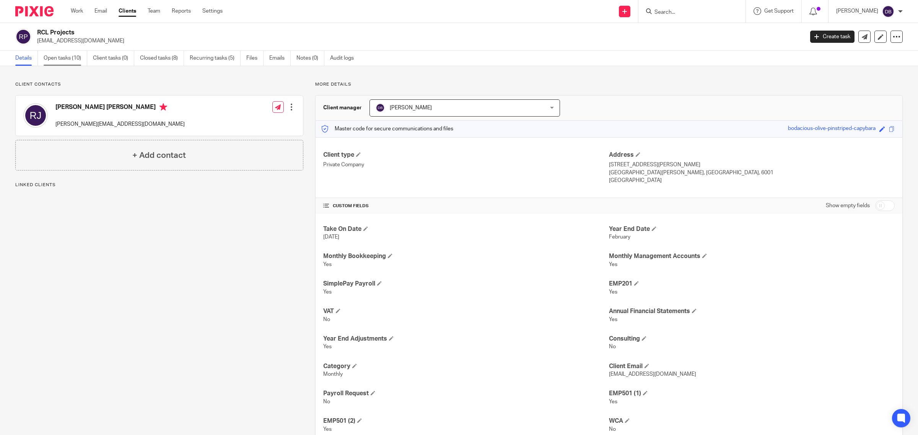
click at [79, 63] on link "Open tasks (10)" at bounding box center [66, 58] width 44 height 15
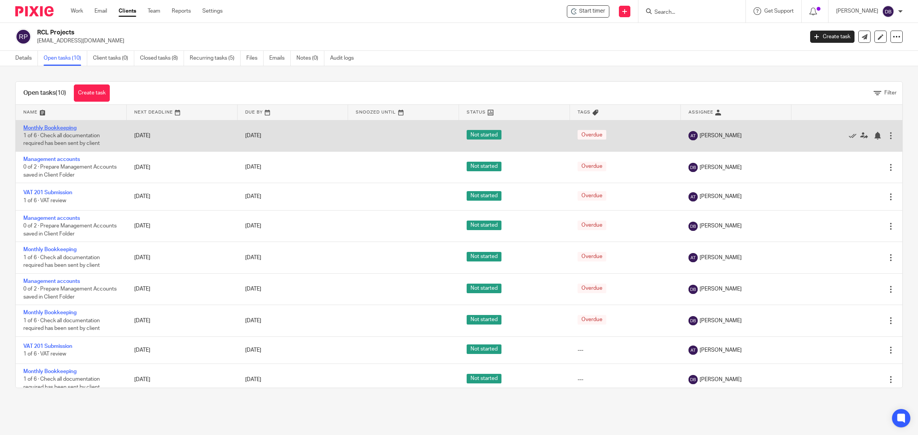
click at [64, 125] on link "Monthly Bookkeeping" at bounding box center [49, 127] width 53 height 5
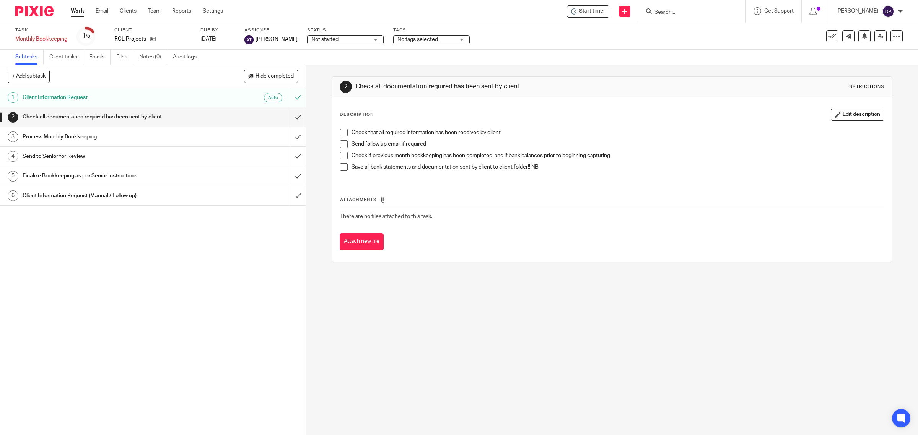
click at [340, 133] on span at bounding box center [344, 133] width 8 height 8
click at [342, 144] on span at bounding box center [344, 144] width 8 height 8
click at [340, 154] on span at bounding box center [344, 156] width 8 height 8
click at [340, 167] on span at bounding box center [344, 167] width 8 height 8
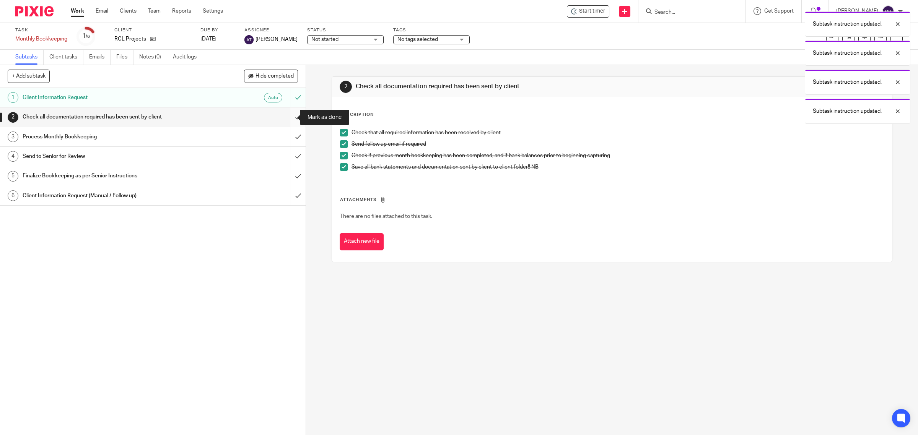
click at [289, 120] on input "submit" at bounding box center [153, 116] width 306 height 19
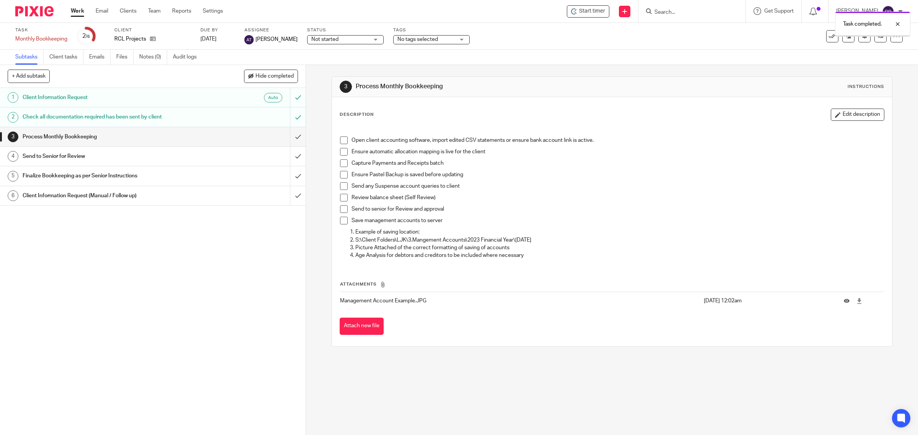
click at [341, 142] on span at bounding box center [344, 141] width 8 height 8
drag, startPoint x: 341, startPoint y: 155, endPoint x: 341, endPoint y: 165, distance: 9.9
click at [341, 155] on span at bounding box center [344, 152] width 8 height 8
click at [342, 163] on span at bounding box center [344, 163] width 8 height 8
drag, startPoint x: 340, startPoint y: 175, endPoint x: 339, endPoint y: 184, distance: 9.2
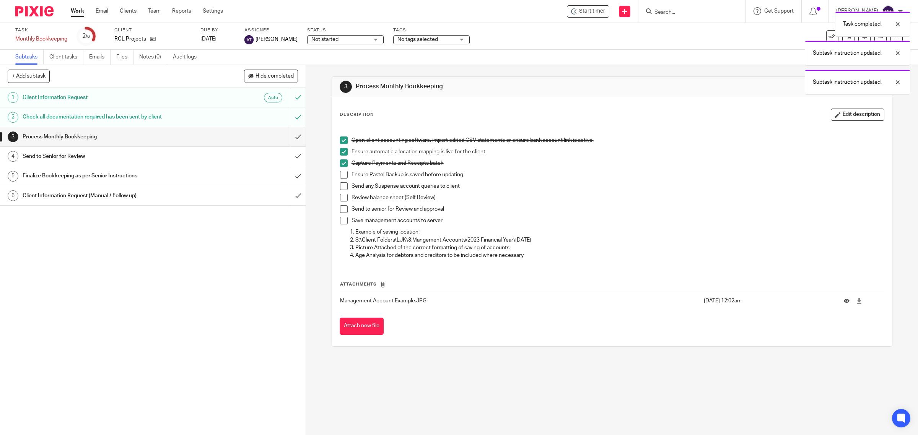
click at [340, 175] on span at bounding box center [344, 175] width 8 height 8
click at [340, 186] on span at bounding box center [344, 186] width 8 height 8
click at [341, 200] on span at bounding box center [344, 198] width 8 height 8
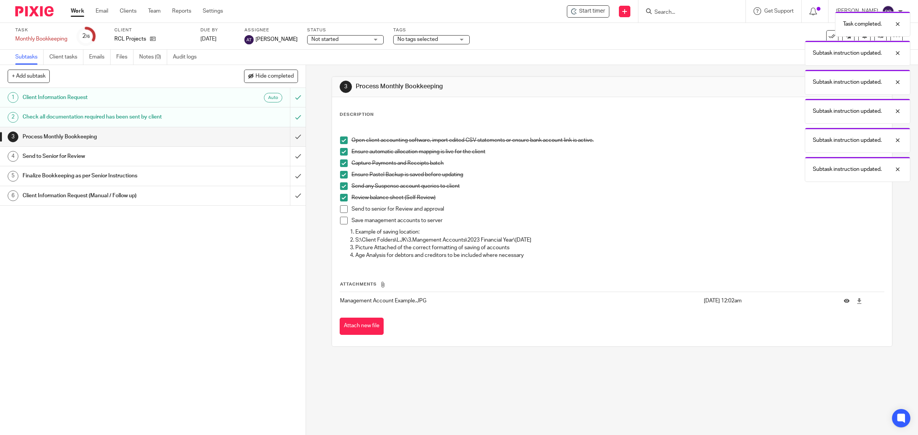
click at [341, 215] on li "Send to senior for Review and approval" at bounding box center [612, 210] width 544 height 11
click at [341, 213] on span at bounding box center [344, 209] width 8 height 8
click at [341, 223] on span at bounding box center [344, 221] width 8 height 8
click at [289, 135] on input "submit" at bounding box center [153, 136] width 306 height 19
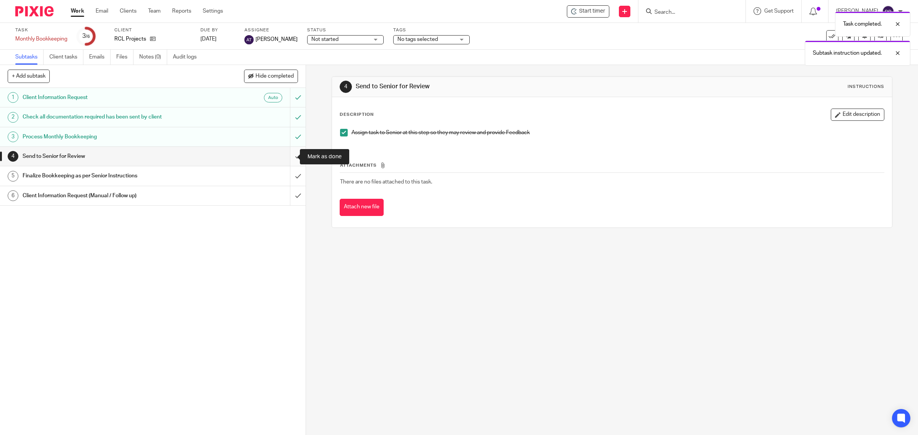
click at [291, 155] on input "submit" at bounding box center [153, 156] width 306 height 19
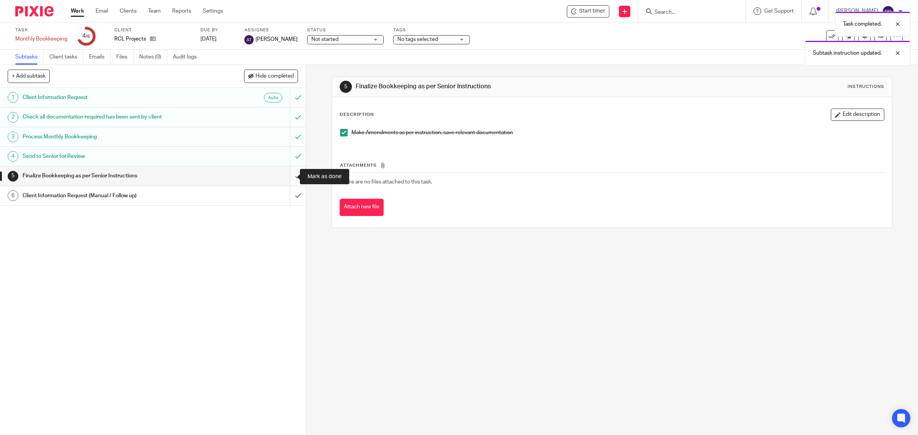
click at [286, 175] on input "submit" at bounding box center [153, 175] width 306 height 19
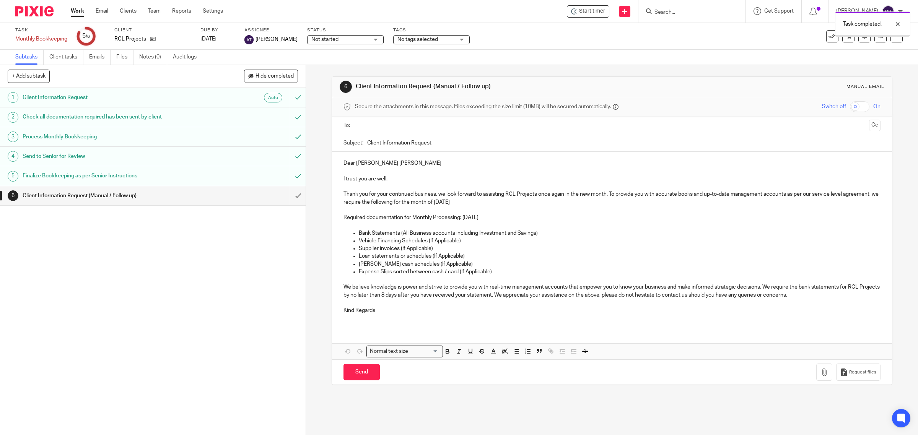
click at [289, 196] on input "submit" at bounding box center [153, 195] width 306 height 19
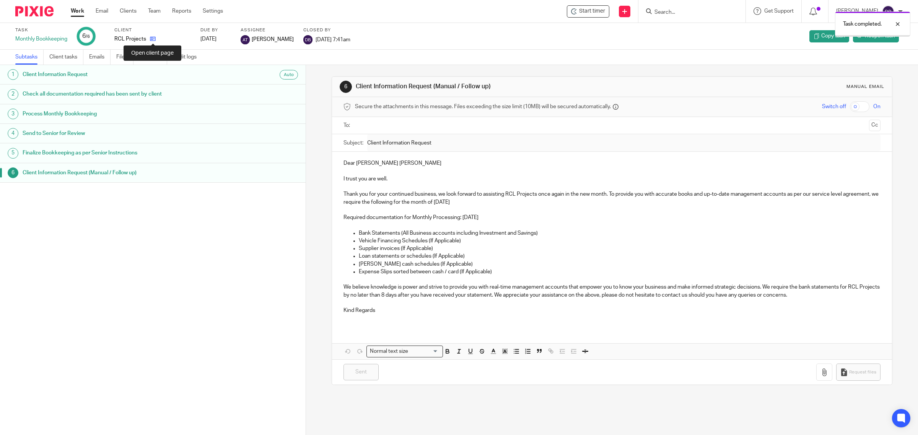
click at [154, 41] on icon at bounding box center [153, 39] width 6 height 6
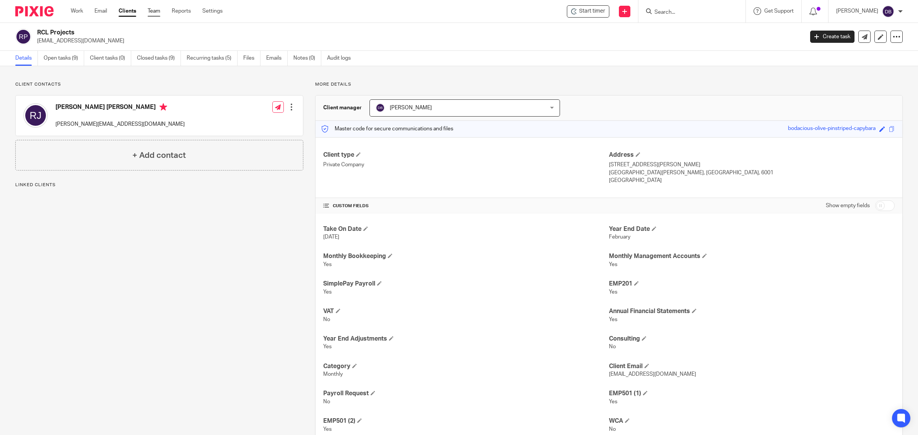
click at [156, 10] on link "Team" at bounding box center [154, 11] width 13 height 8
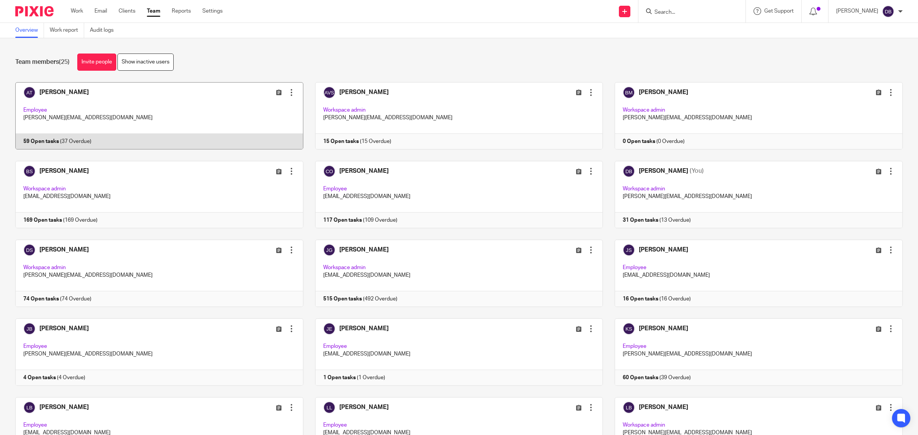
click at [65, 94] on link at bounding box center [153, 115] width 300 height 67
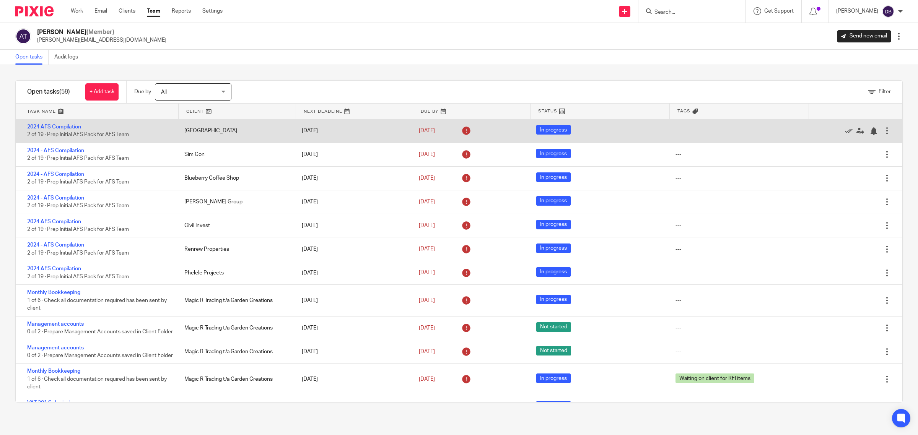
click at [883, 131] on div at bounding box center [887, 131] width 8 height 8
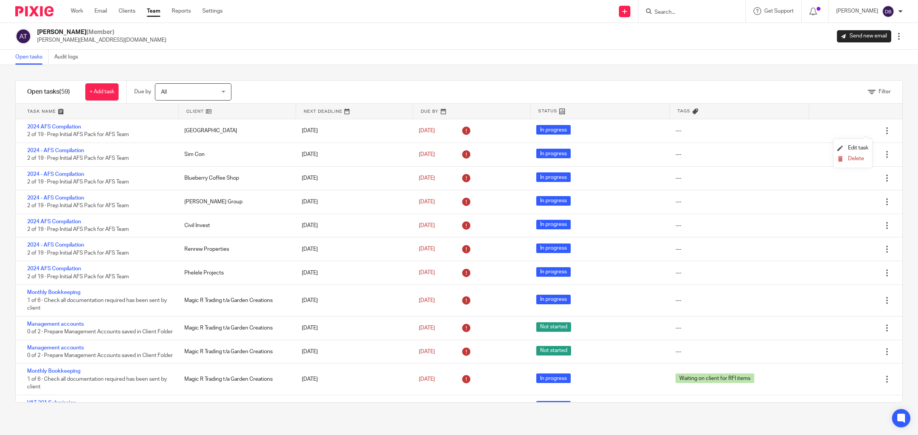
click at [860, 155] on li "Delete" at bounding box center [852, 159] width 31 height 10
click at [858, 157] on span "Delete" at bounding box center [856, 158] width 16 height 5
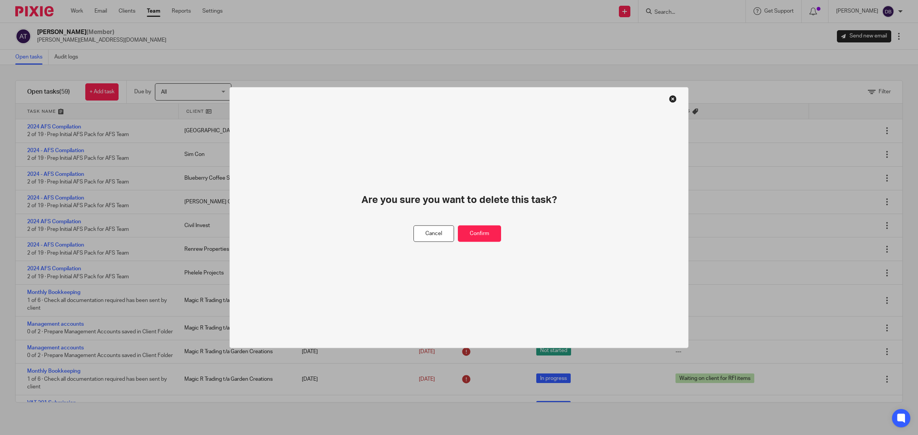
click at [486, 224] on div "Are you sure you want to delete this task?" at bounding box center [459, 209] width 321 height 32
click at [485, 233] on button "Confirm" at bounding box center [479, 234] width 43 height 16
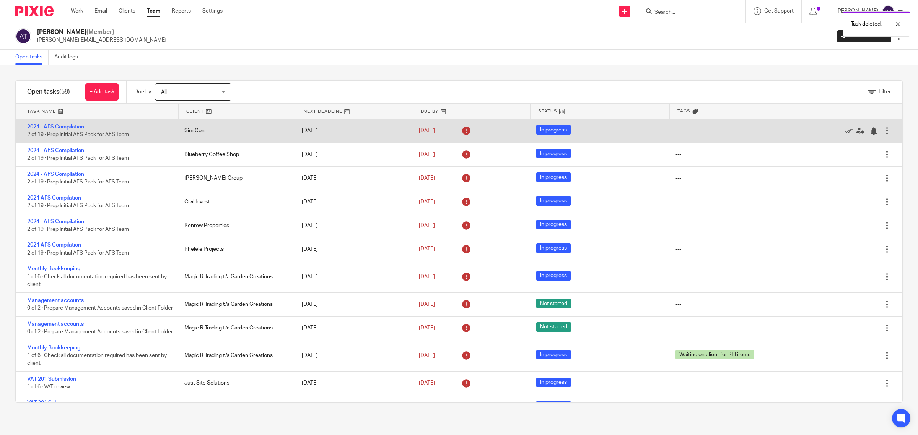
click at [883, 129] on div at bounding box center [887, 131] width 8 height 8
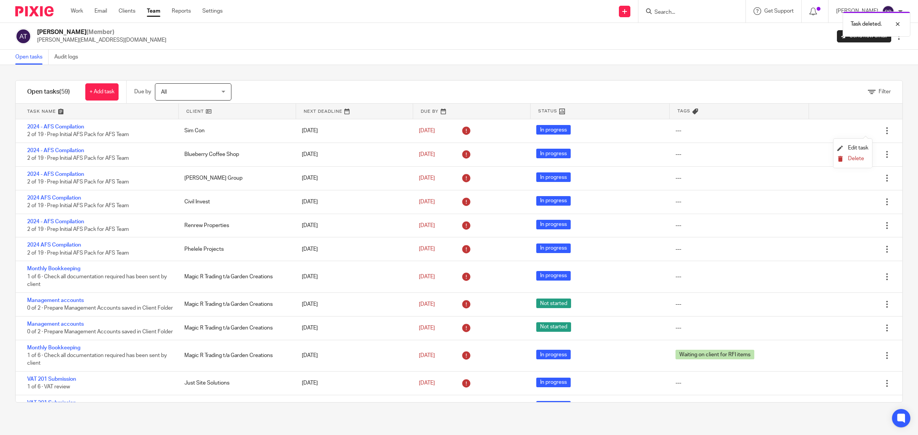
click at [849, 158] on span "Delete" at bounding box center [856, 158] width 16 height 5
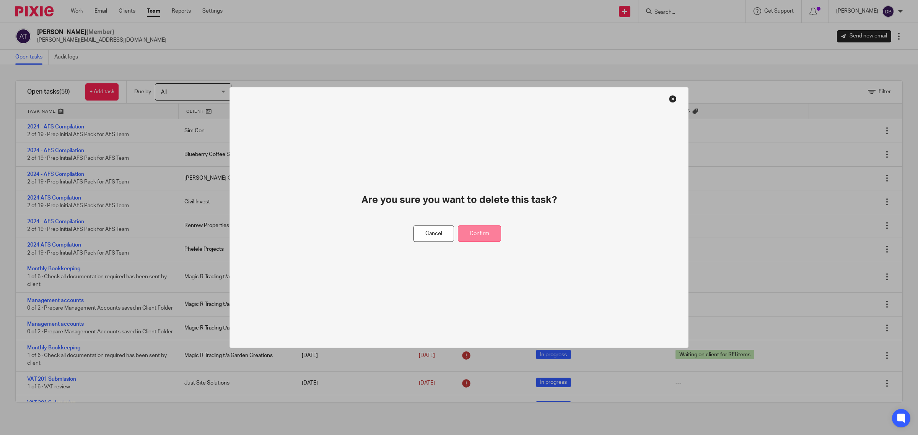
click at [490, 231] on button "Confirm" at bounding box center [479, 234] width 43 height 16
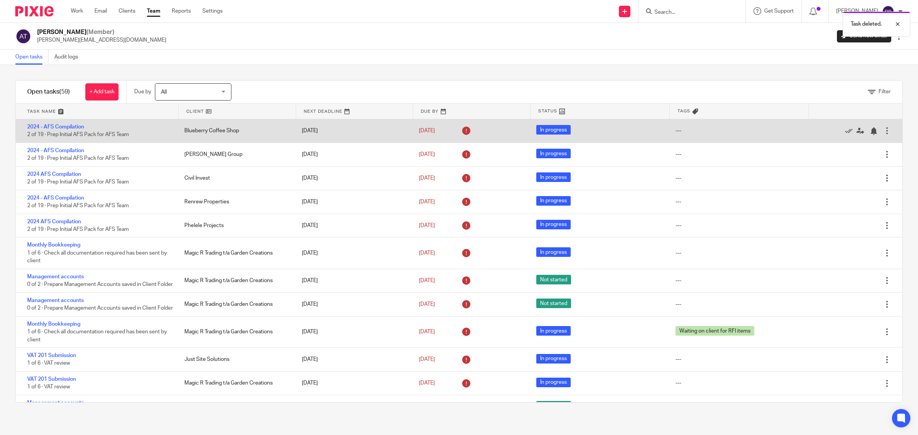
click at [883, 129] on div at bounding box center [887, 131] width 8 height 8
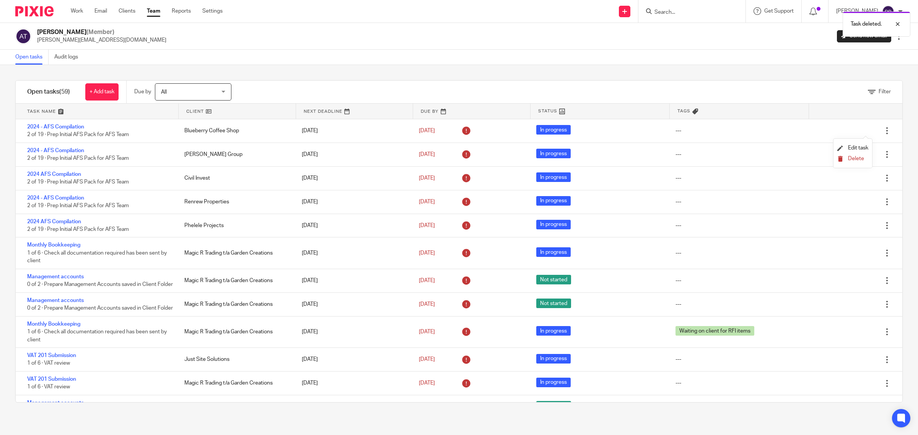
click at [856, 157] on span "Delete" at bounding box center [856, 158] width 16 height 5
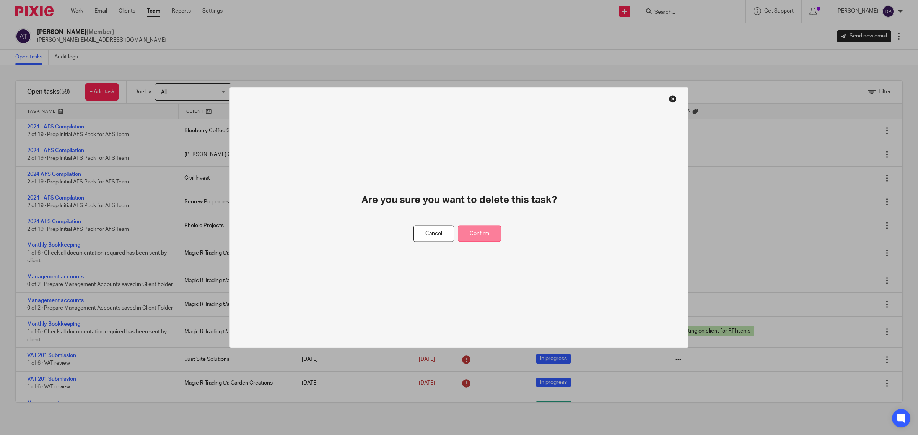
click at [488, 231] on button "Confirm" at bounding box center [479, 234] width 43 height 16
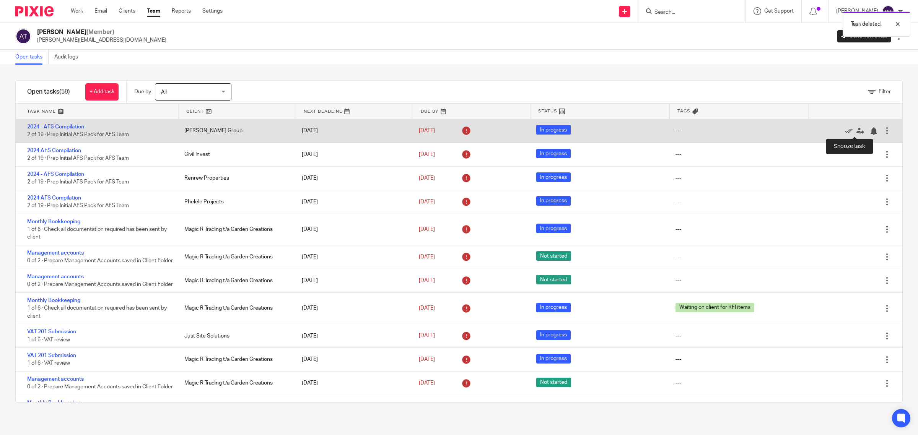
click at [883, 128] on div at bounding box center [887, 131] width 8 height 8
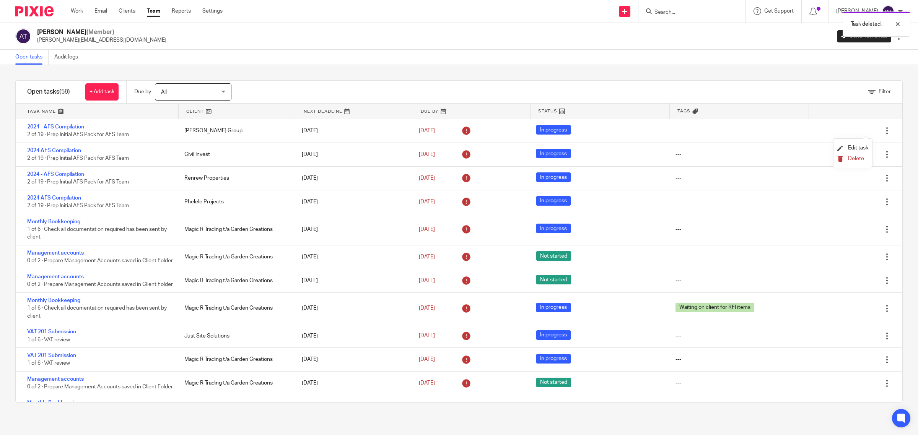
click at [852, 159] on span "Delete" at bounding box center [856, 158] width 16 height 5
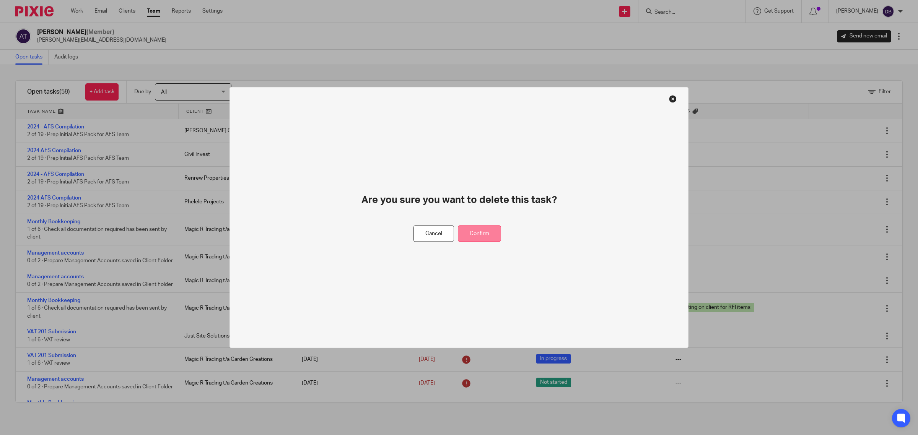
click at [494, 230] on button "Confirm" at bounding box center [479, 234] width 43 height 16
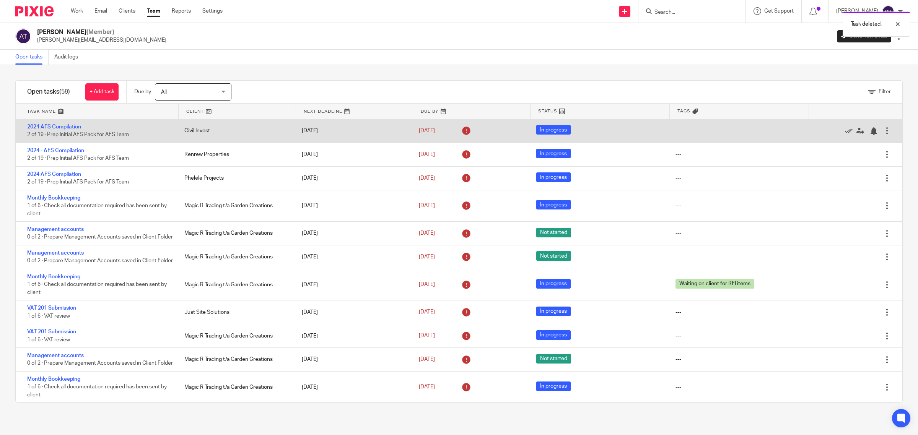
click at [883, 131] on div at bounding box center [887, 131] width 8 height 8
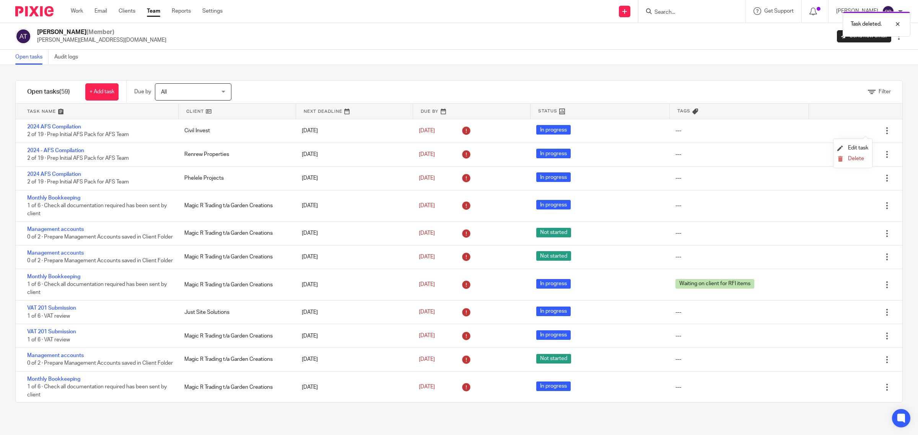
click at [859, 155] on li "Delete" at bounding box center [852, 159] width 31 height 10
click at [860, 158] on span "Delete" at bounding box center [856, 158] width 16 height 5
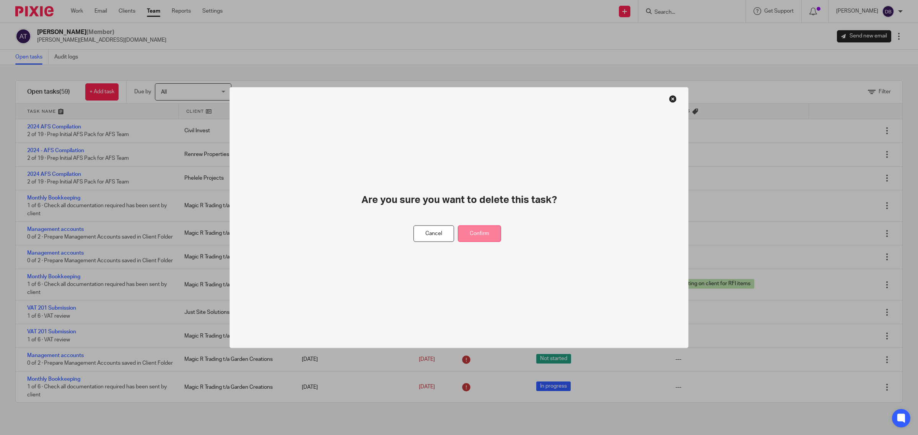
click at [479, 226] on button "Confirm" at bounding box center [479, 234] width 43 height 16
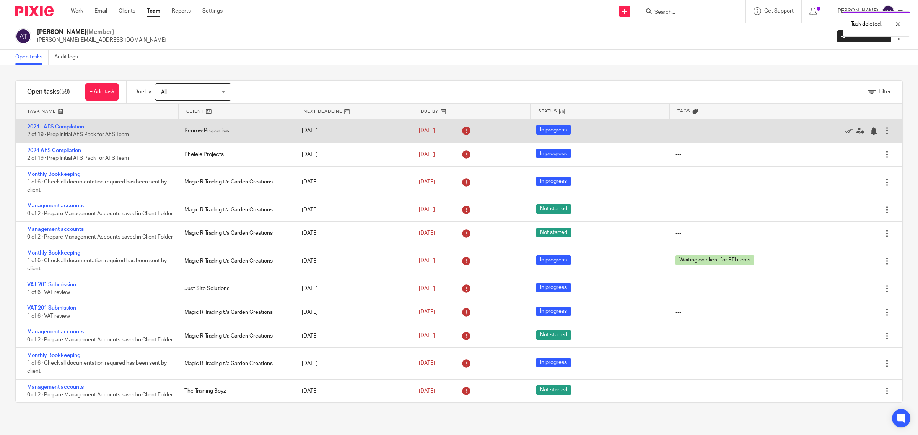
click at [883, 129] on div at bounding box center [887, 131] width 8 height 8
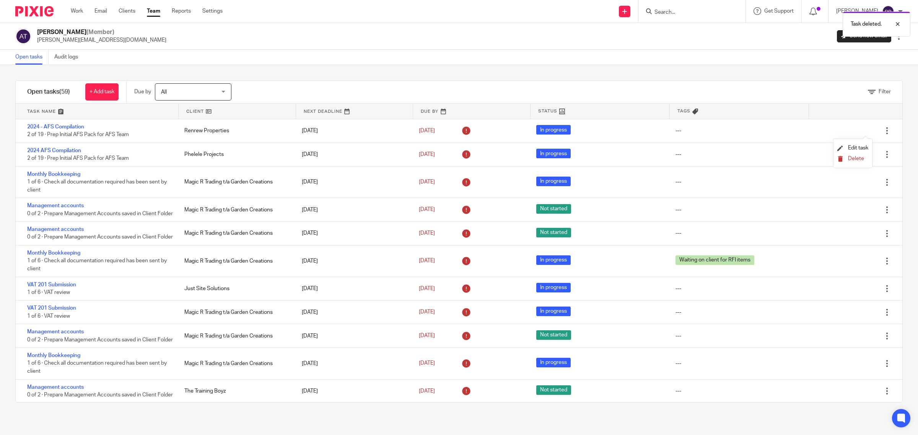
click at [851, 159] on span "Delete" at bounding box center [856, 158] width 16 height 5
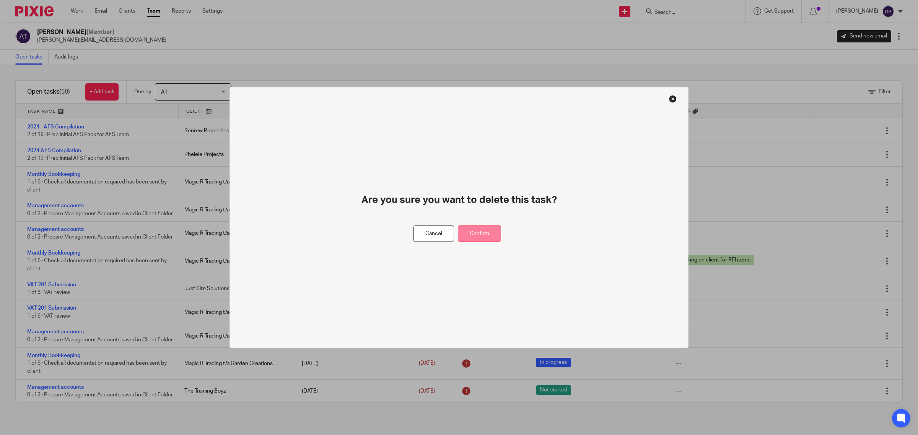
click at [475, 229] on button "Confirm" at bounding box center [479, 234] width 43 height 16
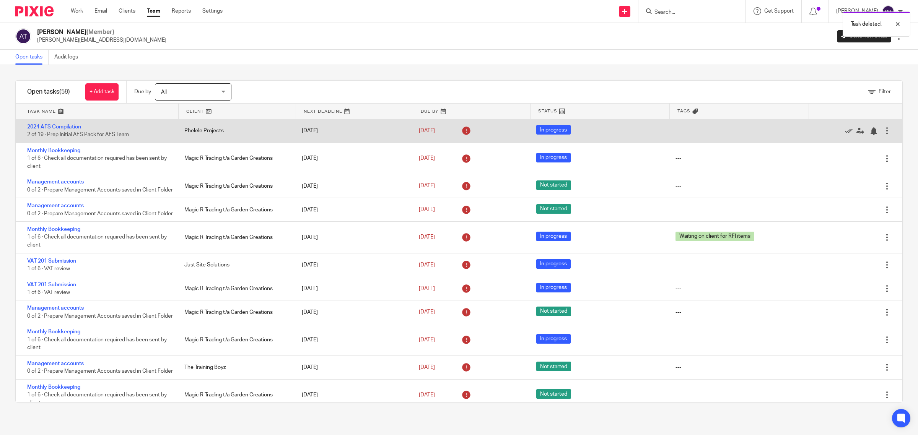
click at [883, 129] on div at bounding box center [887, 131] width 8 height 8
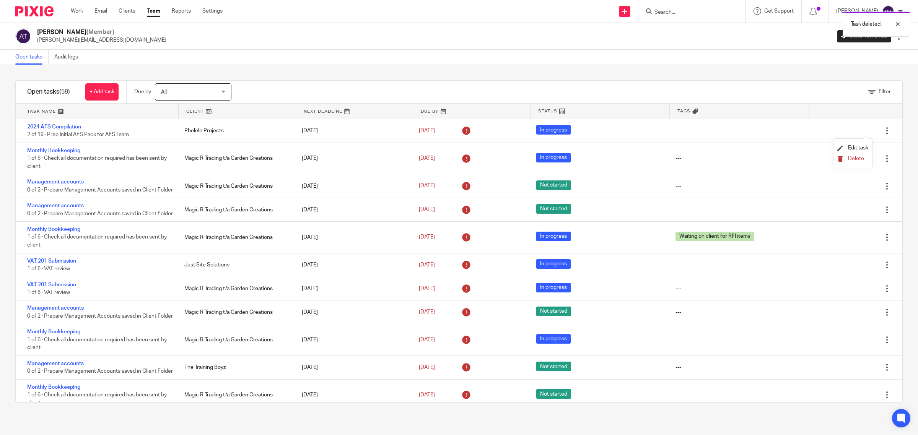
click at [854, 159] on span "Delete" at bounding box center [856, 158] width 16 height 5
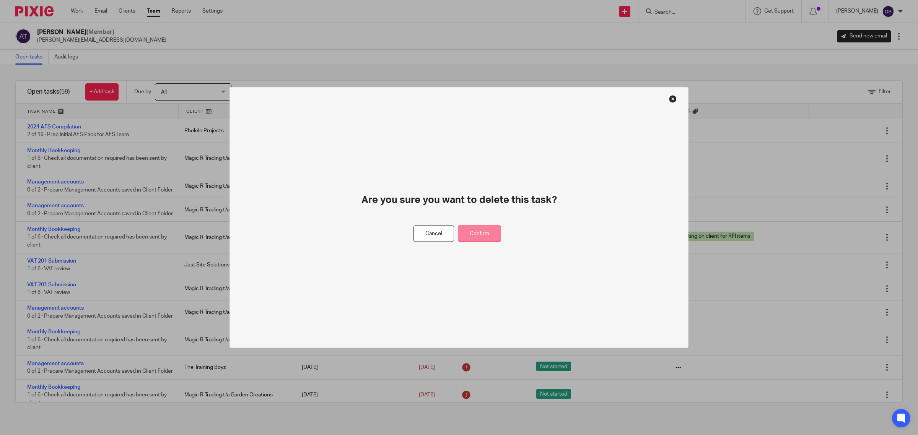
click at [490, 232] on button "Confirm" at bounding box center [479, 234] width 43 height 16
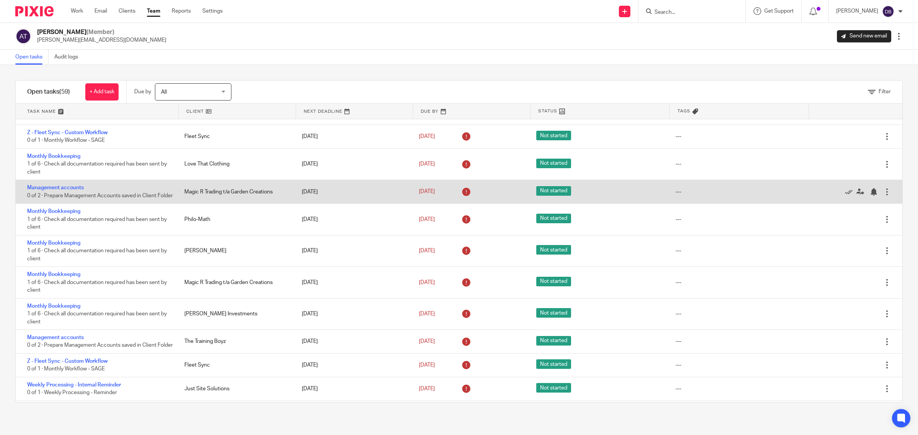
scroll to position [526, 0]
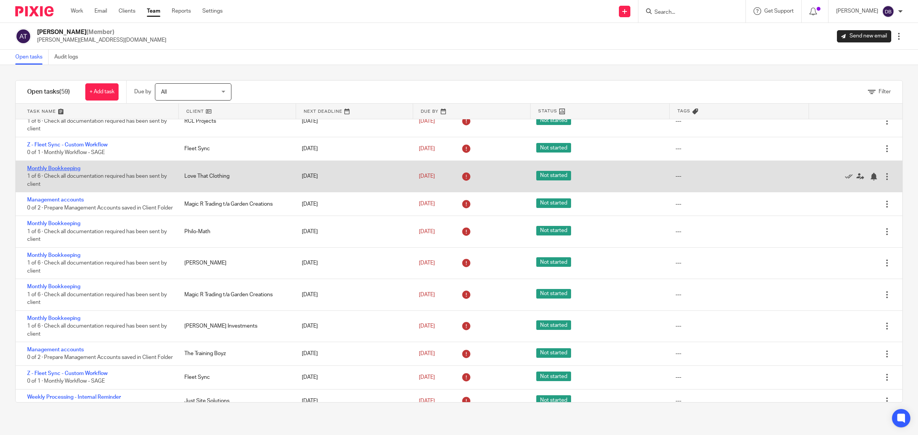
click at [53, 171] on link "Monthly Bookkeeping" at bounding box center [53, 168] width 53 height 5
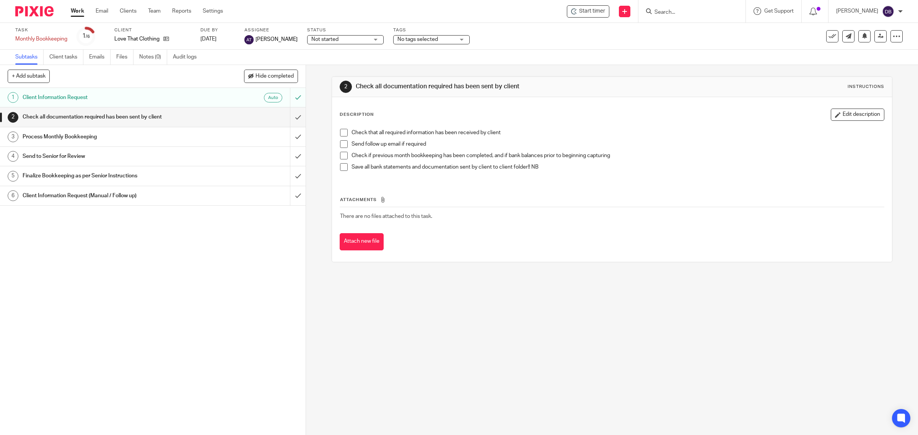
click at [340, 133] on span at bounding box center [344, 133] width 8 height 8
click at [340, 145] on span at bounding box center [344, 144] width 8 height 8
click at [340, 153] on span at bounding box center [344, 156] width 8 height 8
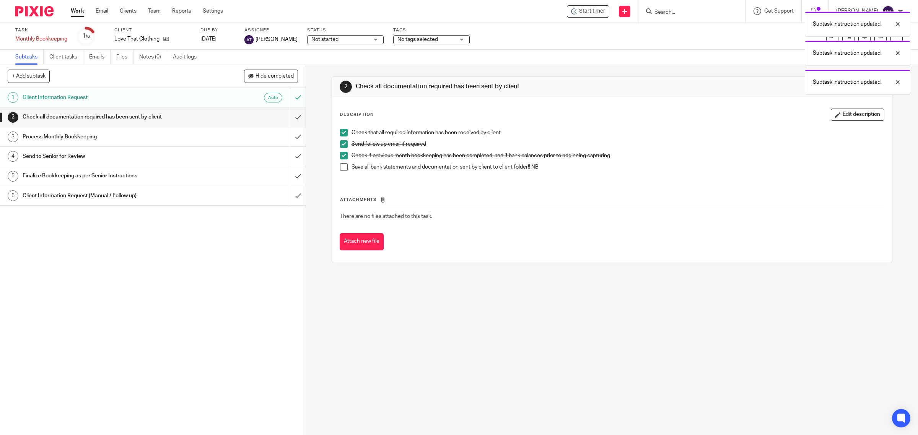
click at [340, 169] on span at bounding box center [344, 167] width 8 height 8
click at [288, 115] on input "submit" at bounding box center [153, 116] width 306 height 19
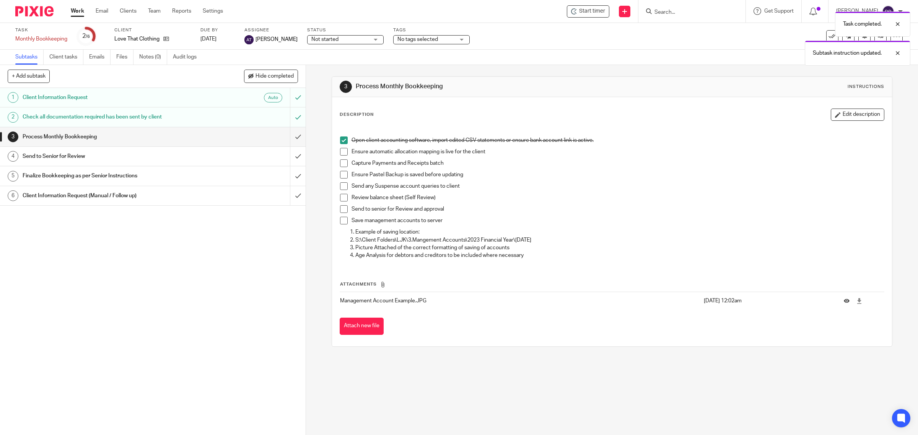
click at [340, 155] on span at bounding box center [344, 152] width 8 height 8
drag, startPoint x: 341, startPoint y: 163, endPoint x: 341, endPoint y: 171, distance: 7.6
click at [341, 163] on span at bounding box center [344, 163] width 8 height 8
click at [341, 176] on span at bounding box center [344, 175] width 8 height 8
click at [341, 191] on li "Send any Suspense account queries to client" at bounding box center [612, 187] width 544 height 11
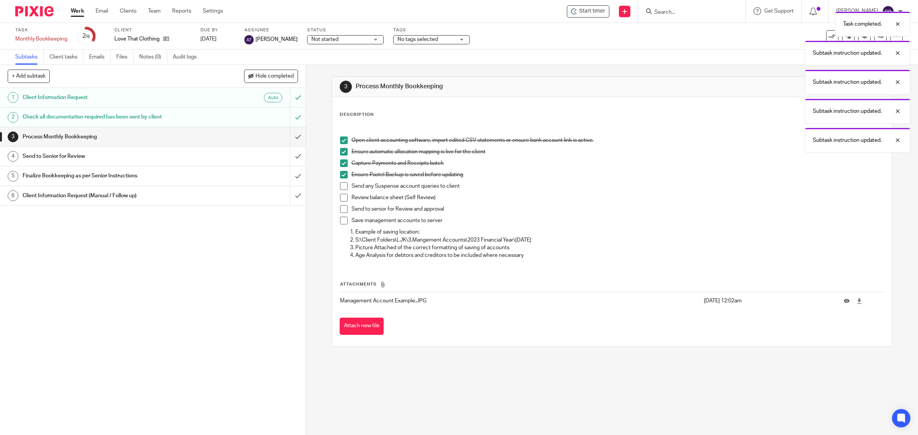
click at [341, 188] on span at bounding box center [344, 186] width 8 height 8
drag, startPoint x: 341, startPoint y: 198, endPoint x: 341, endPoint y: 209, distance: 11.1
click at [341, 199] on span at bounding box center [344, 198] width 8 height 8
drag, startPoint x: 341, startPoint y: 209, endPoint x: 341, endPoint y: 218, distance: 9.2
click at [341, 209] on span at bounding box center [344, 209] width 8 height 8
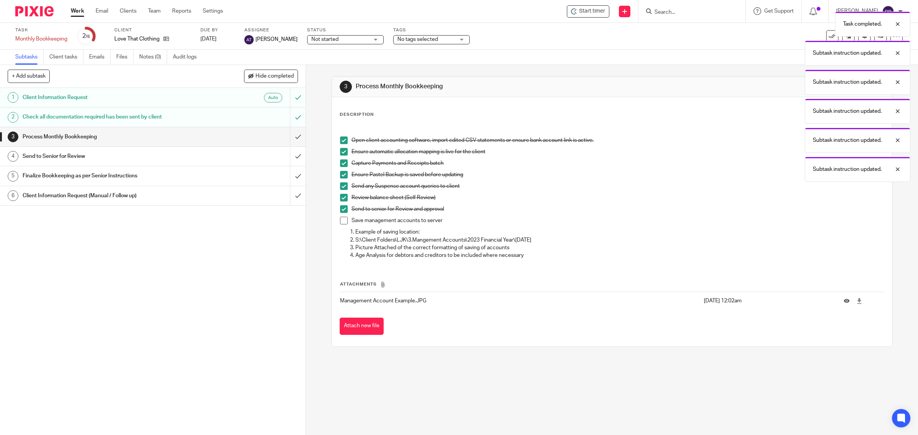
drag, startPoint x: 341, startPoint y: 220, endPoint x: 318, endPoint y: 168, distance: 56.5
click at [340, 218] on span at bounding box center [344, 221] width 8 height 8
click at [286, 119] on input "submit" at bounding box center [153, 116] width 306 height 19
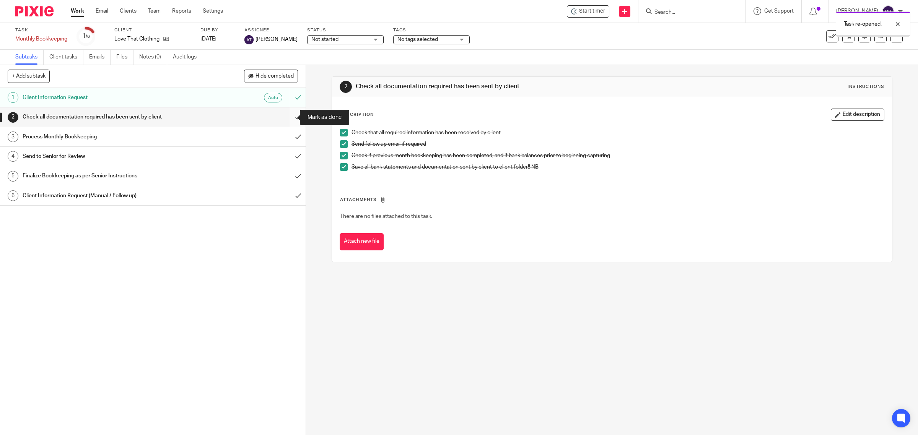
click at [291, 118] on input "submit" at bounding box center [153, 116] width 306 height 19
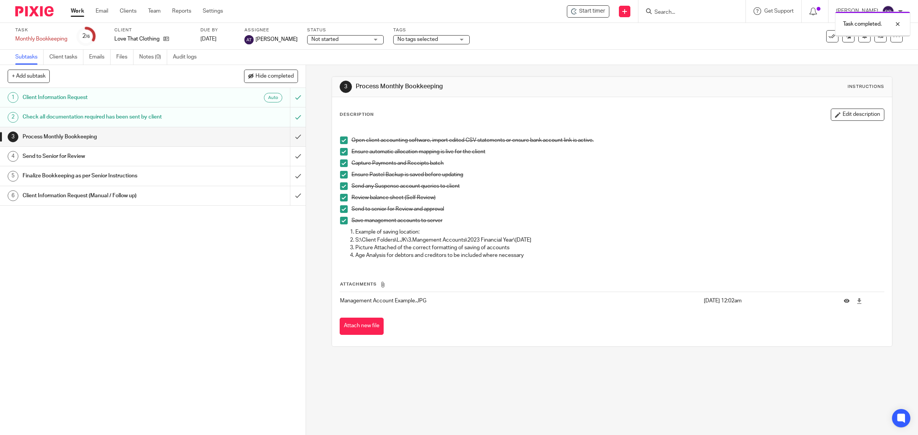
click at [291, 135] on input "submit" at bounding box center [153, 136] width 306 height 19
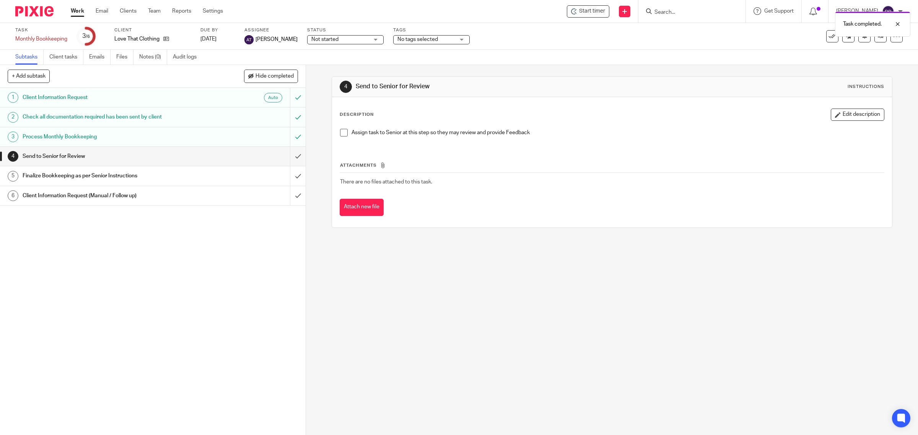
click at [340, 132] on span at bounding box center [344, 133] width 8 height 8
click at [288, 153] on input "submit" at bounding box center [153, 156] width 306 height 19
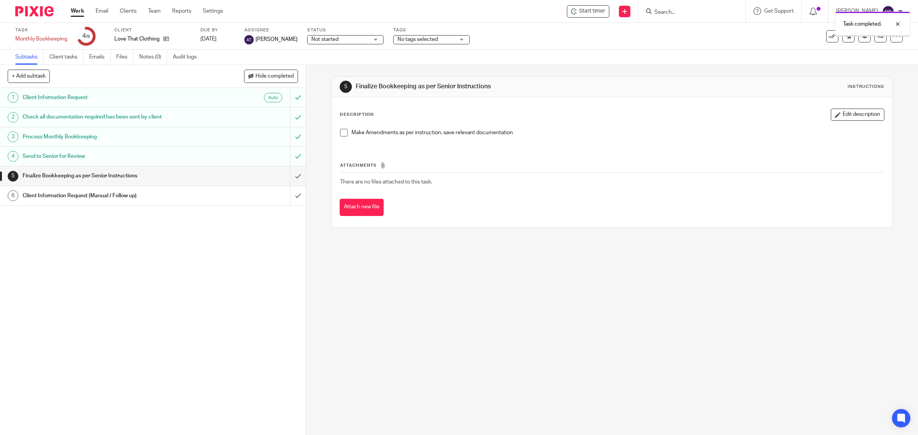
click at [340, 133] on span at bounding box center [344, 133] width 8 height 8
click at [291, 176] on input "submit" at bounding box center [153, 175] width 306 height 19
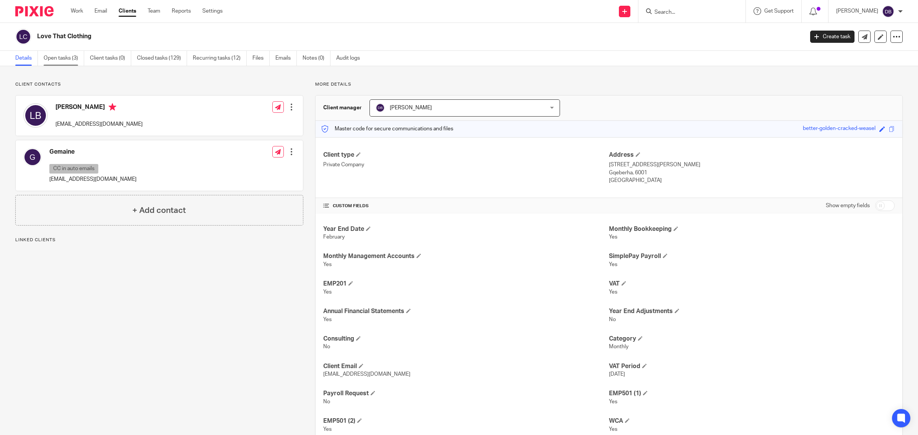
click at [54, 61] on link "Open tasks (3)" at bounding box center [64, 58] width 41 height 15
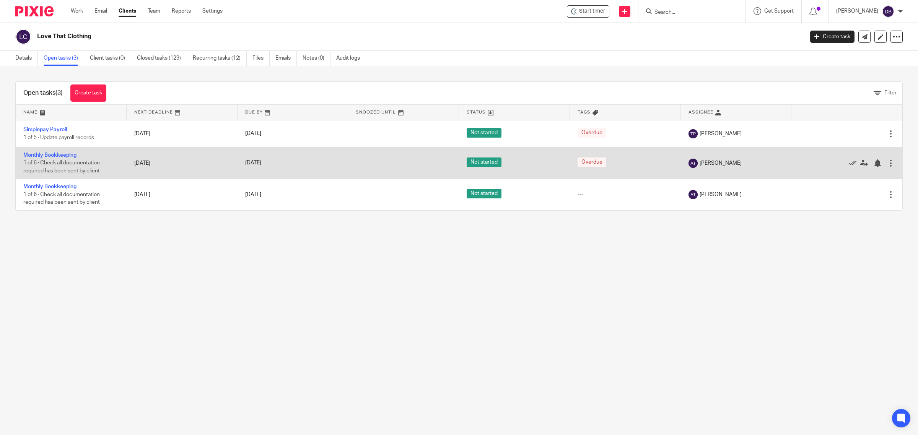
click at [68, 150] on td "Monthly Bookkeeping 1 of 6 · Check all documentation required has been sent by …" at bounding box center [71, 162] width 111 height 31
click at [68, 151] on td "Monthly Bookkeeping 1 of 6 · Check all documentation required has been sent by …" at bounding box center [71, 162] width 111 height 31
click at [68, 154] on link "Monthly Bookkeeping" at bounding box center [49, 155] width 53 height 5
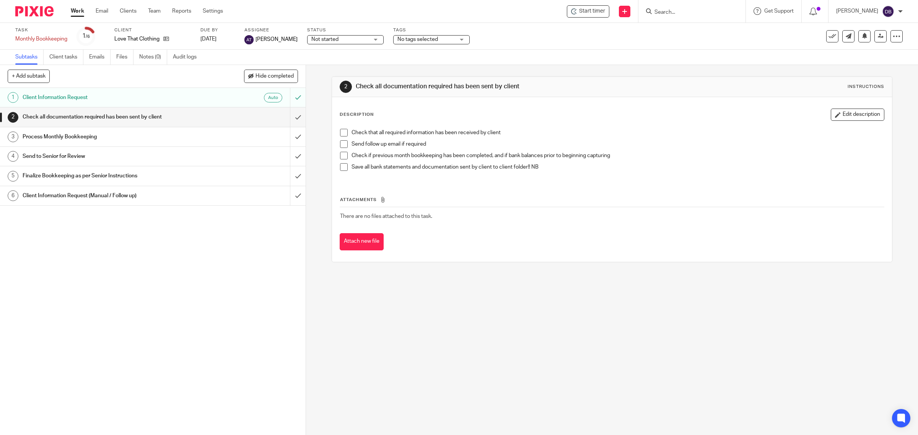
click at [343, 132] on span at bounding box center [344, 133] width 8 height 8
click at [343, 144] on span at bounding box center [344, 144] width 8 height 8
click at [340, 158] on span at bounding box center [344, 156] width 8 height 8
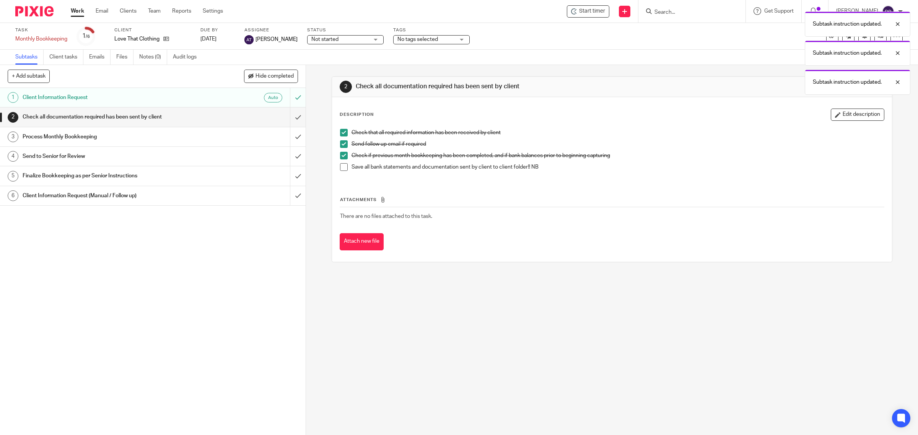
click at [340, 166] on span at bounding box center [344, 167] width 8 height 8
click at [289, 117] on input "submit" at bounding box center [153, 116] width 306 height 19
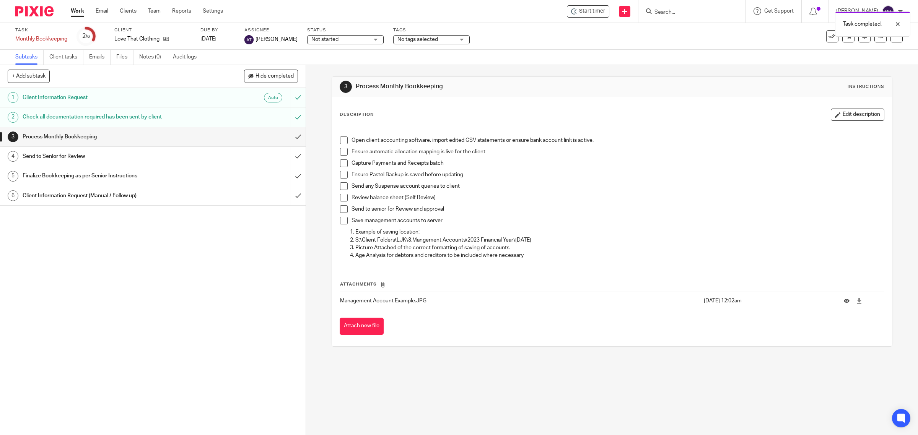
click at [337, 143] on div "Open client accounting software, import edited CSV statements or ensure bank ac…" at bounding box center [612, 195] width 552 height 140
click at [340, 141] on span at bounding box center [344, 141] width 8 height 8
click at [340, 153] on span at bounding box center [344, 152] width 8 height 8
click at [340, 165] on span at bounding box center [344, 163] width 8 height 8
click at [340, 174] on span at bounding box center [344, 175] width 8 height 8
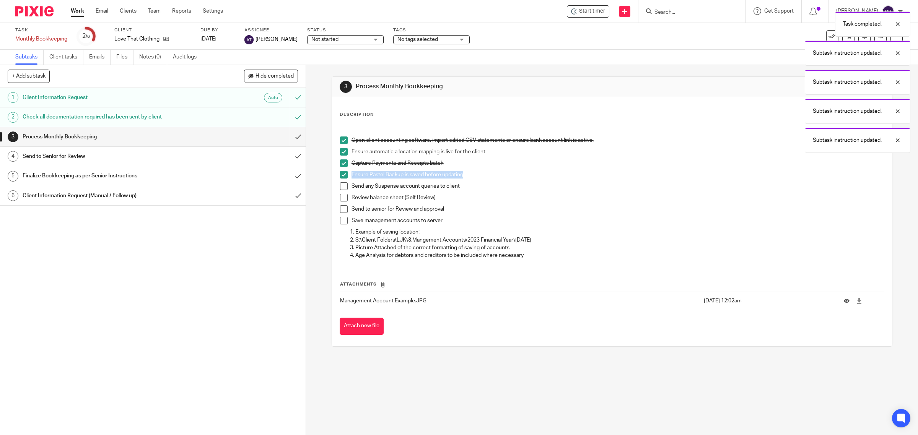
click at [341, 185] on span at bounding box center [344, 186] width 8 height 8
click at [340, 199] on span at bounding box center [344, 198] width 8 height 8
click at [341, 209] on span at bounding box center [344, 209] width 8 height 8
click at [340, 220] on span at bounding box center [344, 221] width 8 height 8
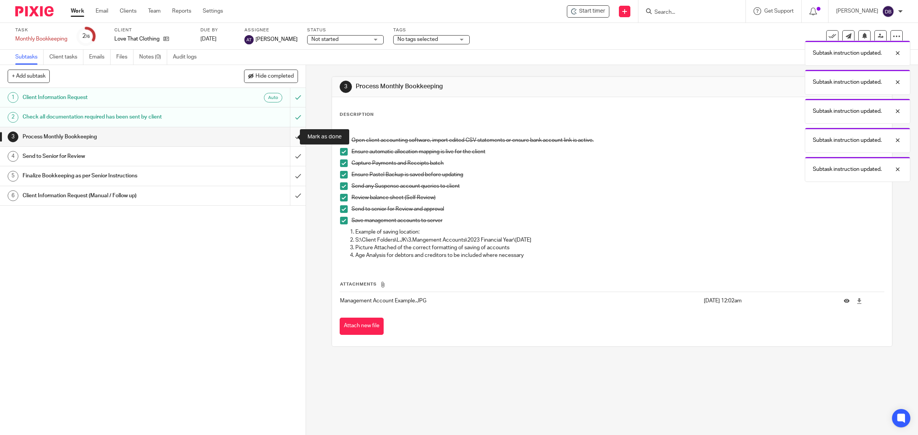
click at [287, 134] on input "submit" at bounding box center [153, 136] width 306 height 19
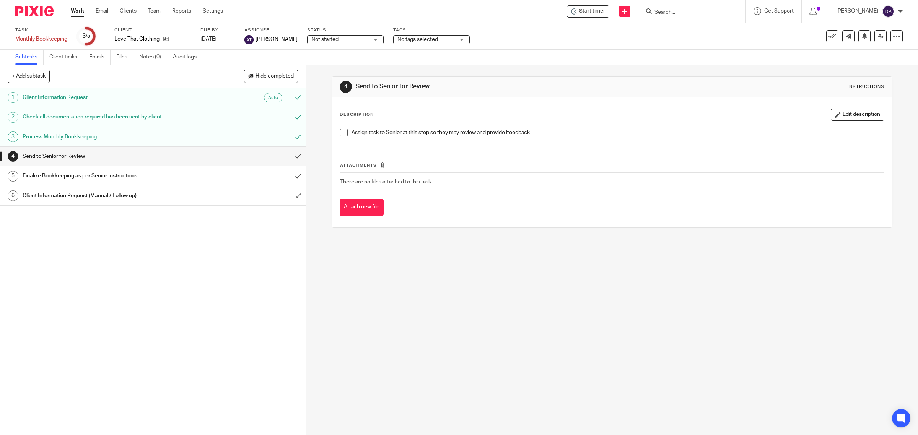
click at [340, 133] on span at bounding box center [344, 133] width 8 height 8
click at [286, 155] on input "submit" at bounding box center [153, 156] width 306 height 19
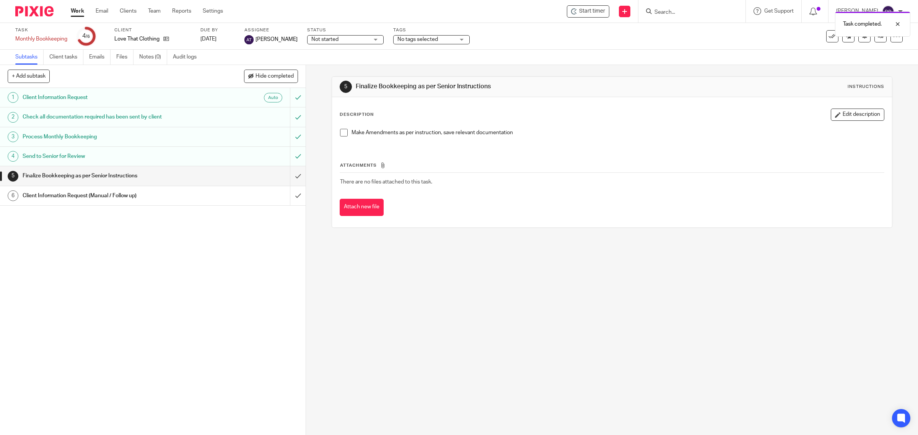
click at [341, 134] on span at bounding box center [344, 133] width 8 height 8
click at [285, 178] on input "submit" at bounding box center [153, 175] width 306 height 19
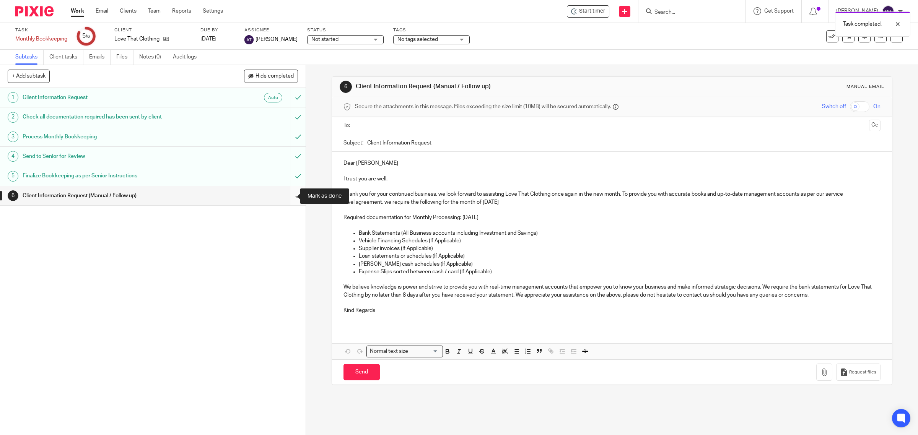
click at [292, 192] on input "submit" at bounding box center [153, 195] width 306 height 19
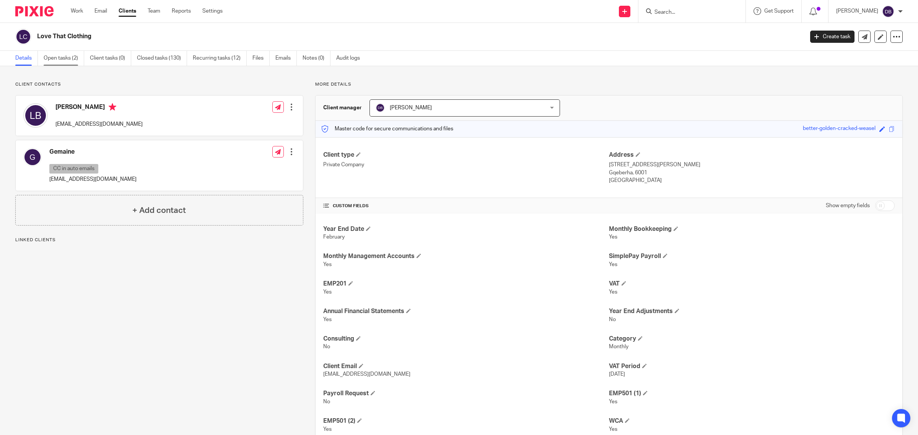
click at [69, 57] on link "Open tasks (2)" at bounding box center [64, 58] width 41 height 15
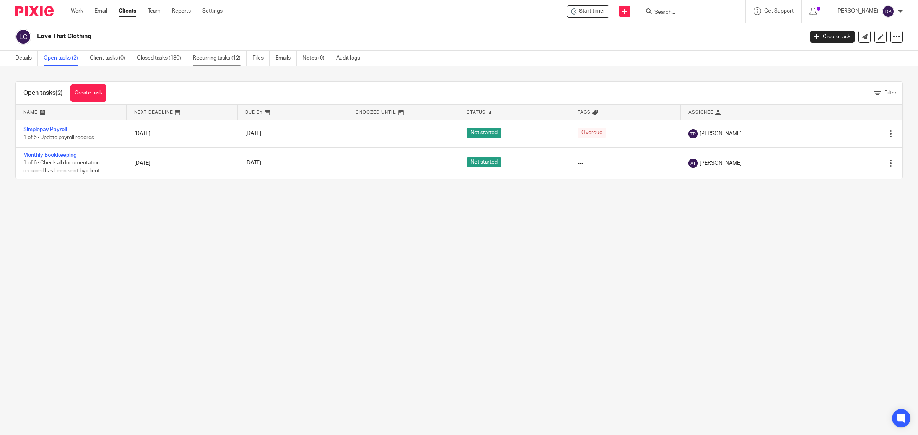
click at [218, 61] on link "Recurring tasks (12)" at bounding box center [220, 58] width 54 height 15
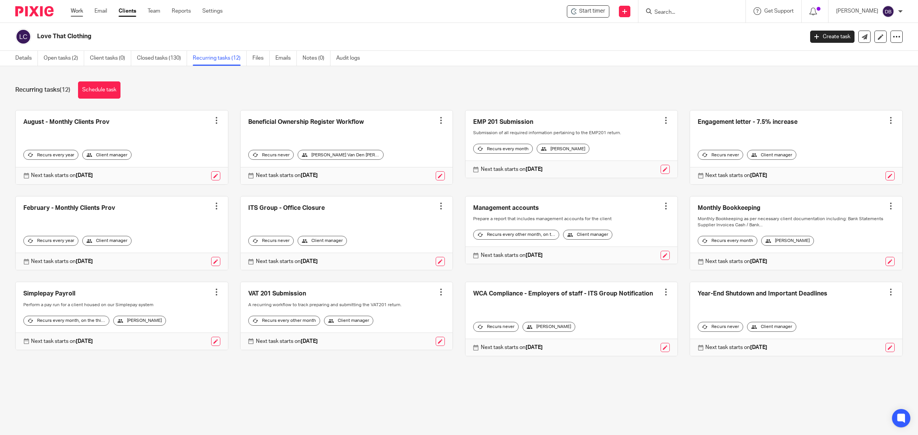
click at [82, 11] on link "Work" at bounding box center [77, 11] width 12 height 8
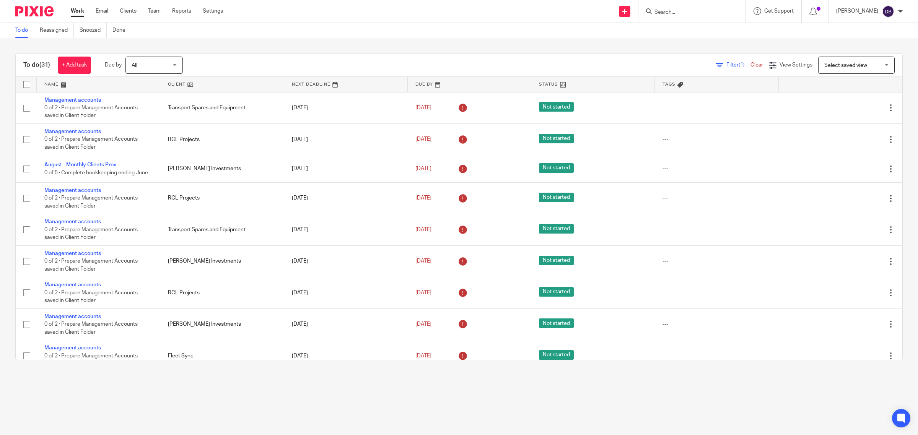
click at [159, 11] on link "Team" at bounding box center [154, 11] width 13 height 8
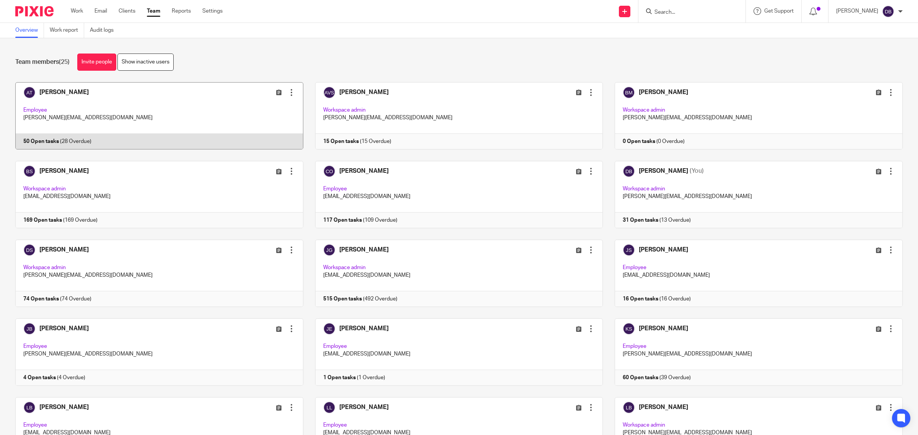
click at [76, 89] on link at bounding box center [153, 115] width 300 height 67
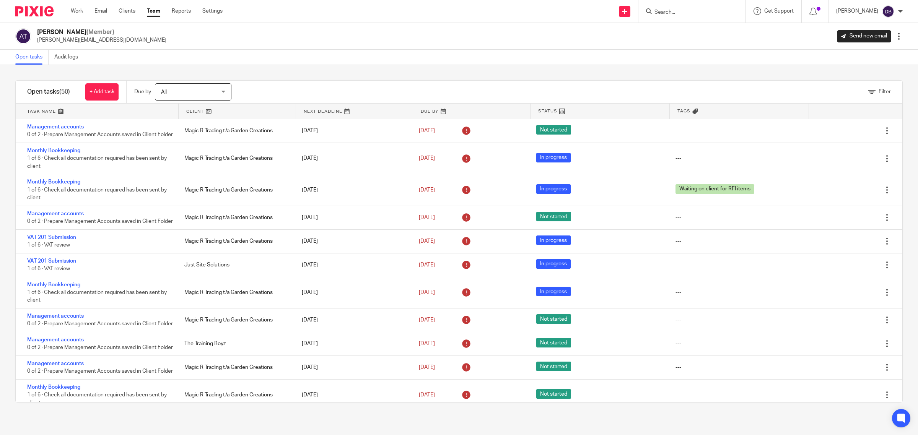
click at [149, 10] on link "Team" at bounding box center [153, 11] width 13 height 8
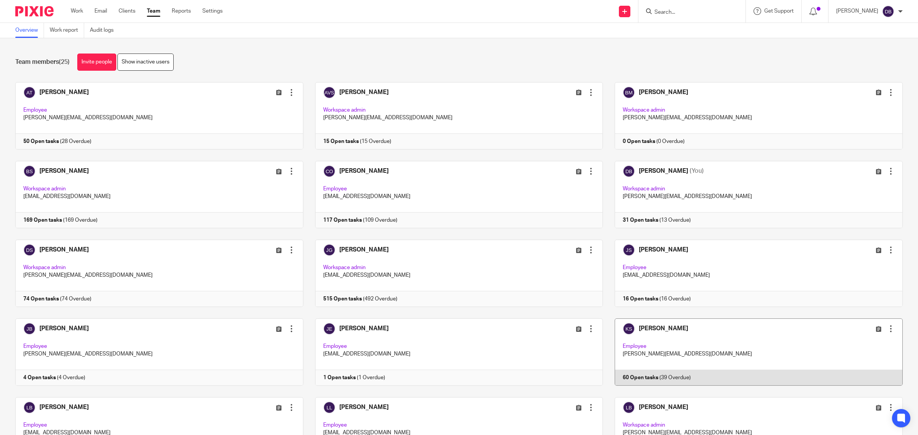
click at [660, 328] on link at bounding box center [753, 352] width 300 height 67
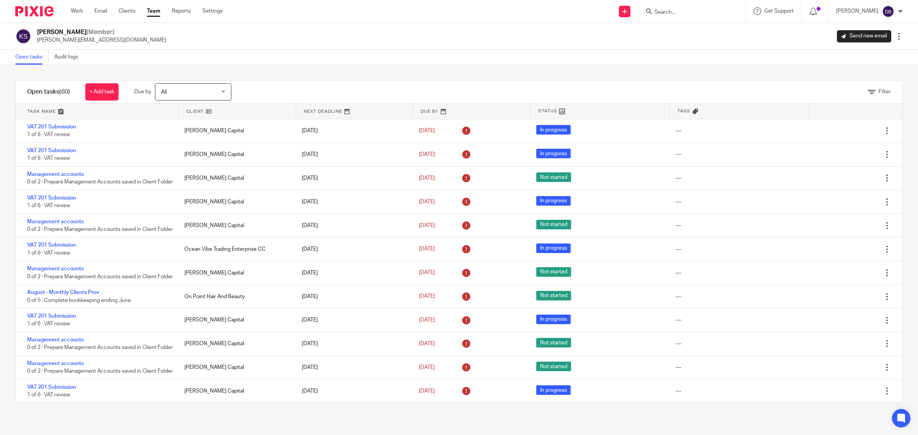
click at [69, 7] on div "Work Email Clients Team Reports Settings Work Email Clients Team Reports Settin…" at bounding box center [148, 11] width 171 height 23
click at [77, 11] on link "Work" at bounding box center [77, 11] width 12 height 8
